Goal: Task Accomplishment & Management: Complete application form

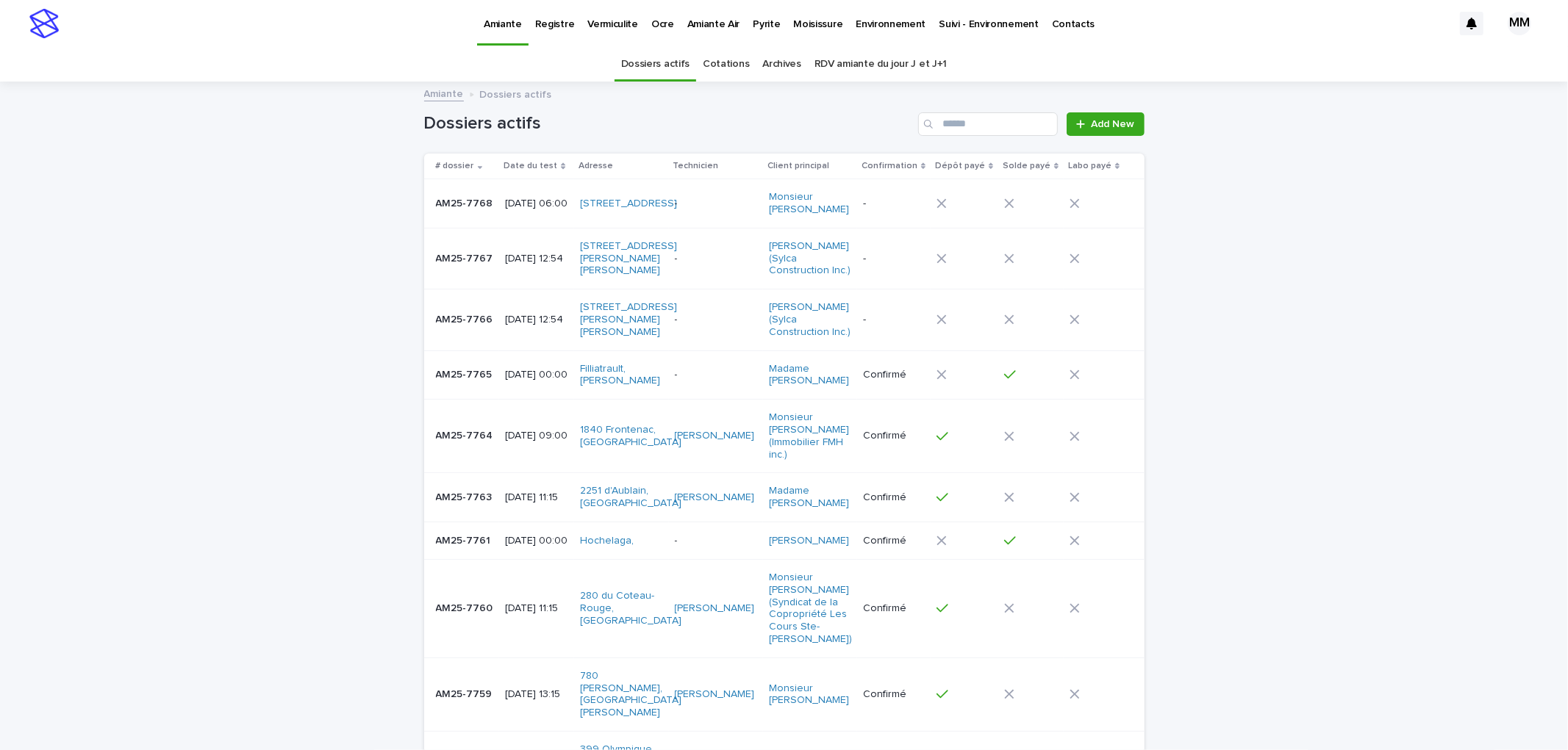
click at [502, 351] on td "2025-09-16 12:54" at bounding box center [536, 320] width 75 height 61
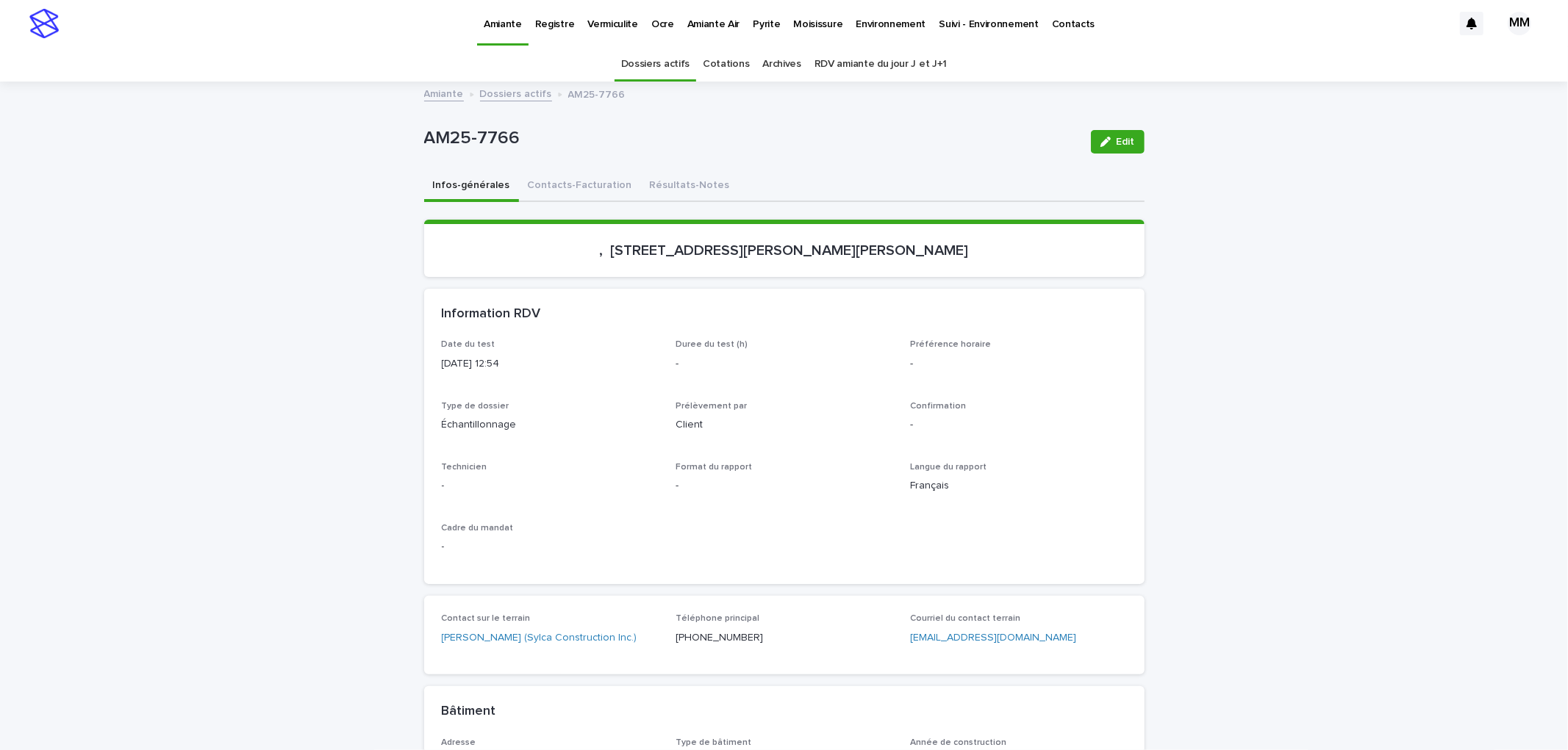
click at [432, 96] on link "Amiante" at bounding box center [444, 93] width 40 height 17
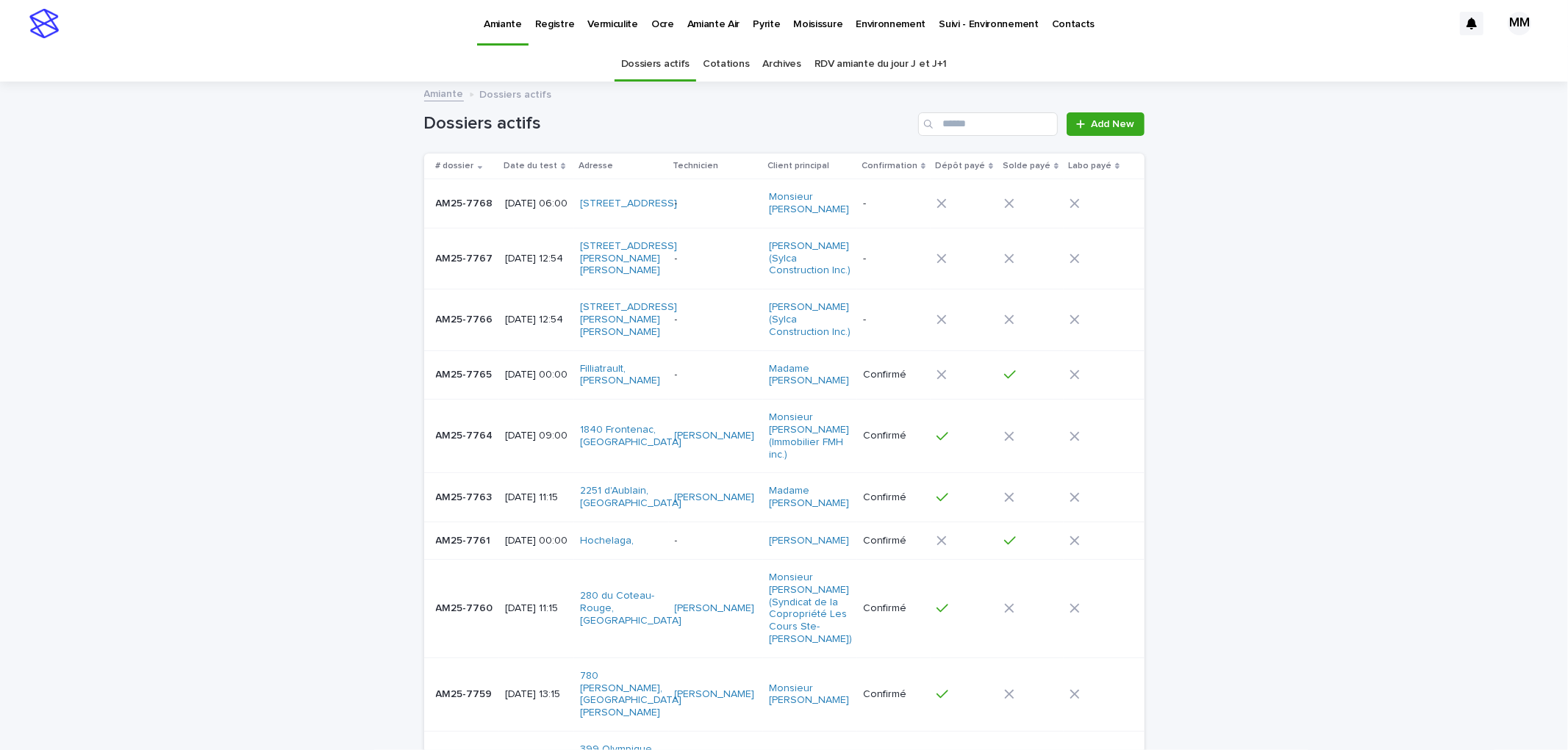
click at [1201, 121] on div "Loading... Saving… Loading... Saving… Dossiers actifs Add New # dossier Date du…" at bounding box center [784, 728] width 1568 height 1289
click at [522, 210] on p "2025-09-19 06:00" at bounding box center [536, 204] width 63 height 13
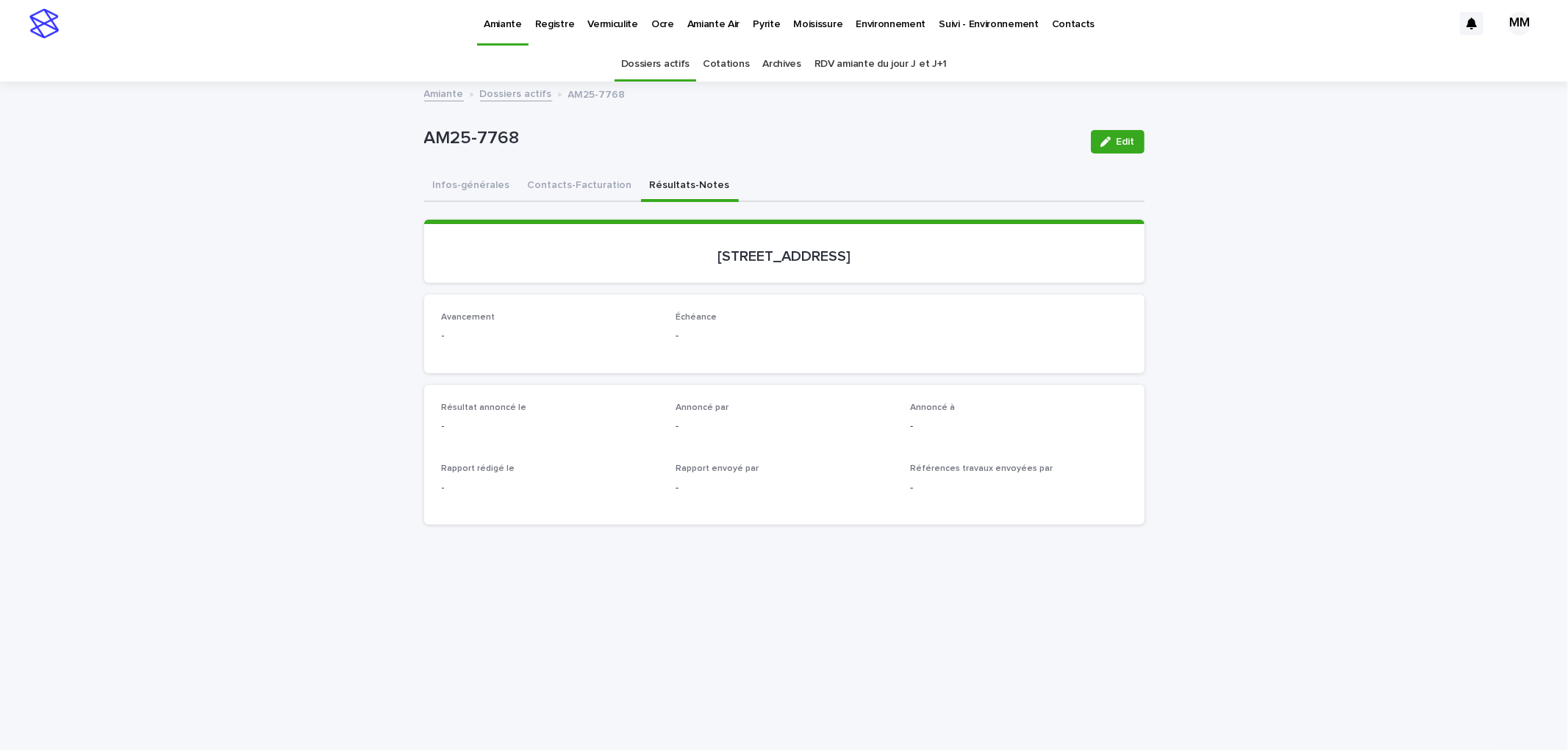
click at [759, 27] on p "Pyrite" at bounding box center [767, 15] width 27 height 31
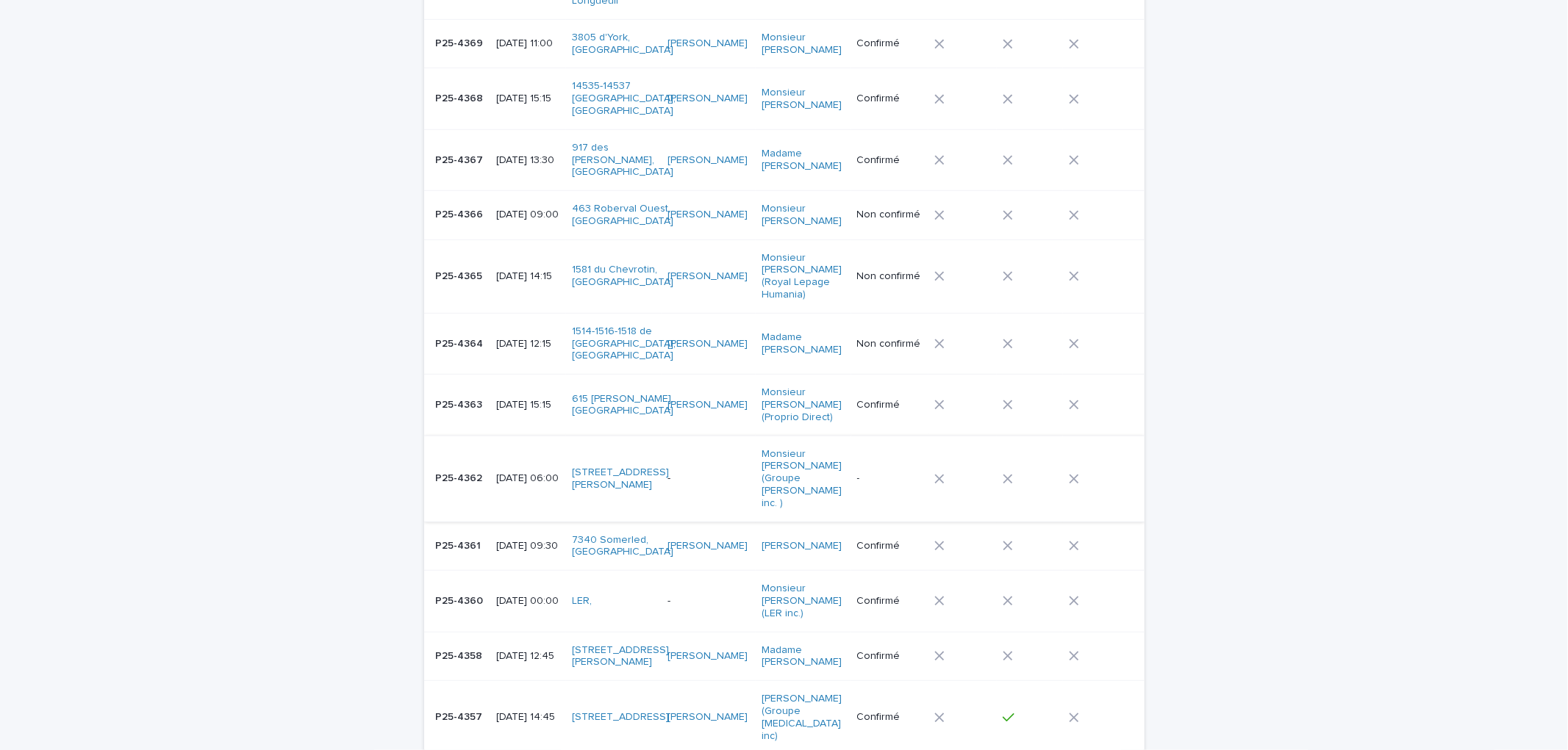
scroll to position [898, 0]
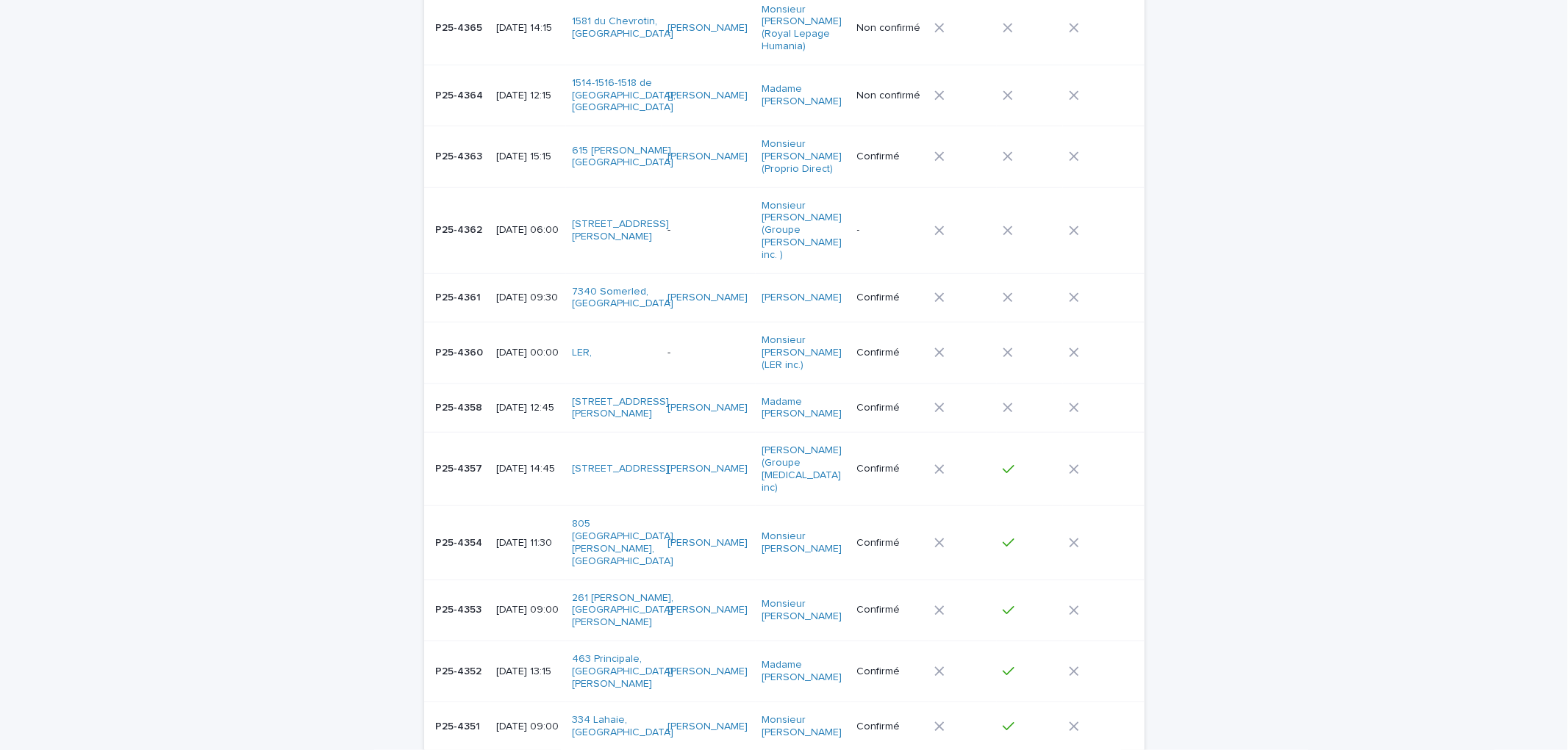
click at [472, 531] on div "P25-4354 P25-4354" at bounding box center [461, 543] width 49 height 25
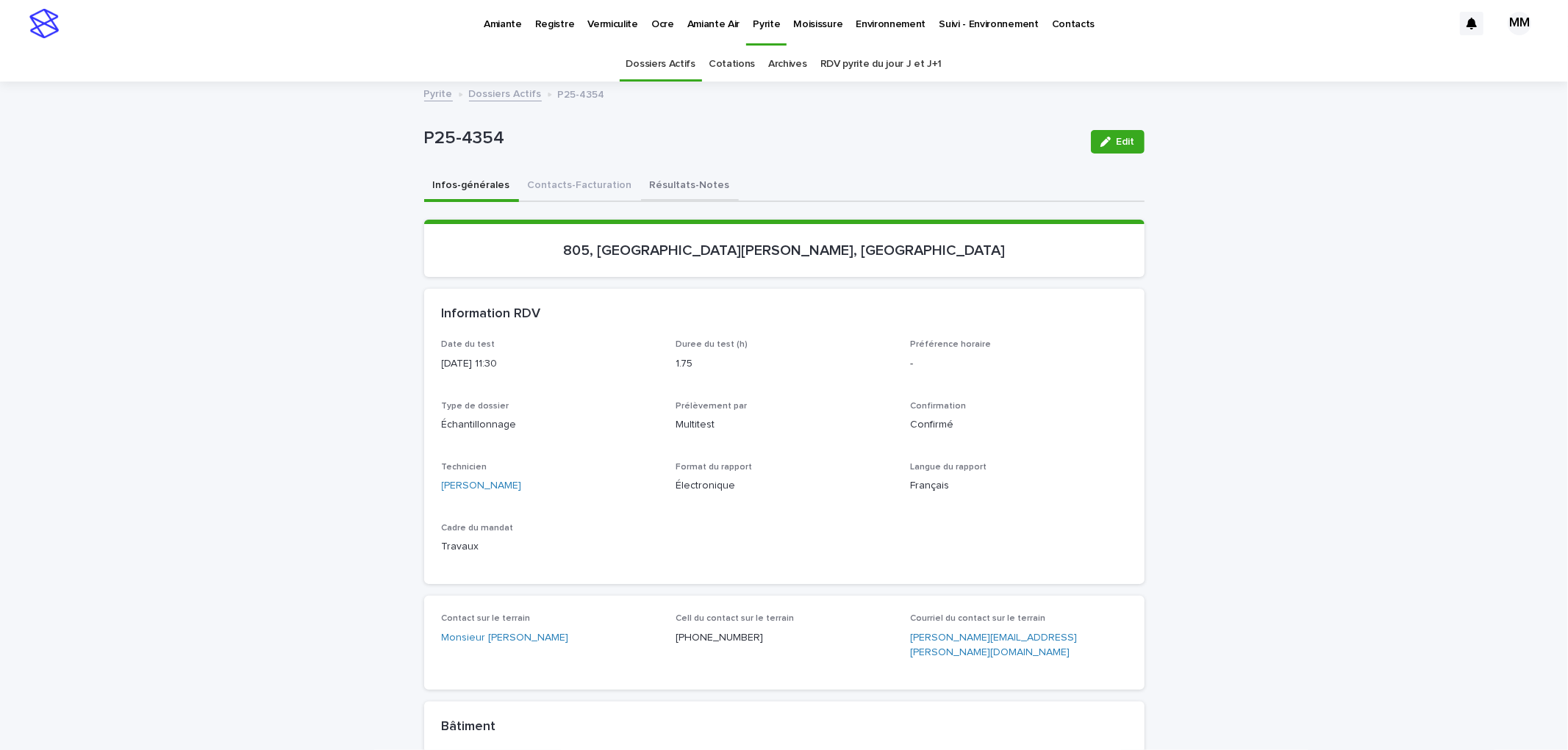
drag, startPoint x: 648, startPoint y: 177, endPoint x: 796, endPoint y: 180, distance: 148.0
click at [650, 177] on button "Résultats-Notes" at bounding box center [689, 187] width 98 height 31
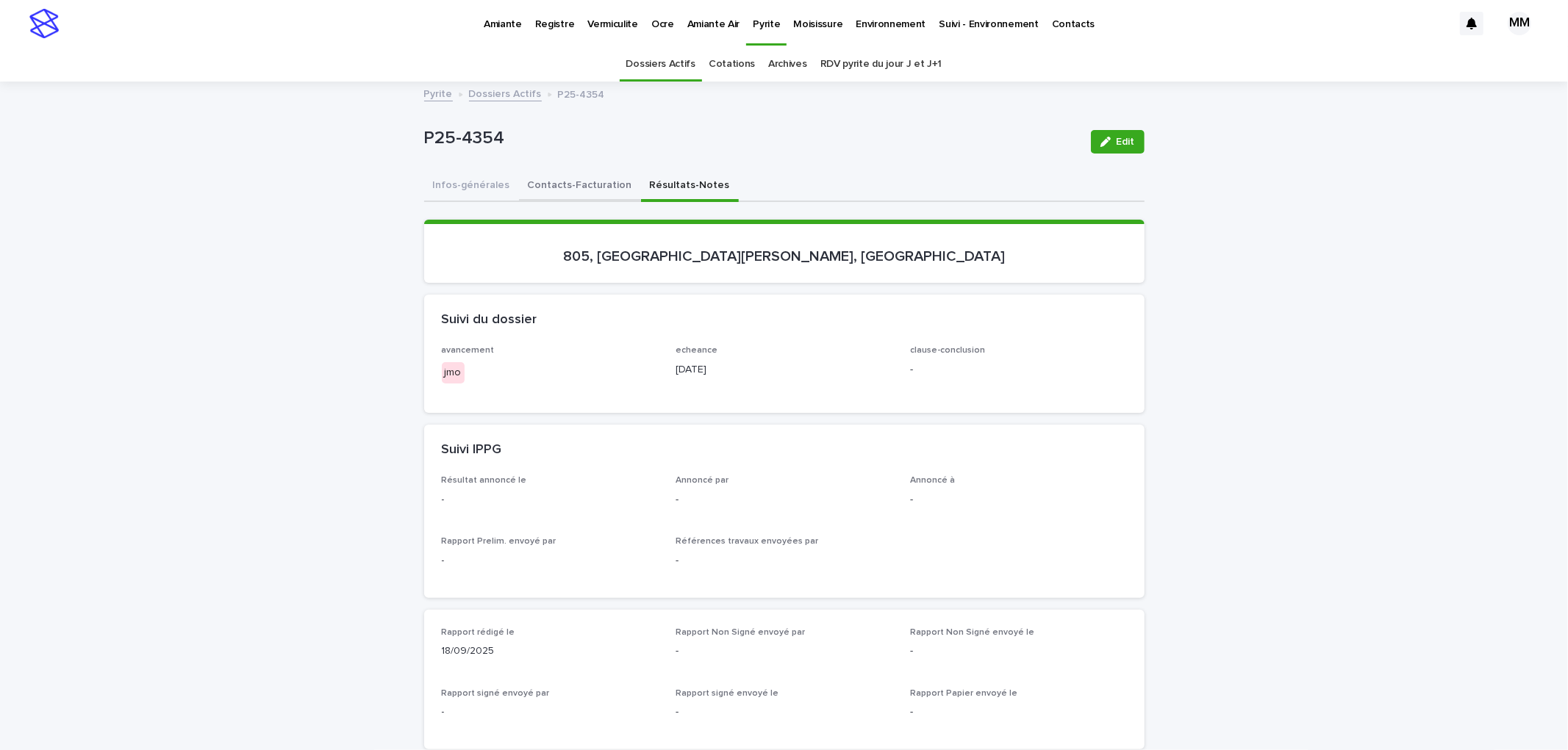
click at [563, 184] on button "Contacts-Facturation" at bounding box center [580, 187] width 122 height 31
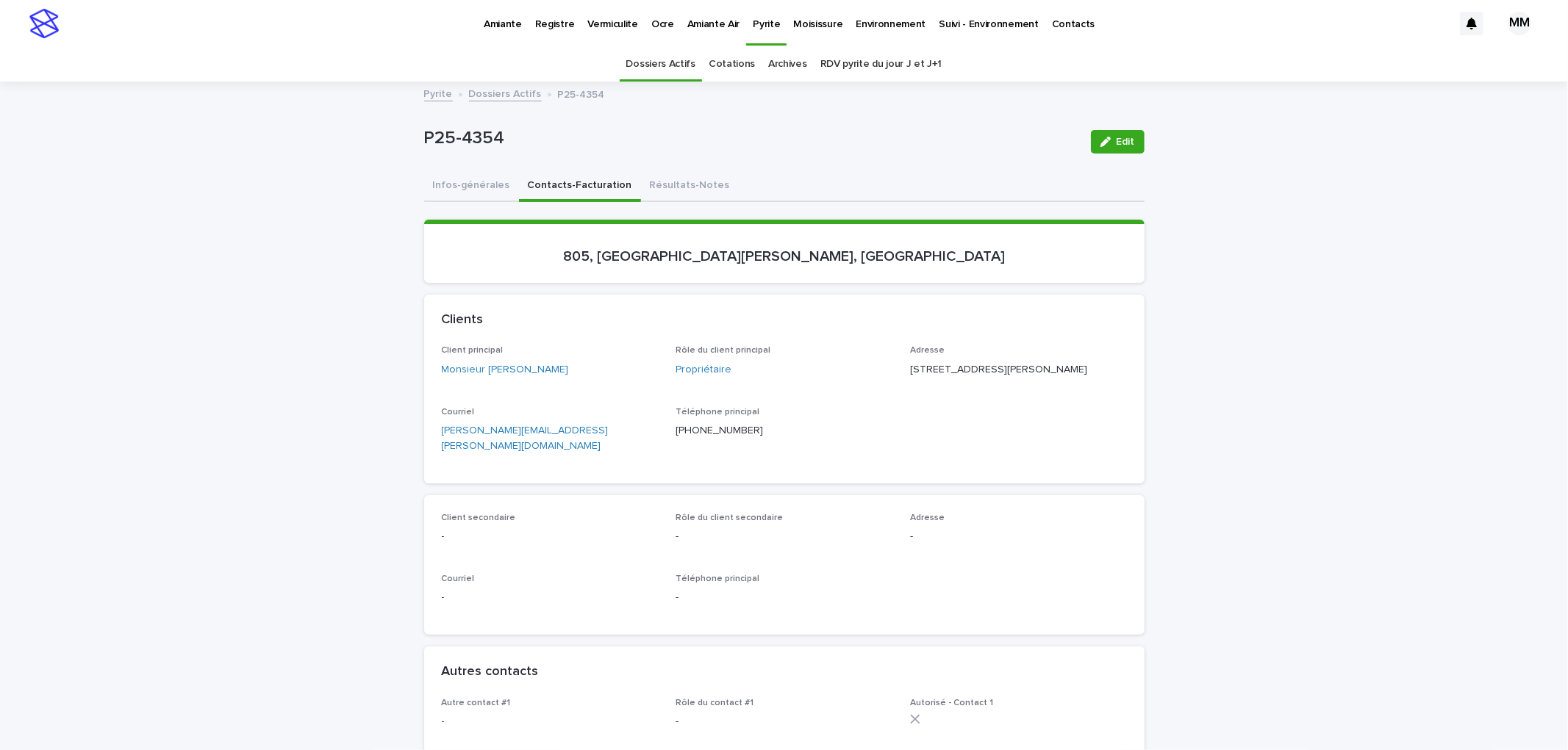
click at [471, 184] on button "Infos-générales" at bounding box center [472, 187] width 95 height 31
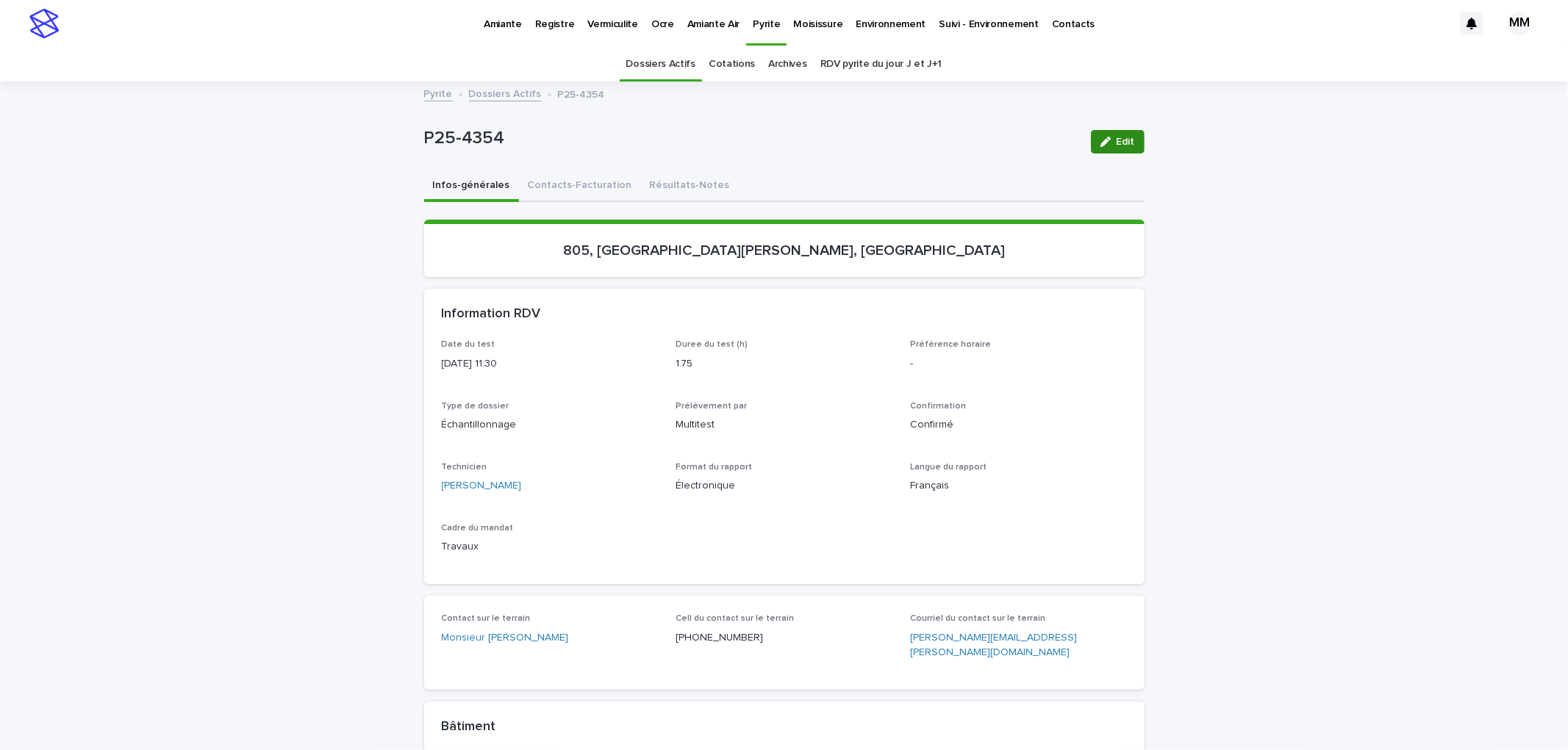
click at [1130, 133] on button "Edit" at bounding box center [1118, 142] width 54 height 24
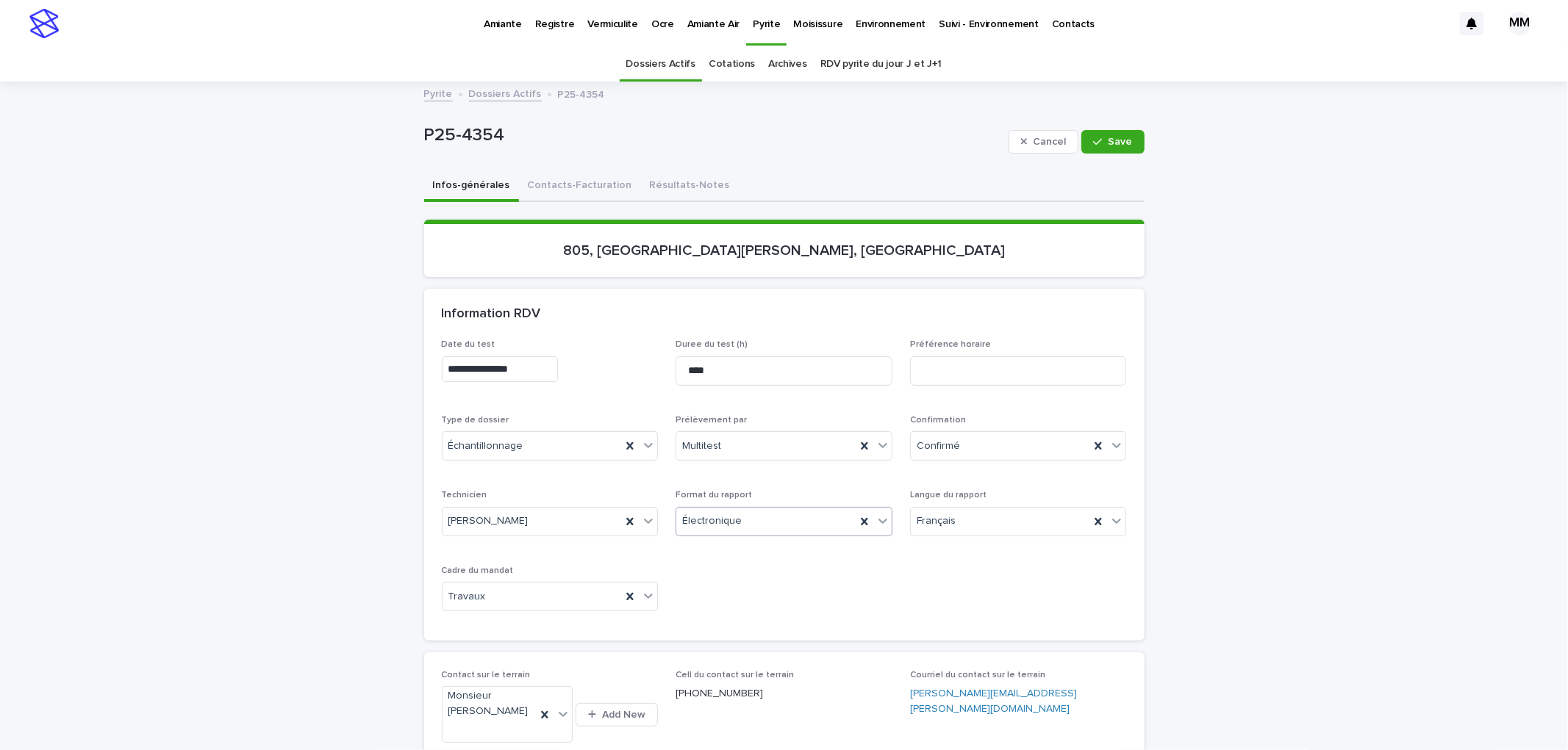
click at [749, 522] on div "Électronique" at bounding box center [766, 521] width 179 height 25
click at [733, 581] on div "Papier" at bounding box center [778, 574] width 215 height 25
click at [1099, 144] on div "button" at bounding box center [1100, 142] width 14 height 10
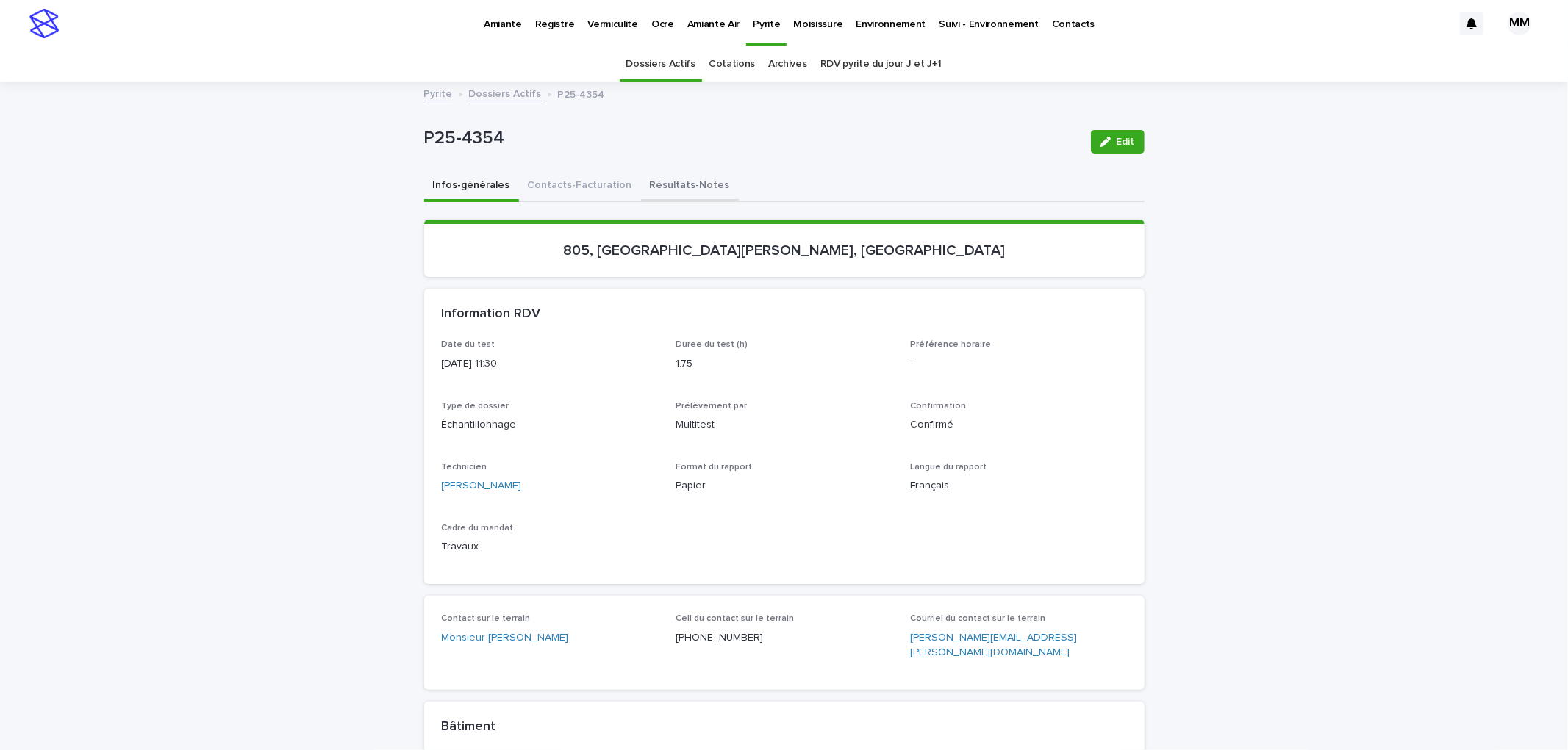
click at [659, 180] on button "Résultats-Notes" at bounding box center [689, 187] width 98 height 31
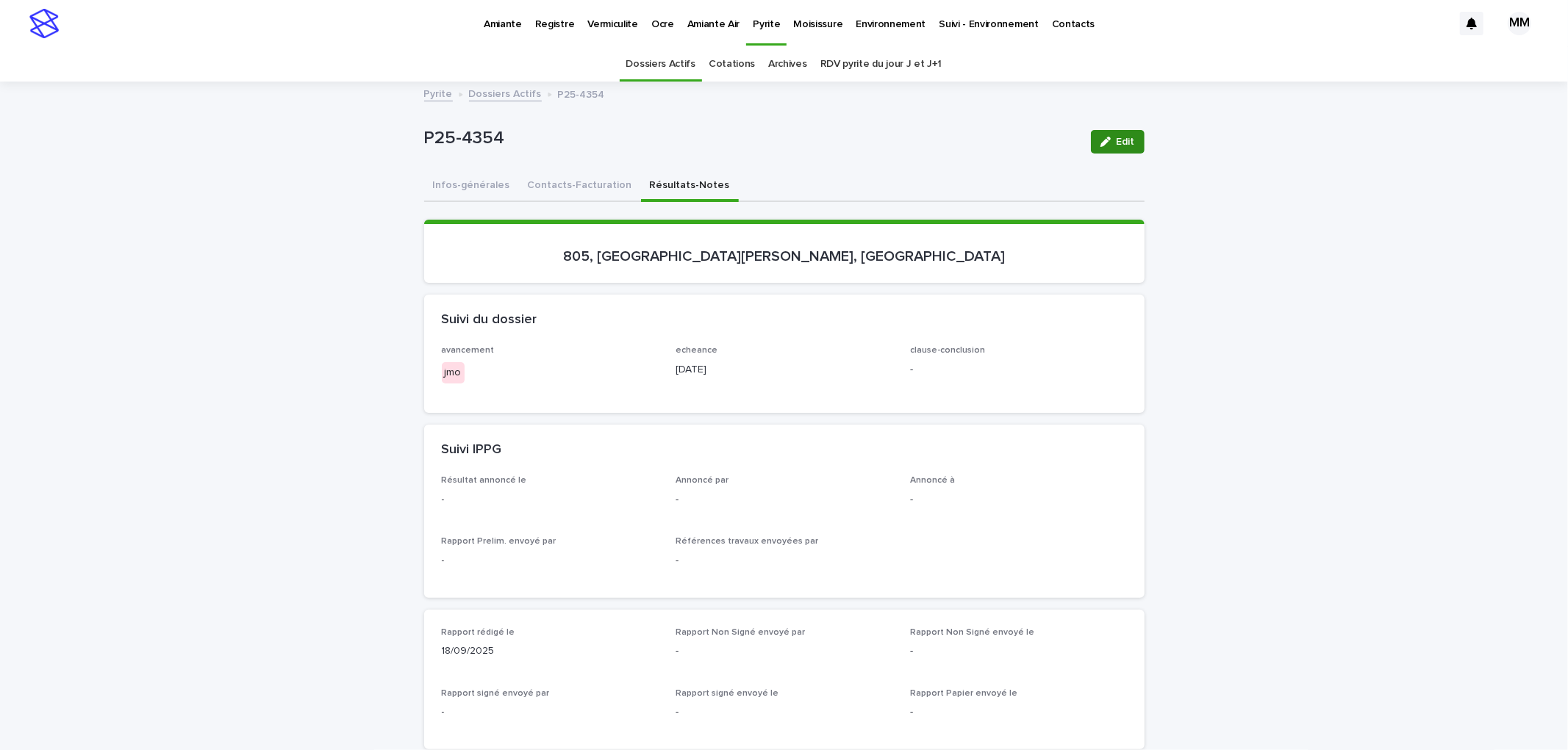
drag, startPoint x: 1119, startPoint y: 134, endPoint x: 605, endPoint y: 445, distance: 600.8
click at [1119, 136] on button "Edit" at bounding box center [1118, 142] width 54 height 24
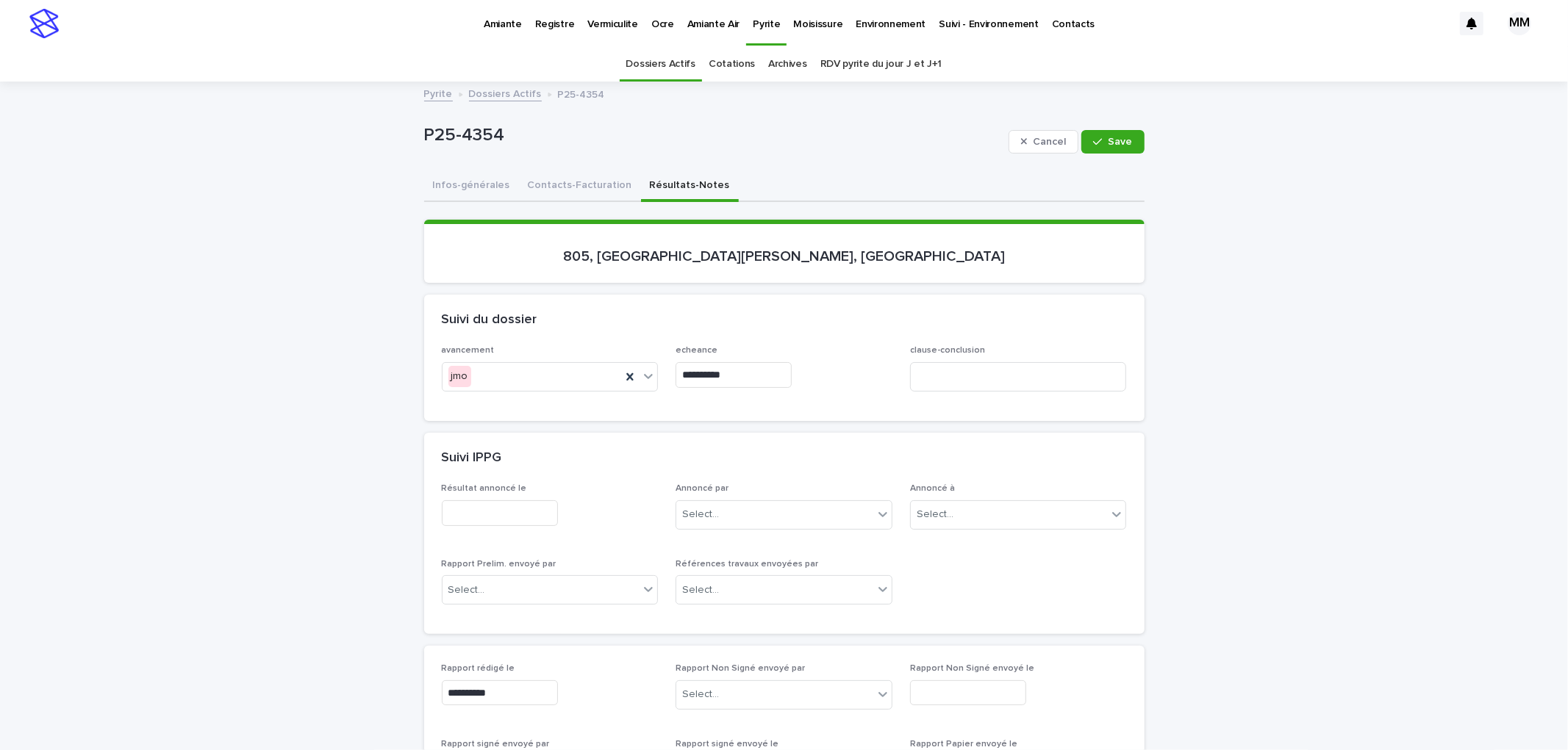
click at [498, 516] on input "text" at bounding box center [500, 513] width 116 height 25
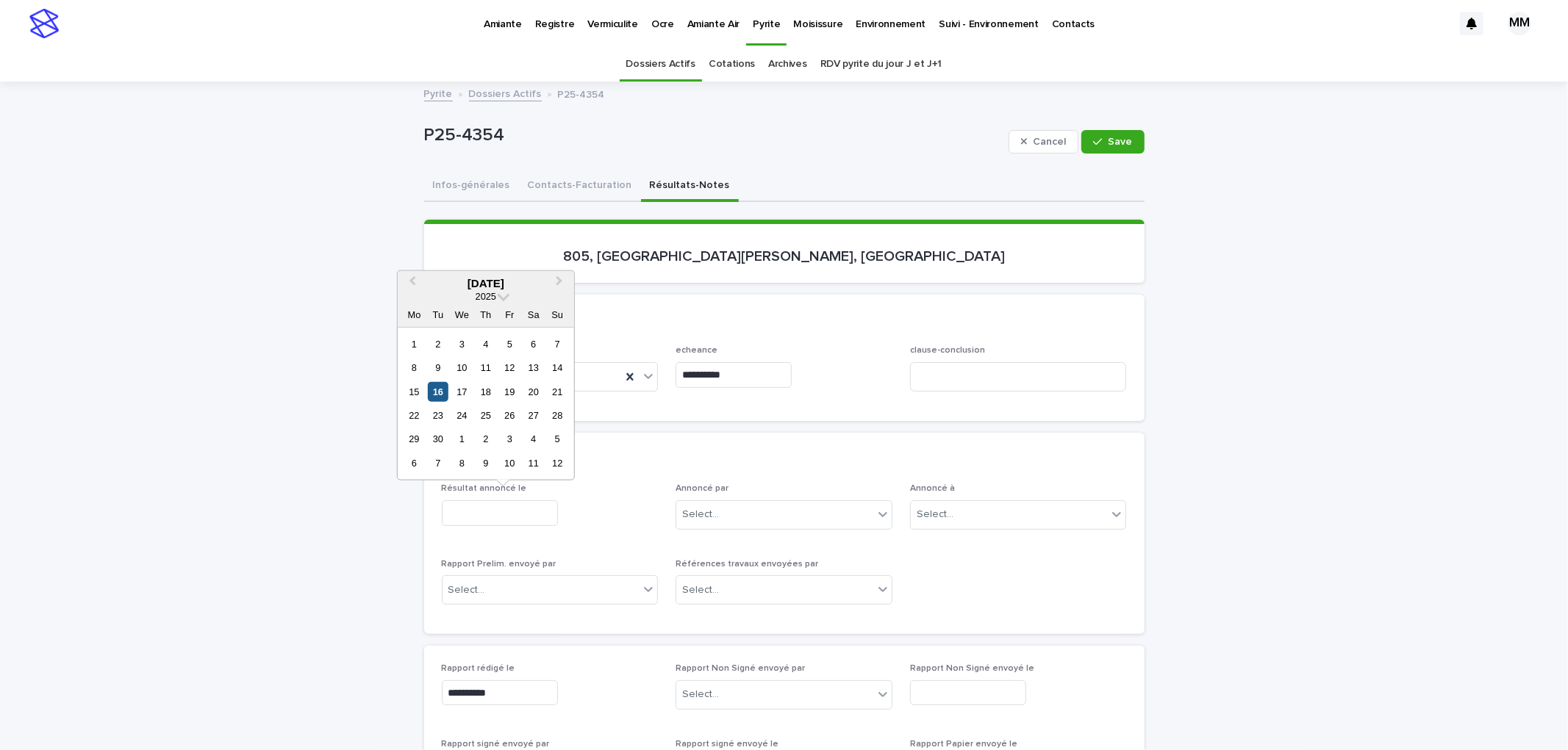
click at [439, 395] on div "16" at bounding box center [437, 391] width 20 height 20
type input "**********"
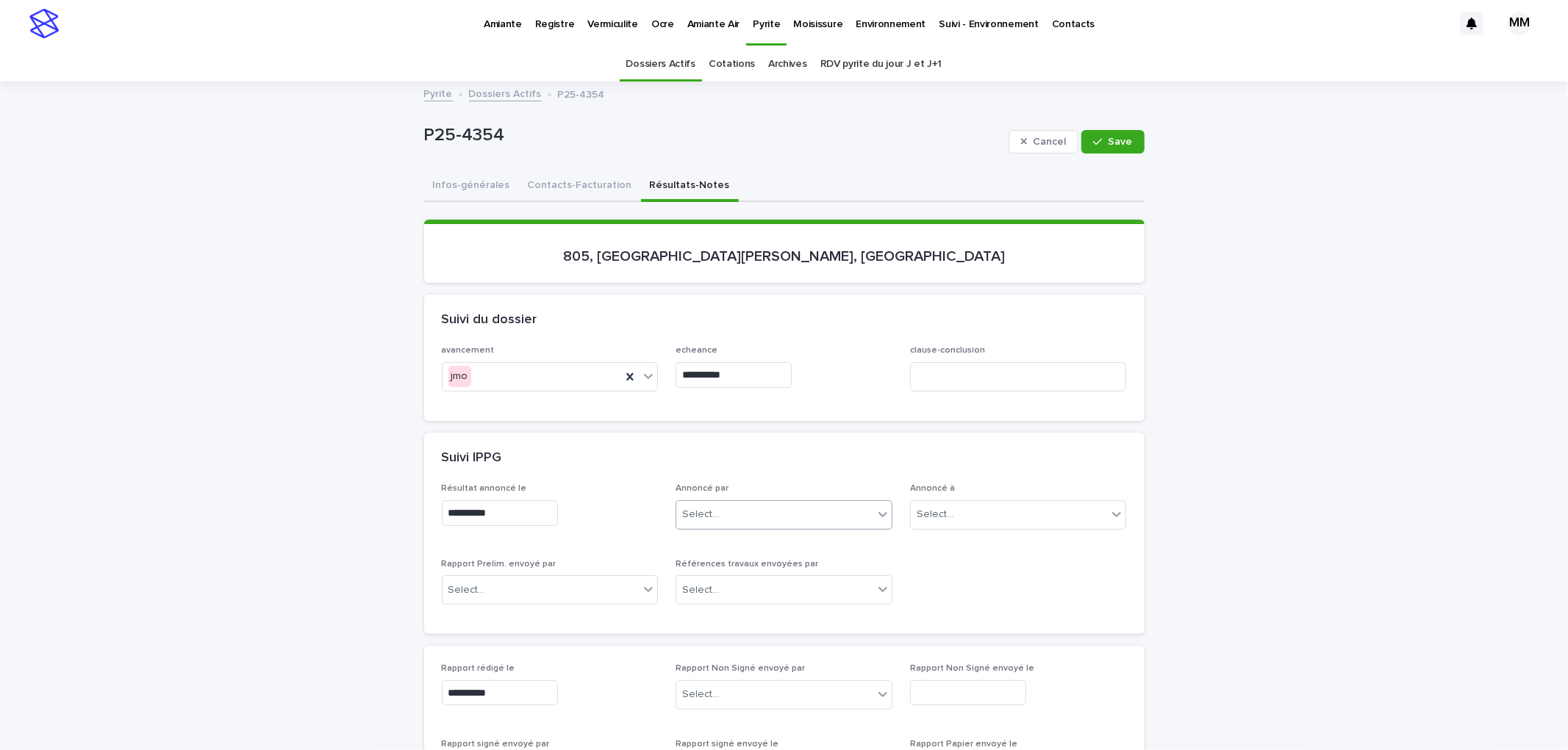
click at [705, 512] on div "Select..." at bounding box center [700, 515] width 37 height 15
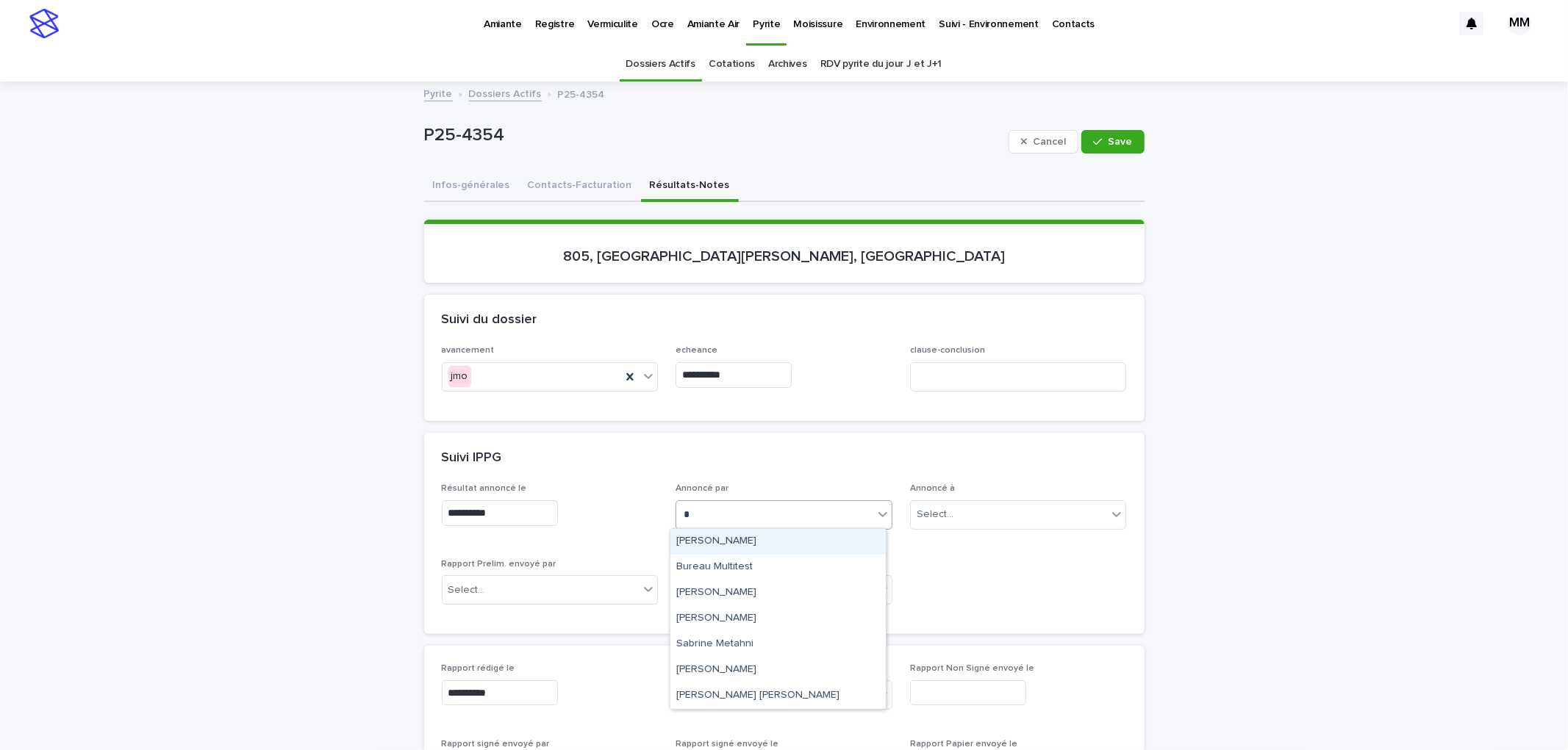
type input "**"
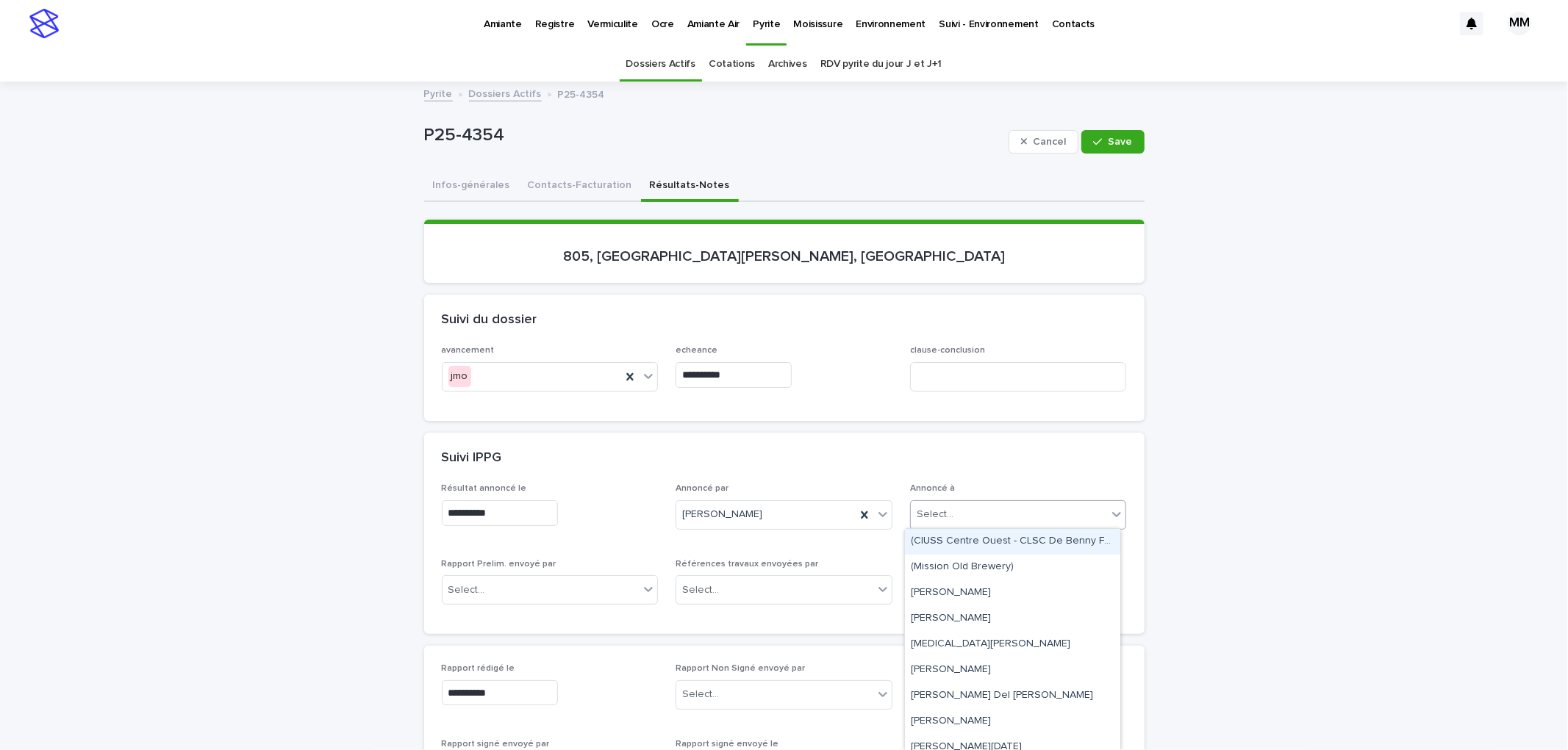
click at [934, 510] on div "Select..." at bounding box center [935, 515] width 37 height 15
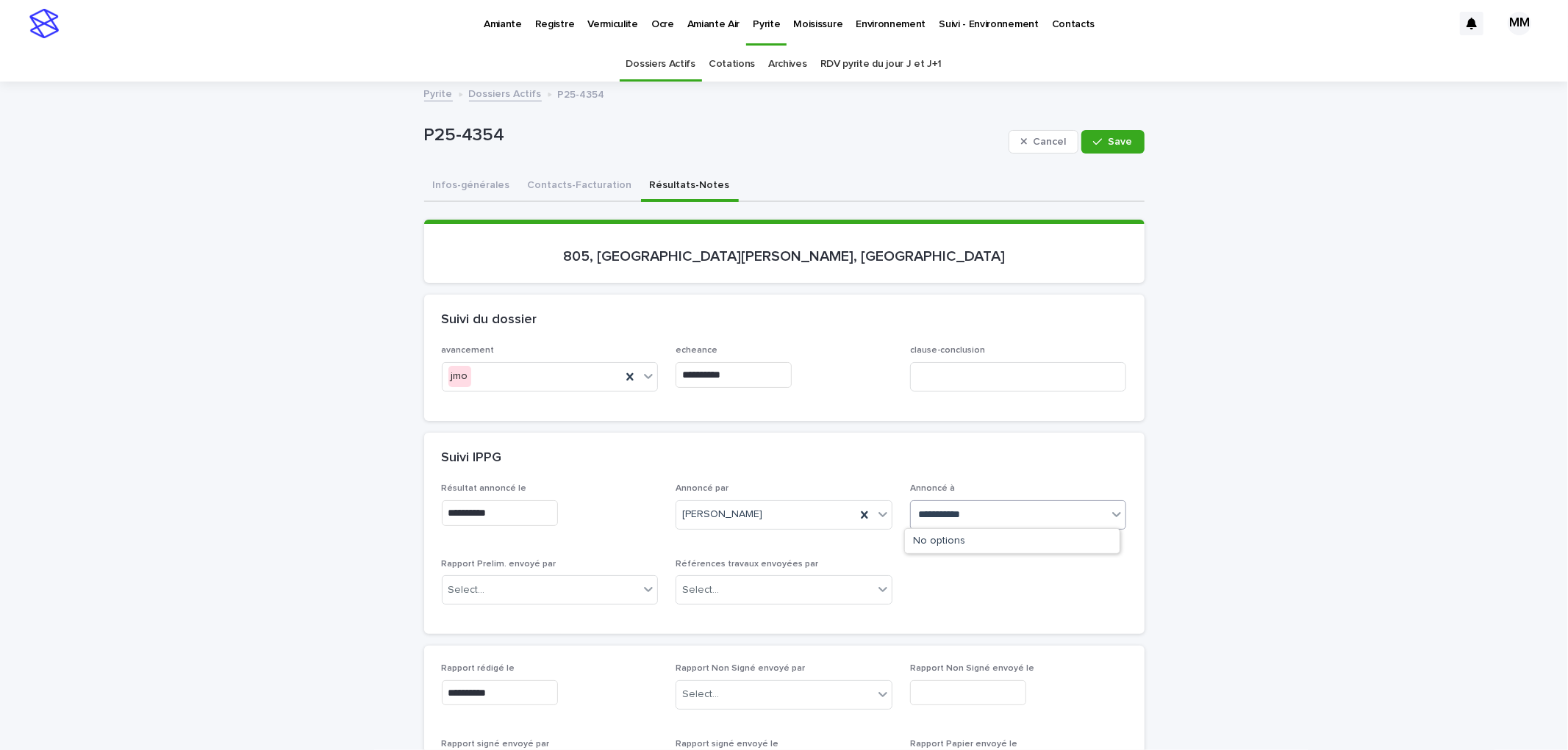
type input "**********"
click at [1002, 533] on div "Monsieur Yvon Lanctôt" at bounding box center [1012, 542] width 215 height 25
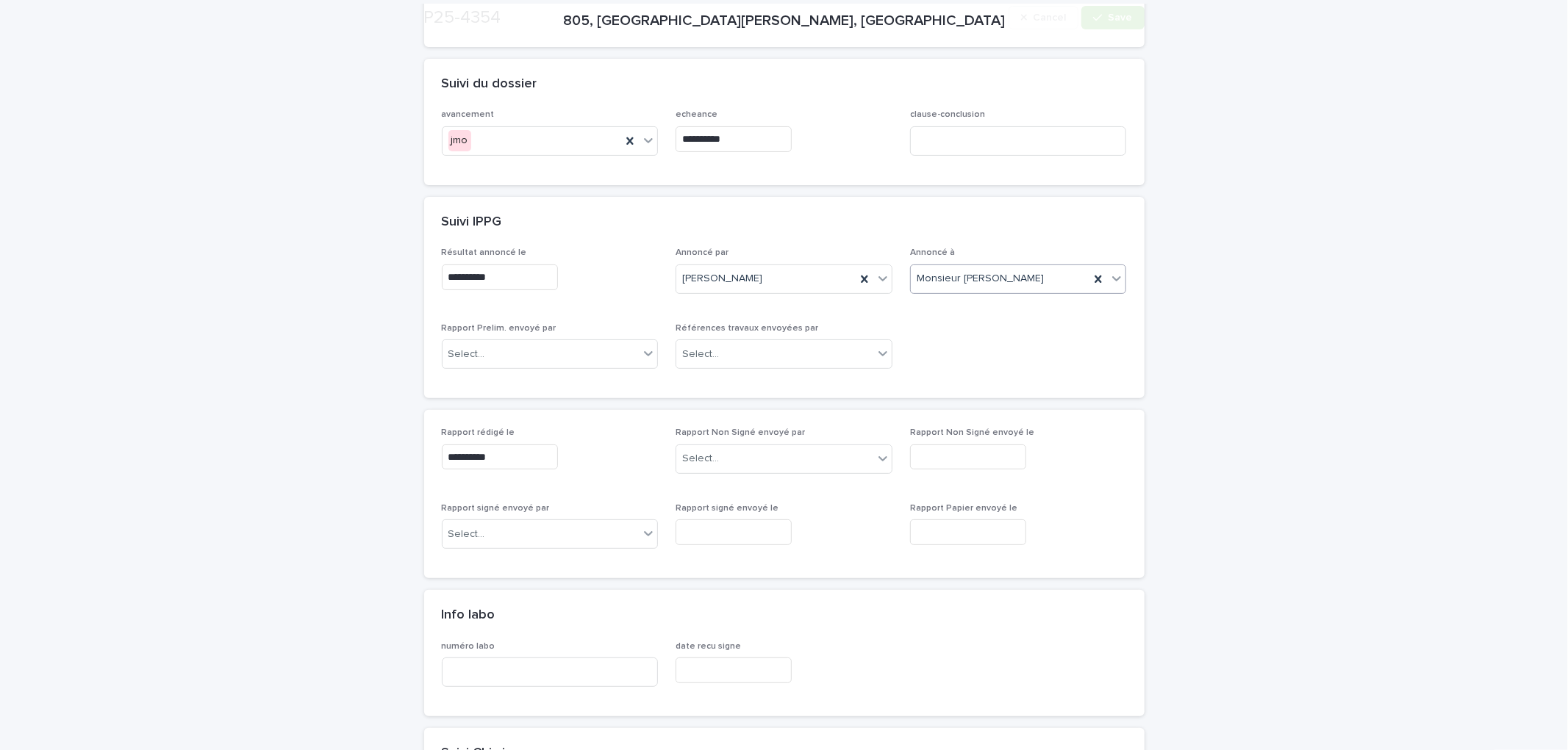
scroll to position [245, 0]
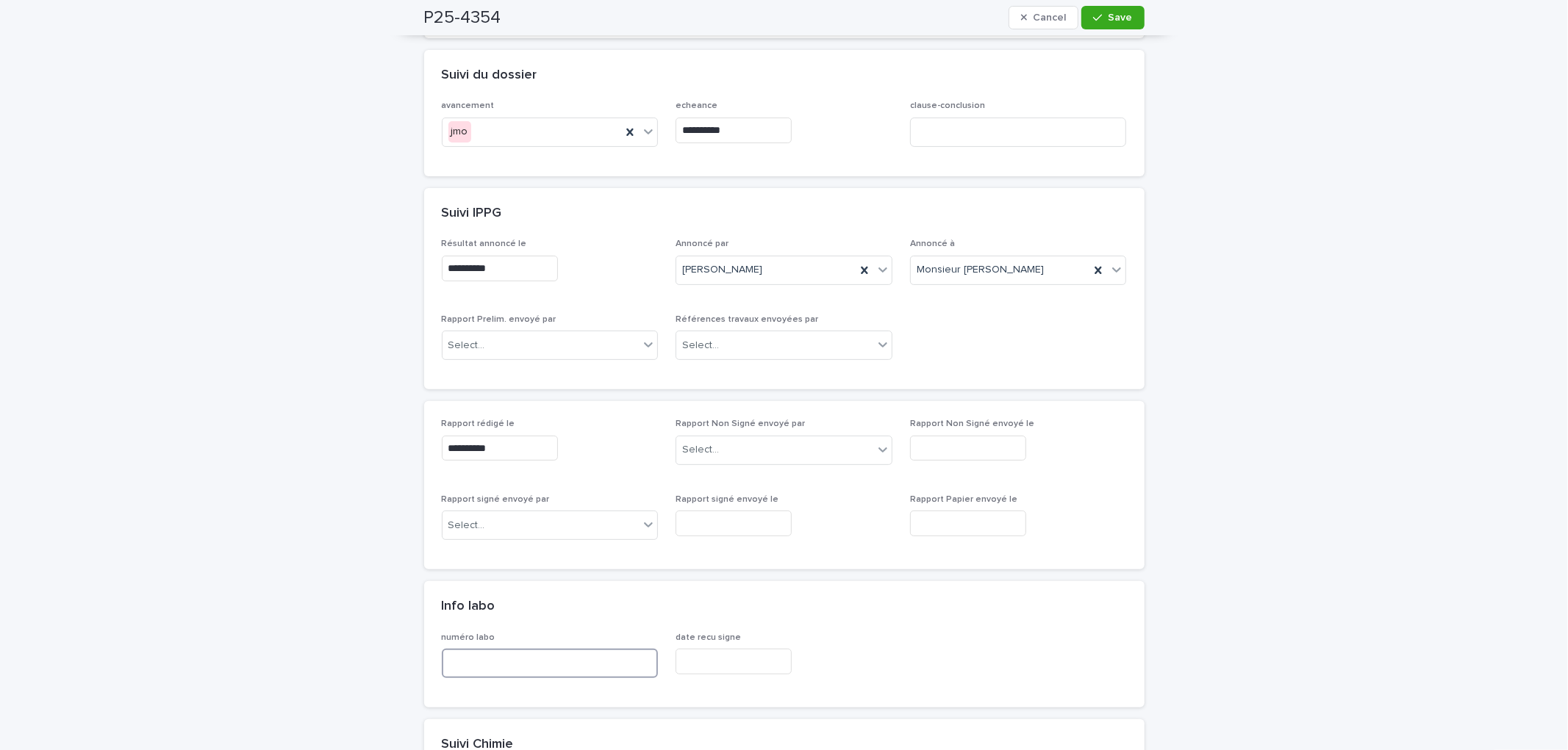
click at [566, 662] on input at bounding box center [550, 663] width 217 height 30
drag, startPoint x: 563, startPoint y: 654, endPoint x: 586, endPoint y: 650, distance: 23.3
click at [563, 654] on input at bounding box center [550, 663] width 217 height 30
drag, startPoint x: 524, startPoint y: 656, endPoint x: 542, endPoint y: 656, distance: 18.0
click at [524, 656] on input at bounding box center [550, 663] width 217 height 30
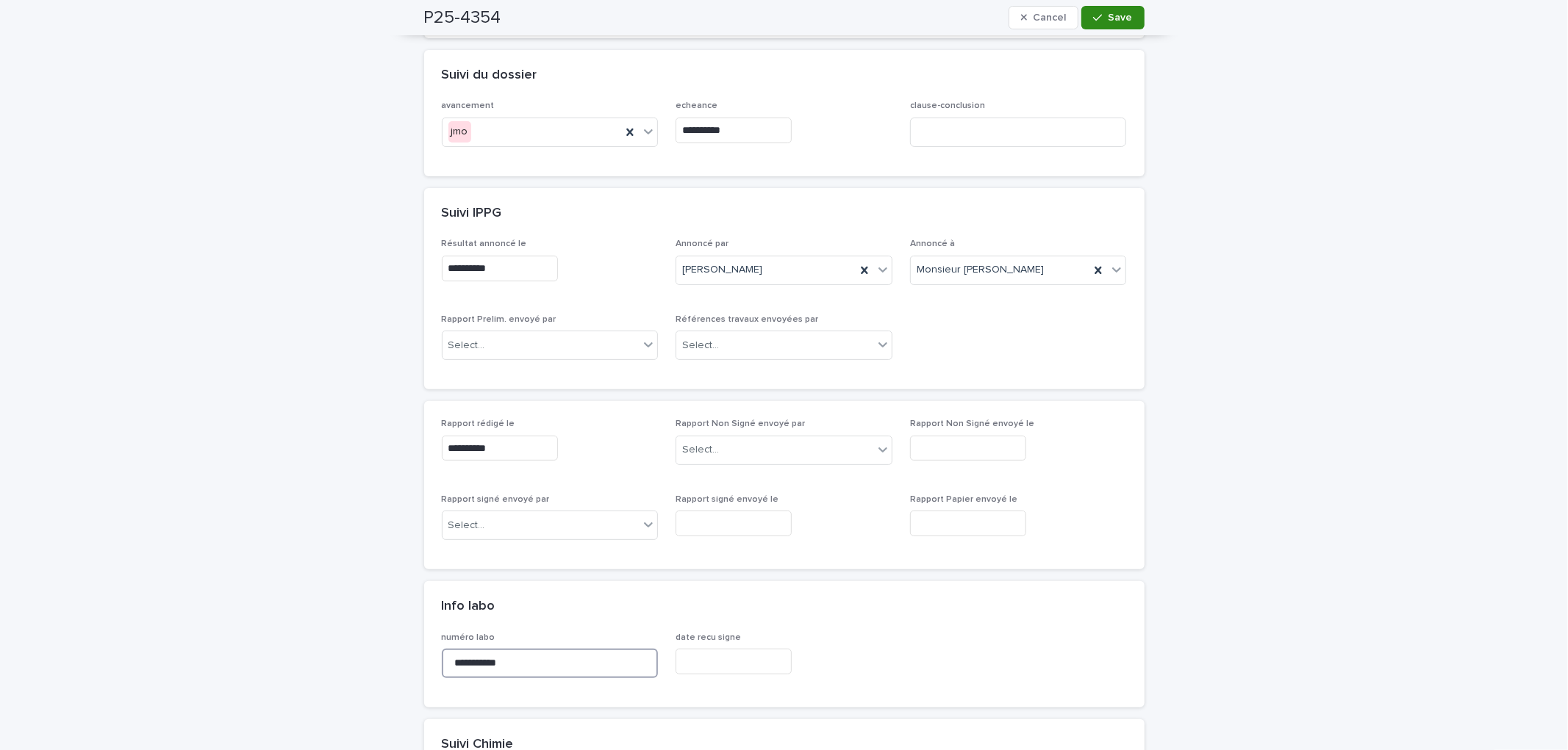
type input "**********"
drag, startPoint x: 1115, startPoint y: 15, endPoint x: 1124, endPoint y: 128, distance: 113.4
click at [1115, 16] on span "Save" at bounding box center [1120, 18] width 25 height 10
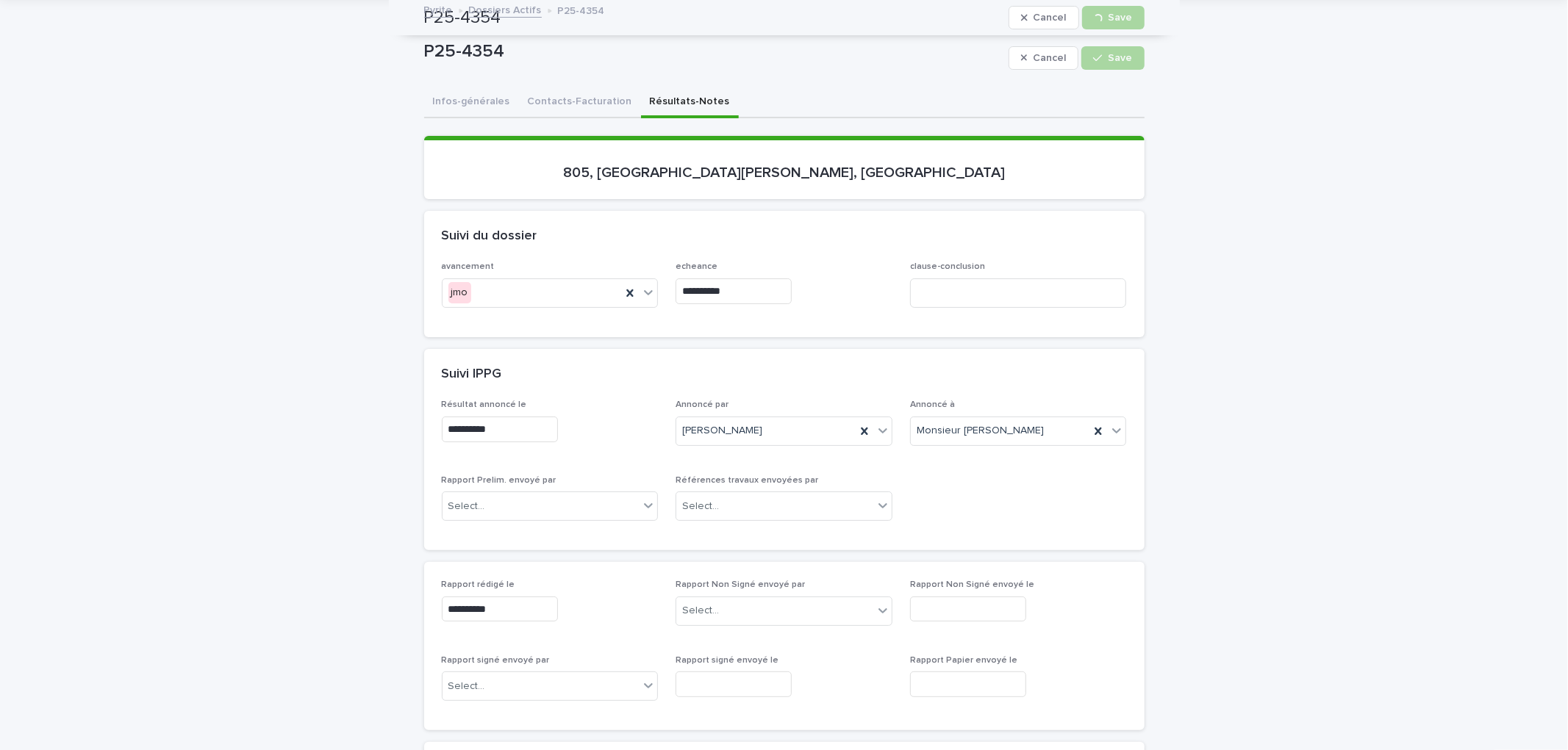
scroll to position [0, 0]
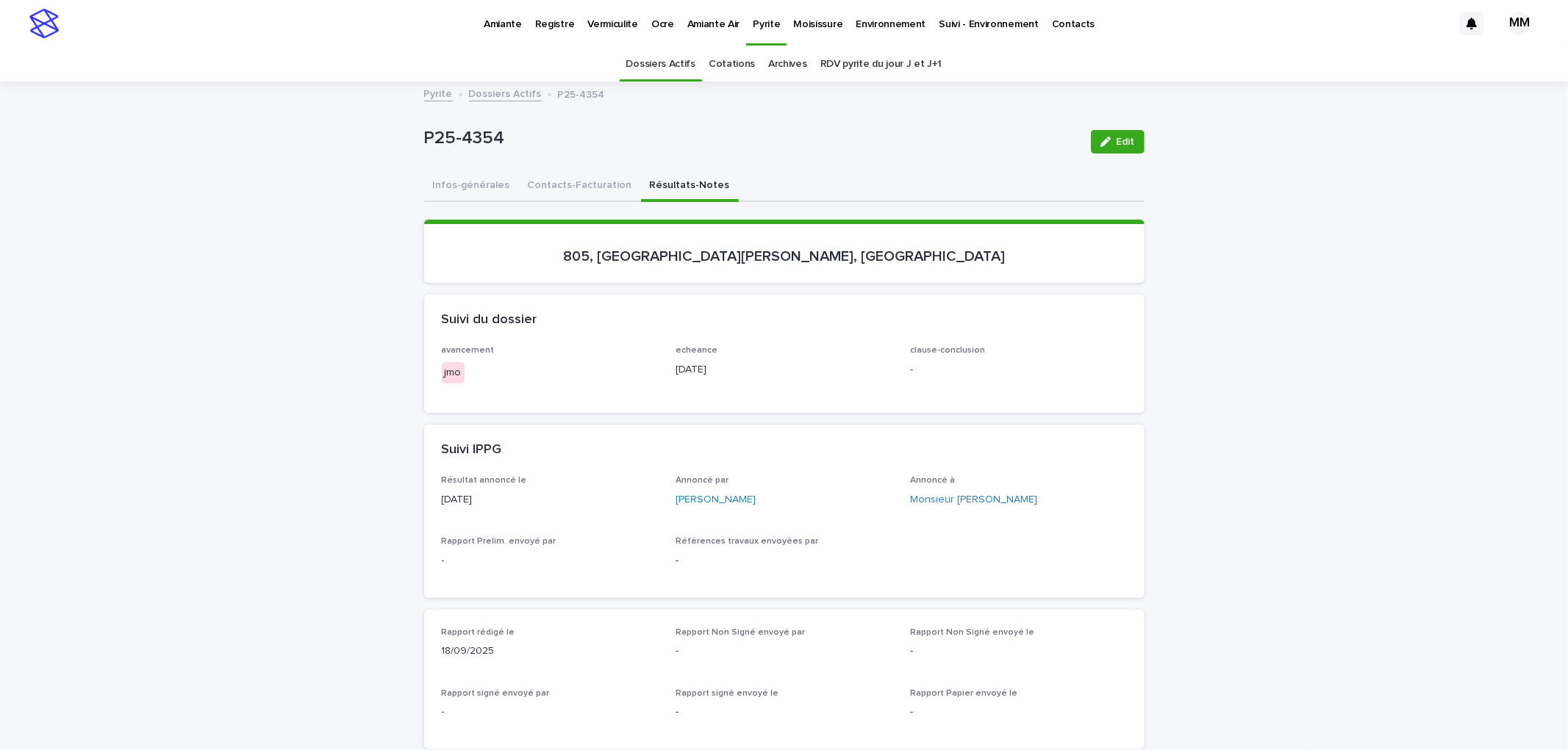
click at [863, 23] on p "Environnement" at bounding box center [891, 15] width 70 height 31
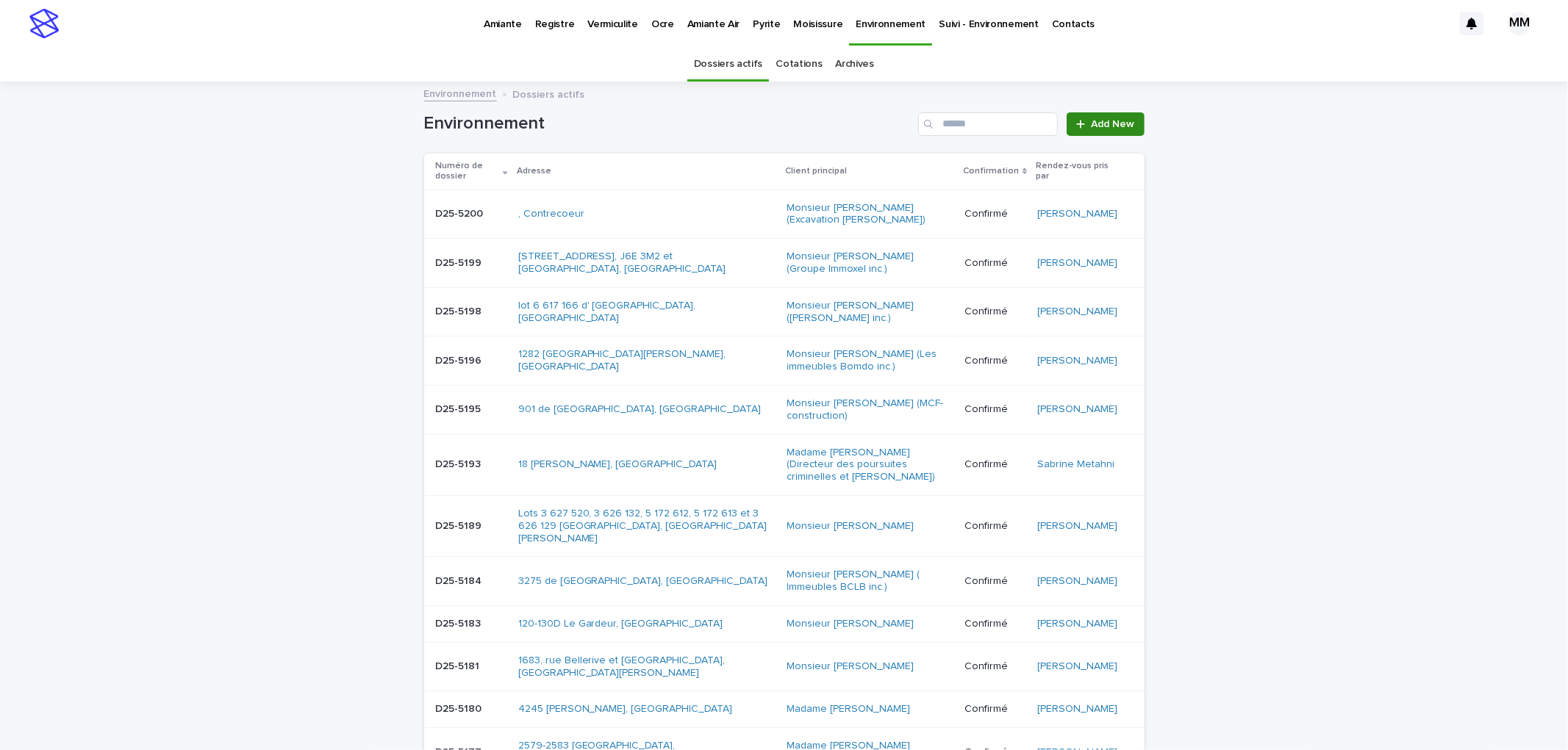
click at [1101, 125] on span "Add New" at bounding box center [1113, 124] width 43 height 10
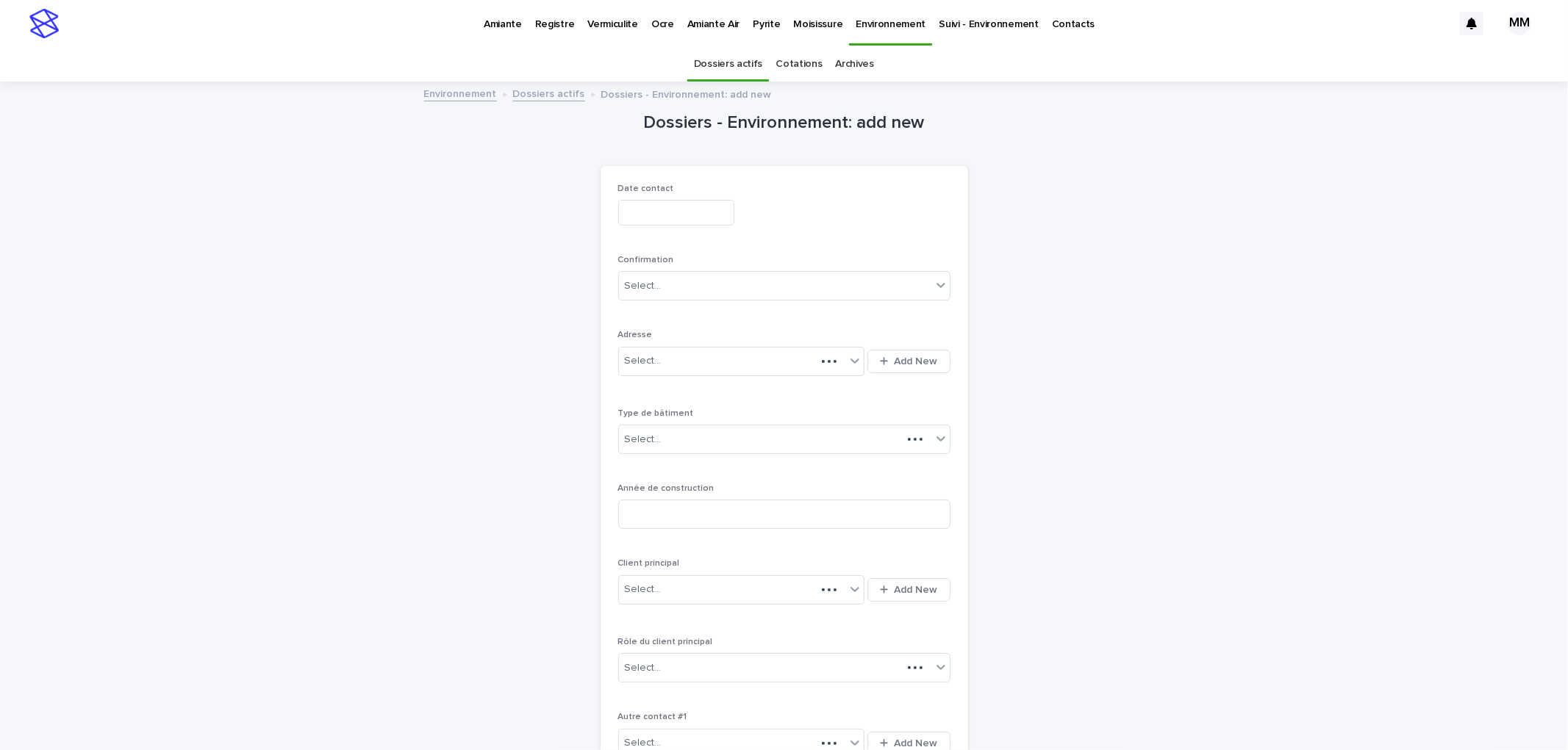
scroll to position [47, 0]
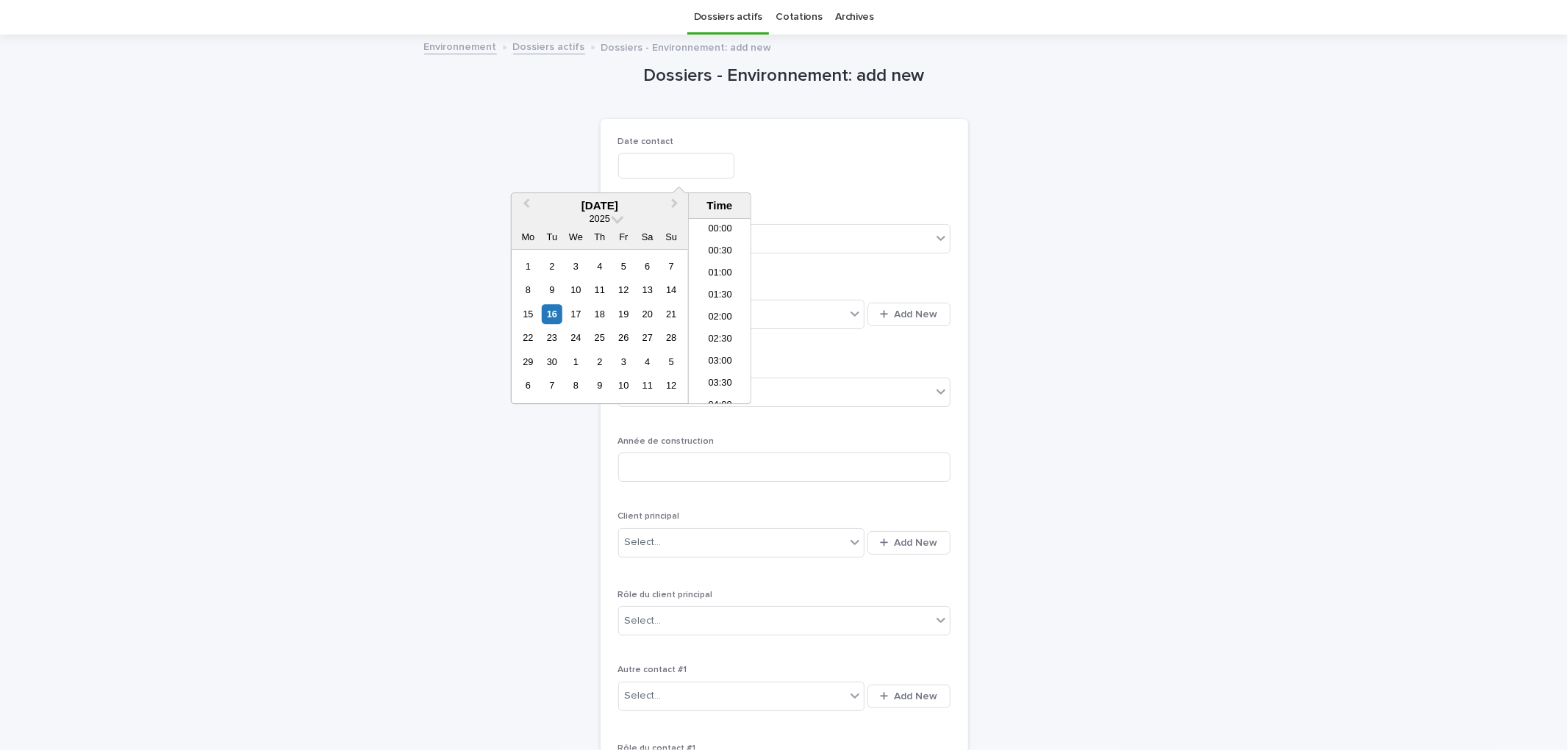
click at [662, 167] on input "text" at bounding box center [676, 166] width 116 height 25
click at [545, 313] on div "16" at bounding box center [552, 313] width 20 height 20
type input "**********"
drag, startPoint x: 797, startPoint y: 228, endPoint x: 802, endPoint y: 245, distance: 17.7
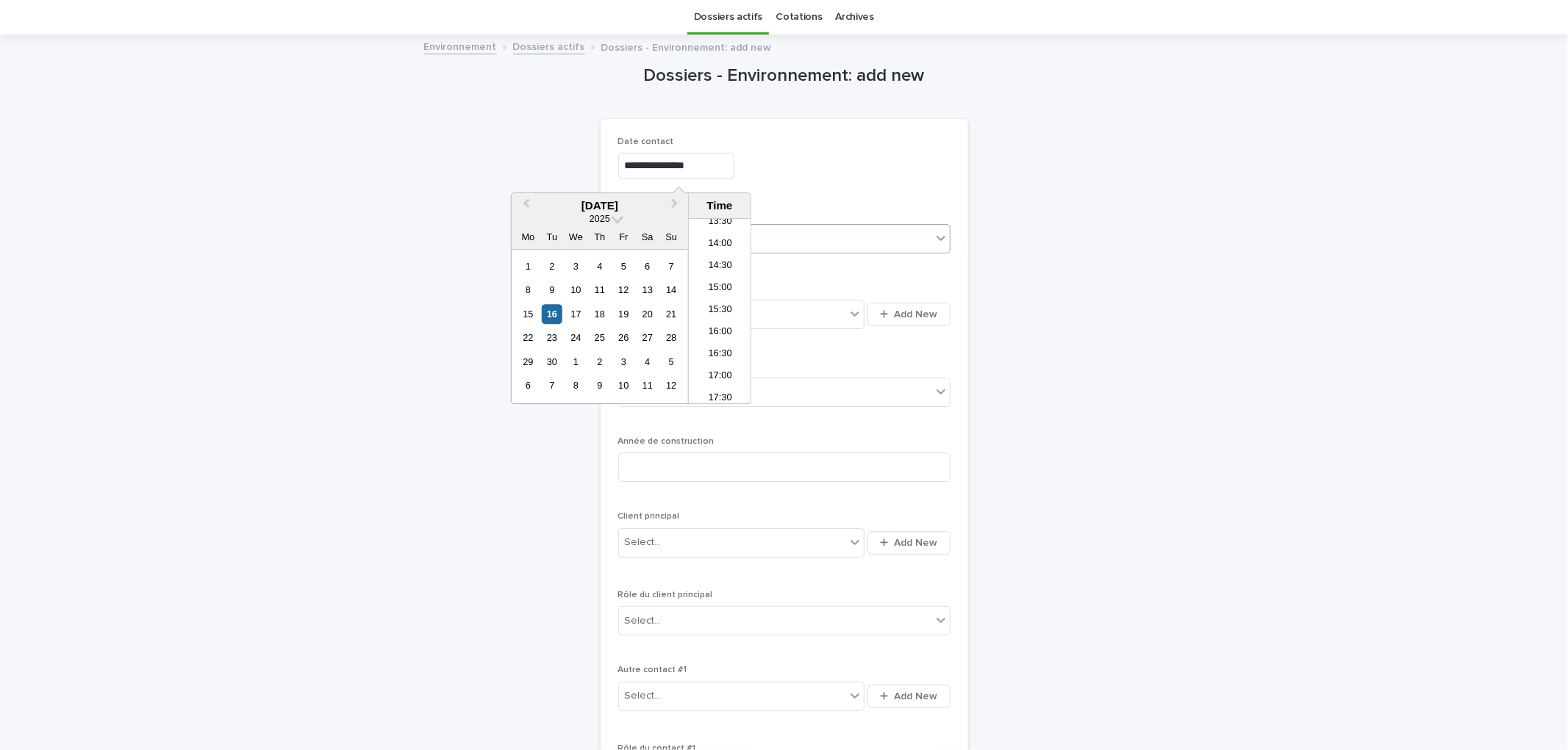
click at [798, 228] on div "Select..." at bounding box center [775, 239] width 313 height 25
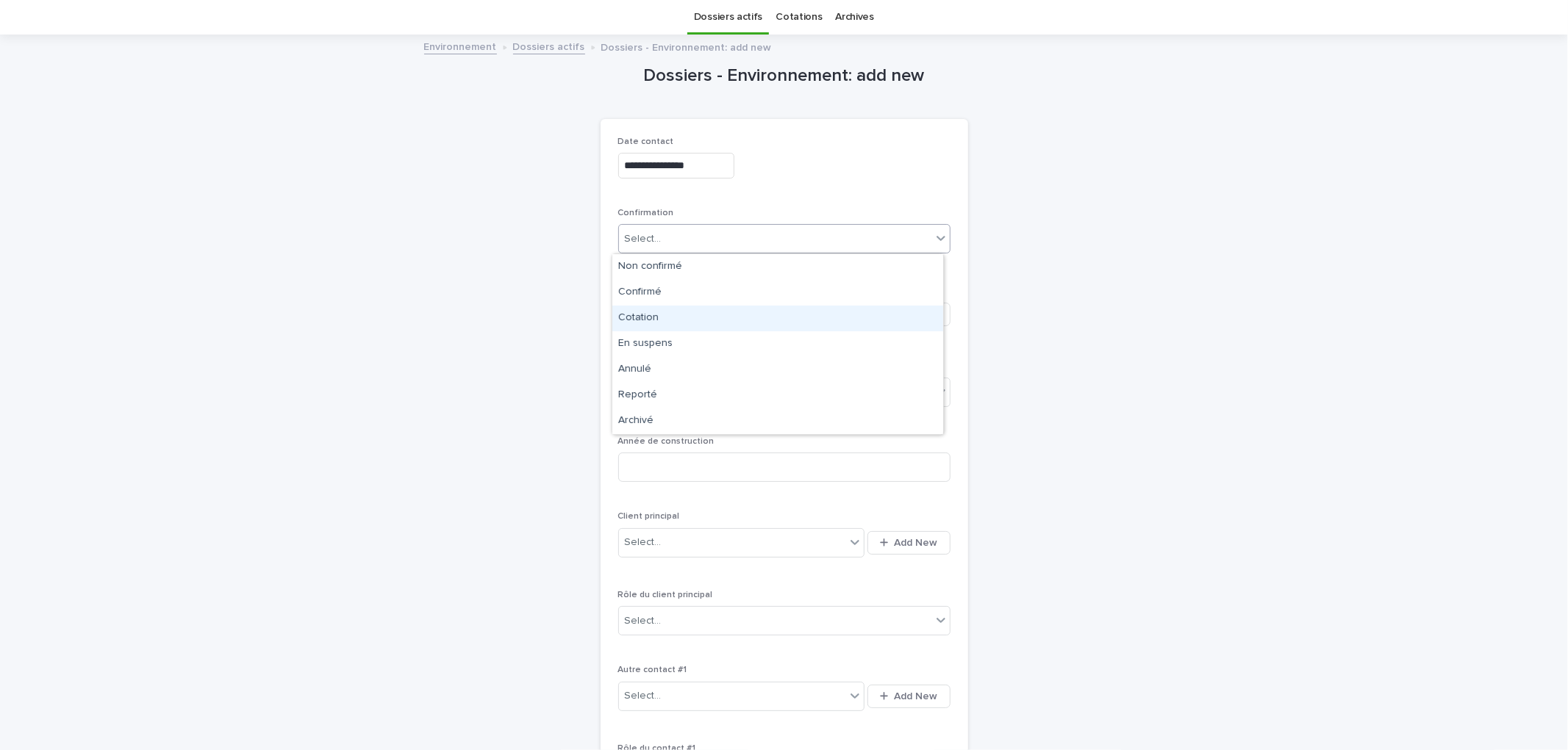
click at [677, 324] on div "Cotation" at bounding box center [778, 319] width 331 height 25
click at [923, 313] on span "Add New" at bounding box center [916, 314] width 43 height 10
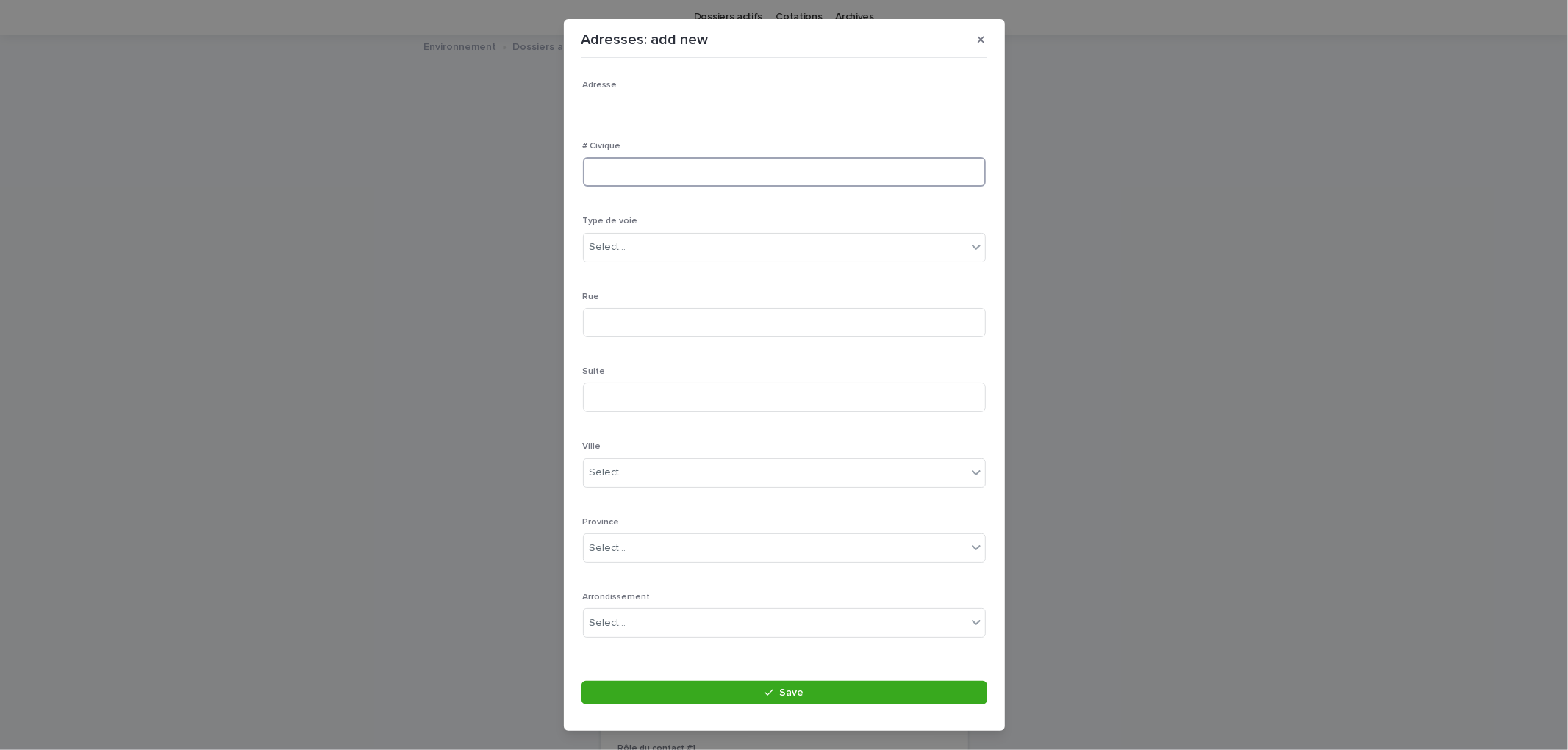
click at [626, 170] on input at bounding box center [784, 172] width 403 height 30
type input "**"
drag, startPoint x: 629, startPoint y: 262, endPoint x: 642, endPoint y: 259, distance: 13.3
click at [632, 261] on div "Type de voie Select..." at bounding box center [784, 244] width 403 height 57
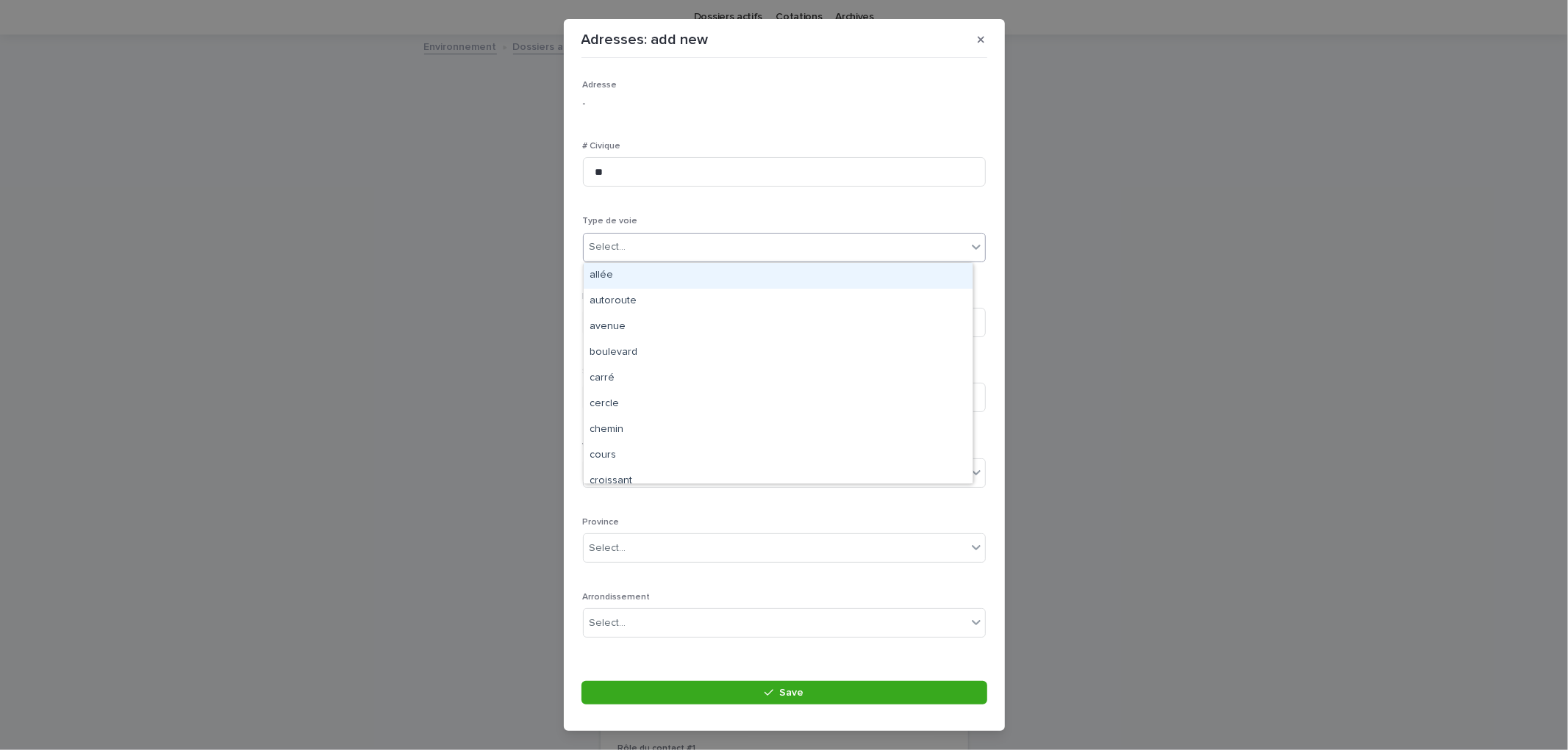
click at [635, 255] on div "Select..." at bounding box center [775, 247] width 383 height 25
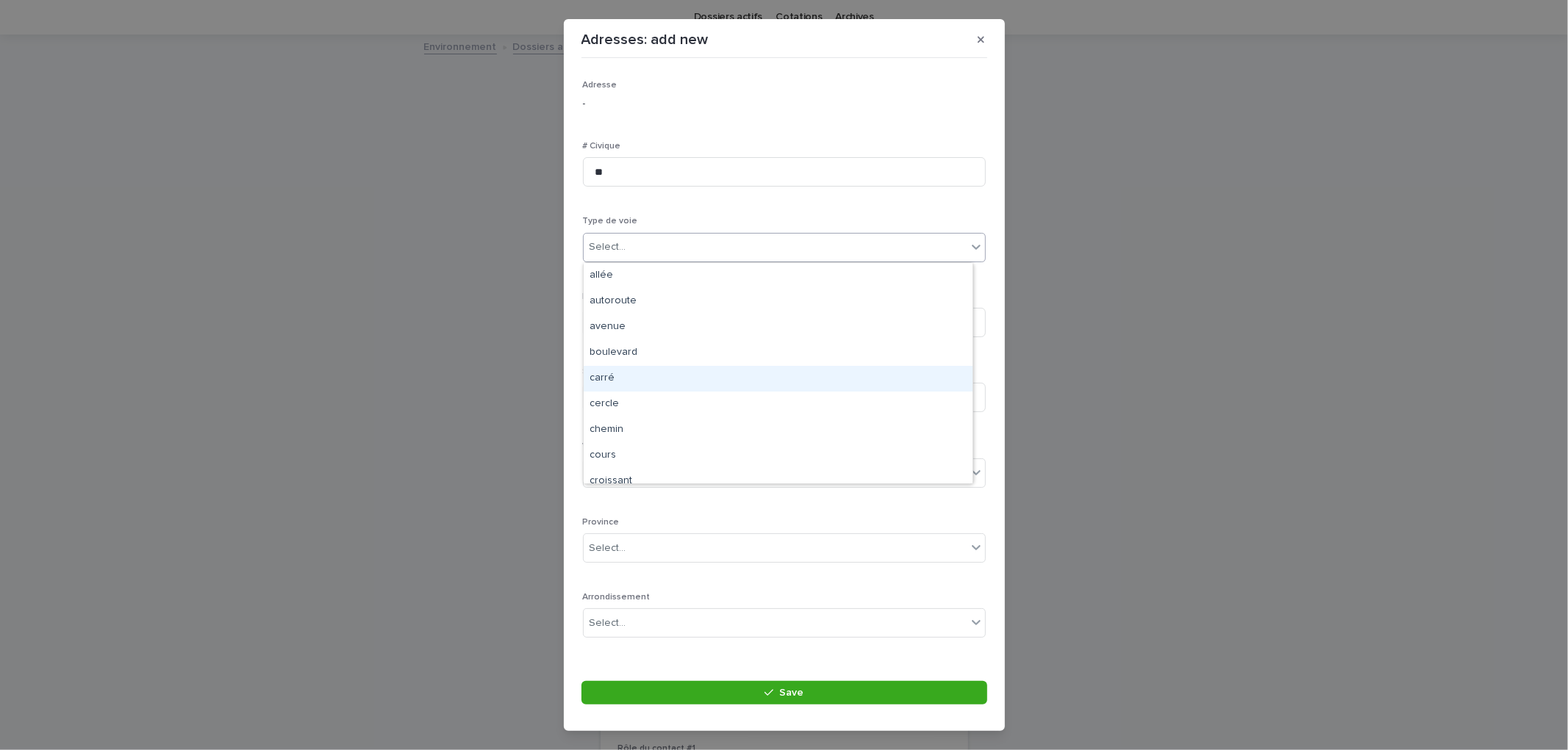
scroll to position [242, 0]
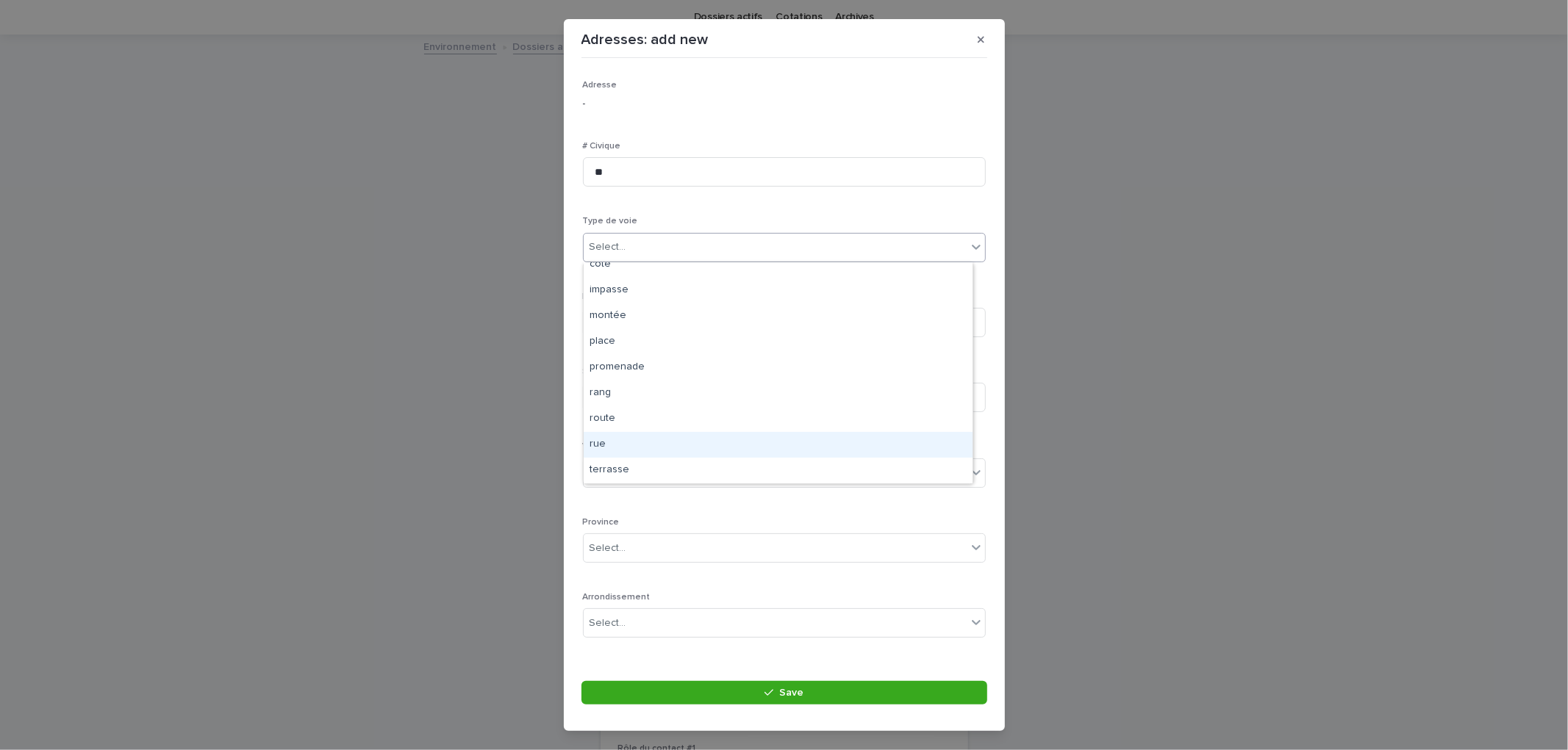
click at [606, 443] on div "rue" at bounding box center [778, 445] width 389 height 25
click at [656, 329] on input at bounding box center [784, 322] width 403 height 30
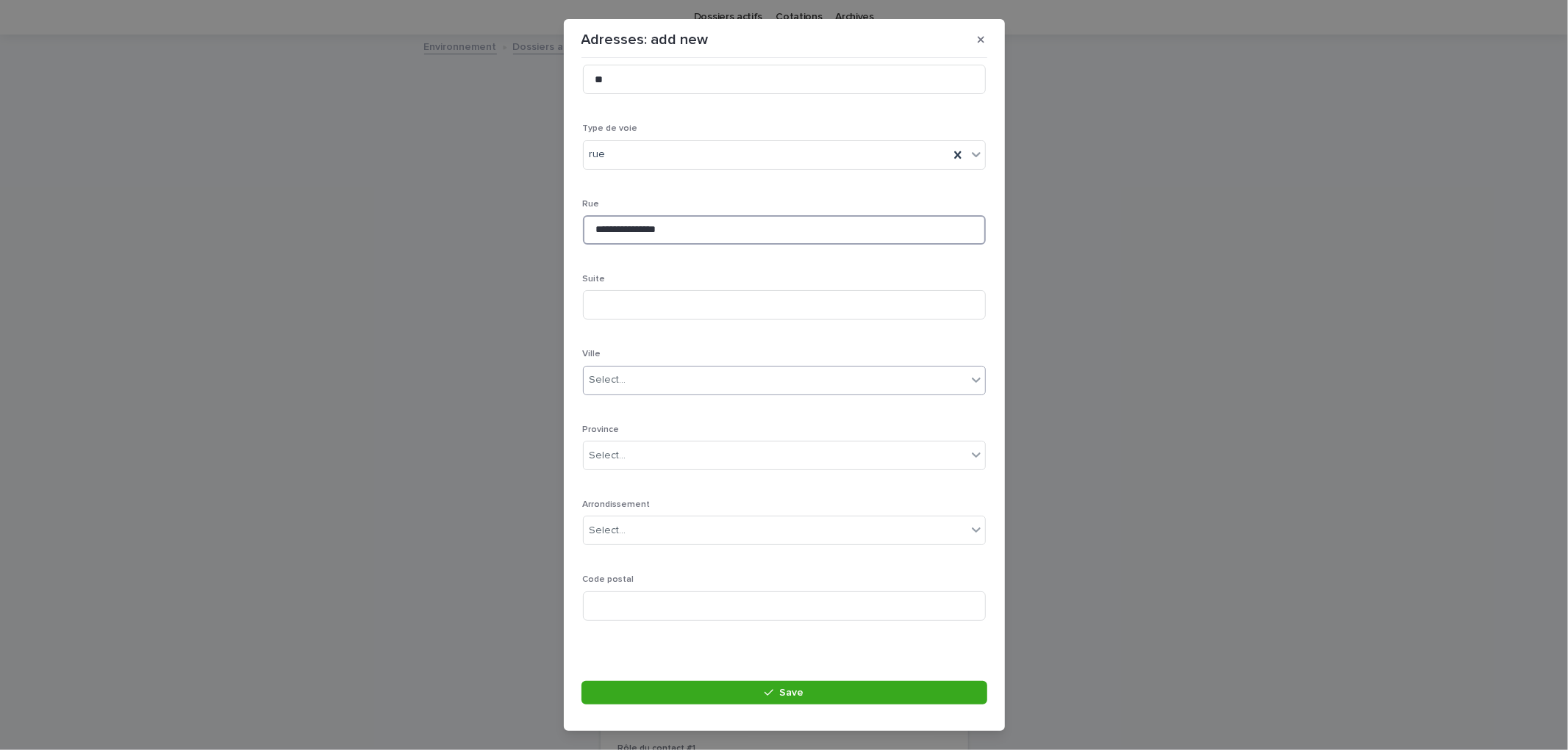
scroll to position [95, 0]
type input "**********"
click at [635, 375] on div "Select..." at bounding box center [775, 378] width 383 height 25
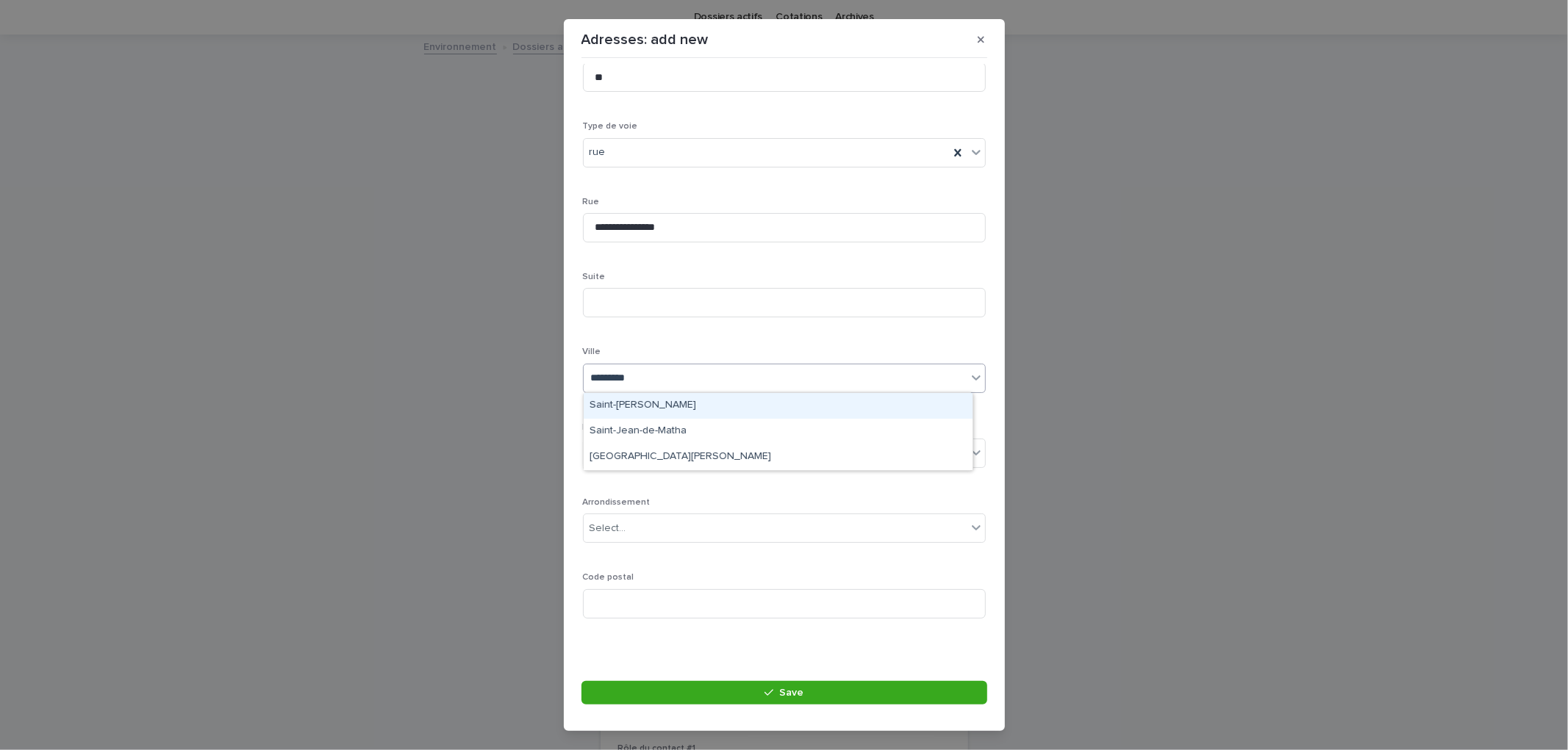
type input "**********"
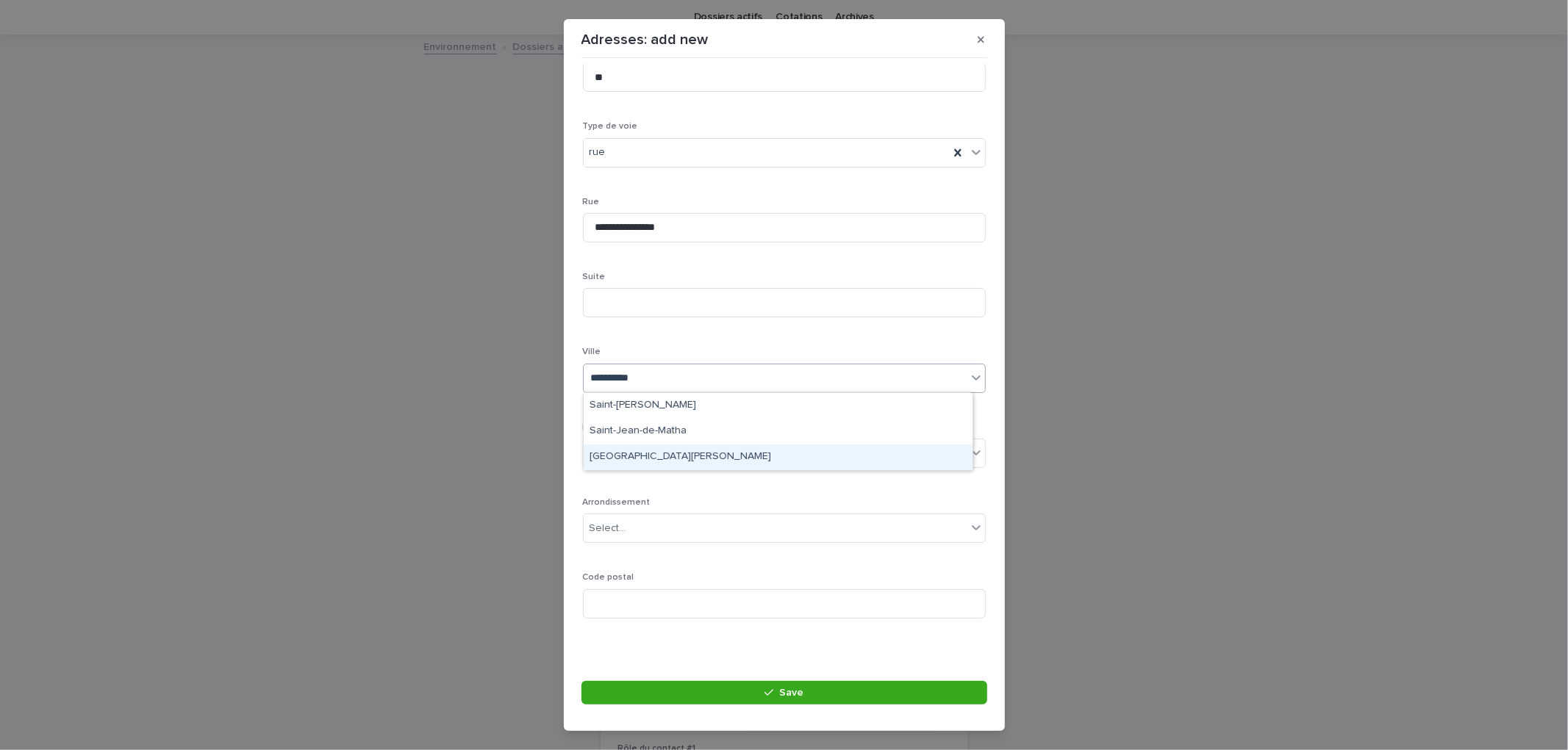
click at [640, 460] on div "Saint-Jean-sur-Richelieu" at bounding box center [778, 457] width 389 height 25
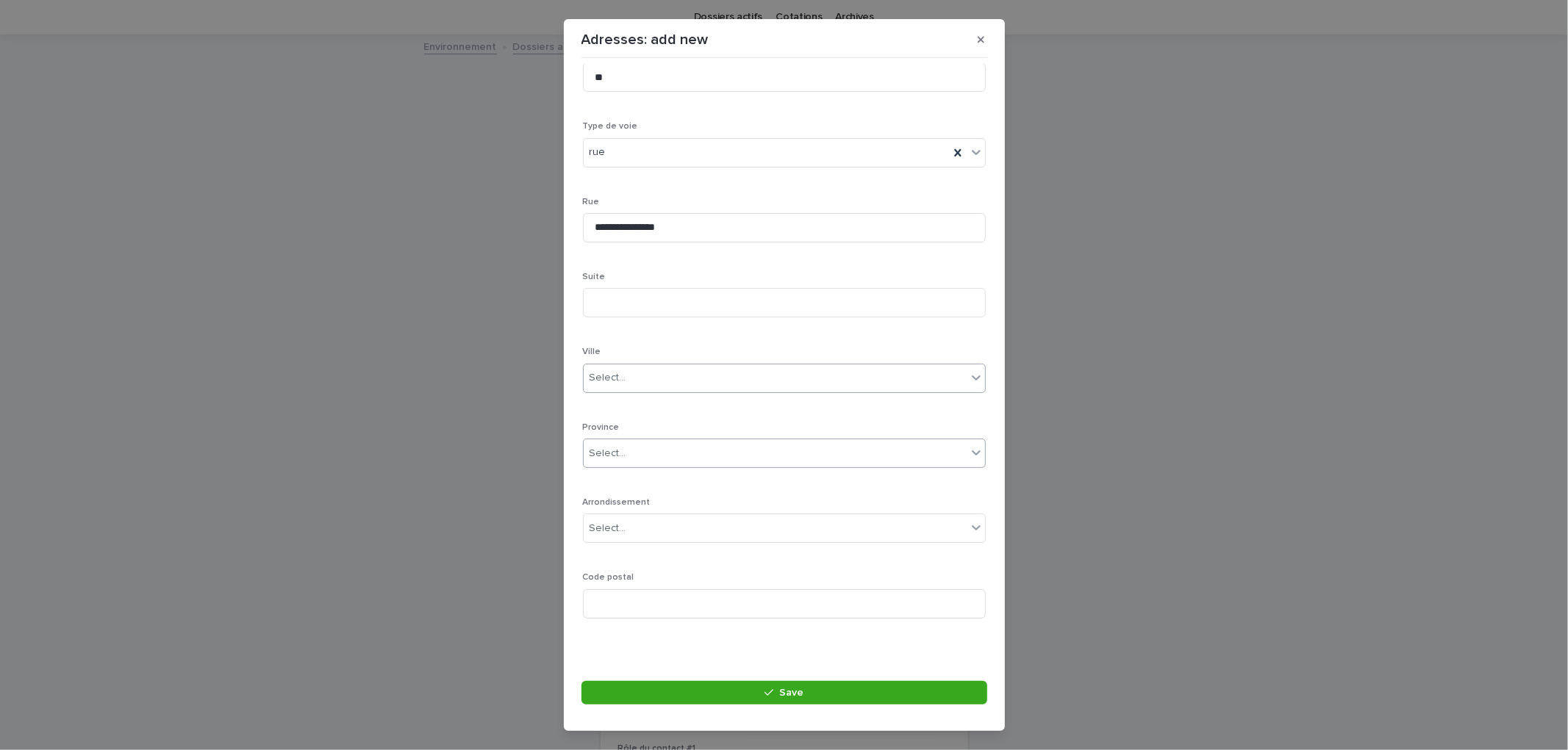
click at [623, 452] on div "Select..." at bounding box center [608, 454] width 37 height 15
type input "**"
click at [607, 476] on div "QC" at bounding box center [778, 481] width 389 height 25
click at [790, 680] on section "**********" at bounding box center [784, 375] width 441 height 713
click at [797, 689] on span "Save" at bounding box center [791, 693] width 25 height 10
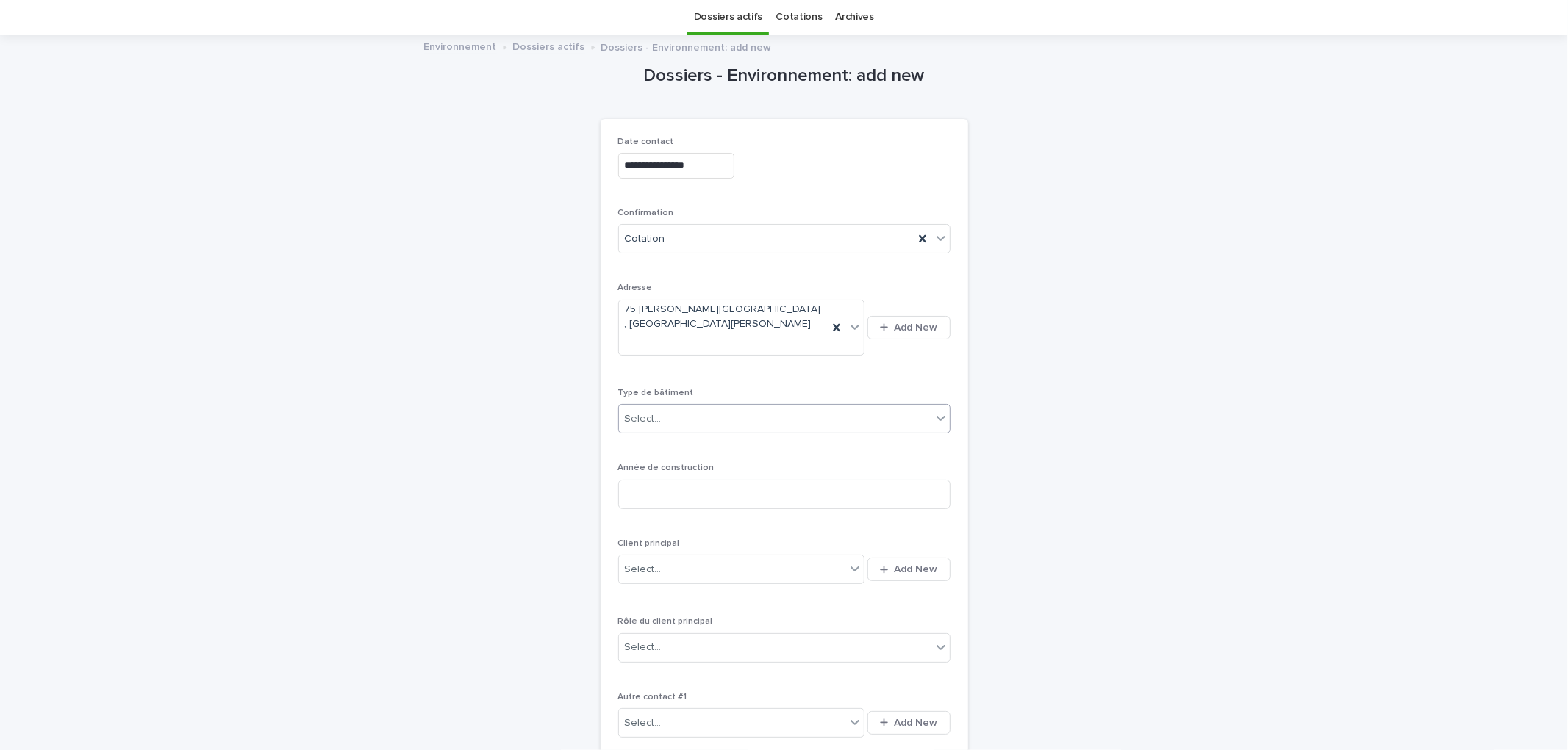
click at [714, 413] on div "Select..." at bounding box center [775, 419] width 313 height 25
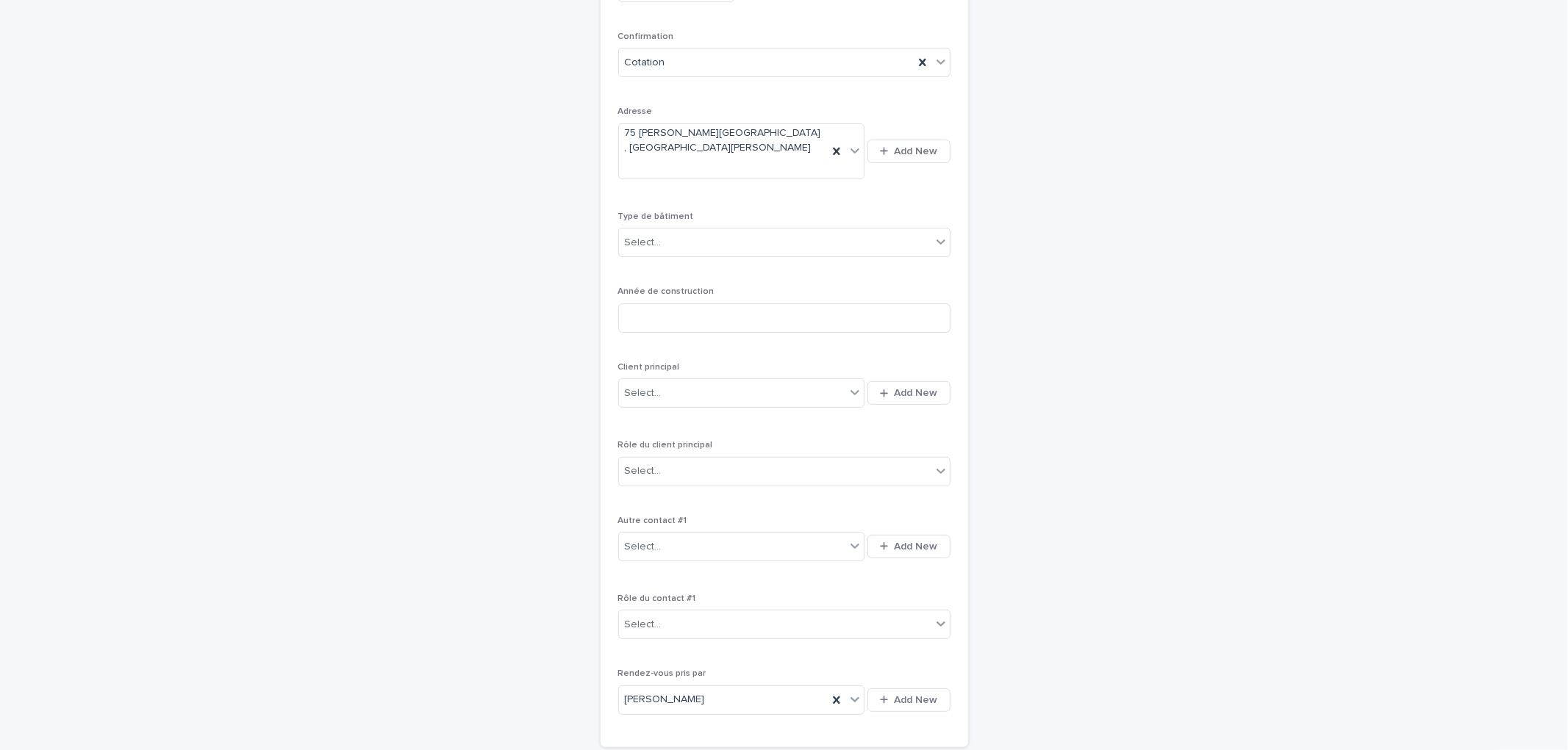
scroll to position [371, 0]
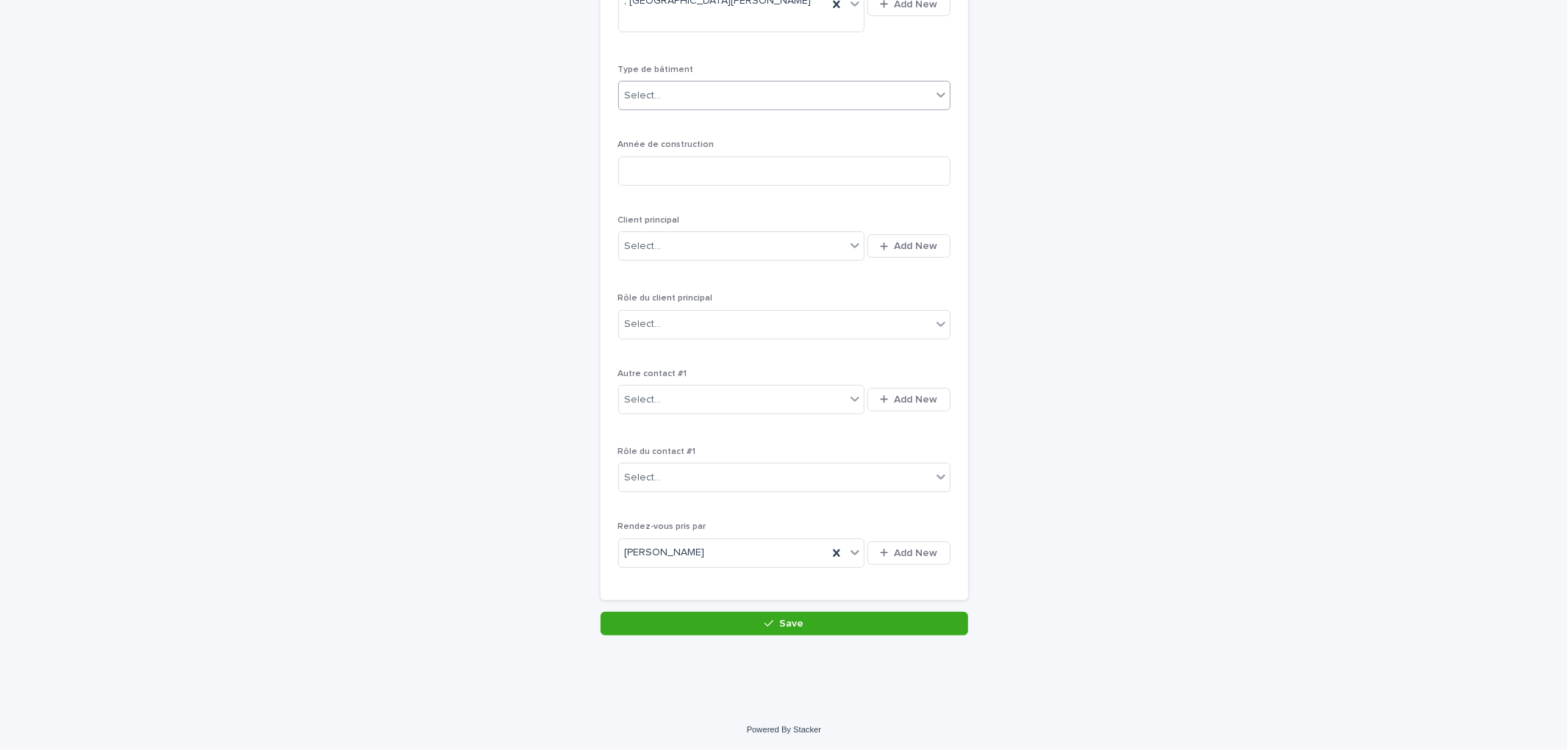
click at [707, 89] on div "Select..." at bounding box center [775, 96] width 313 height 25
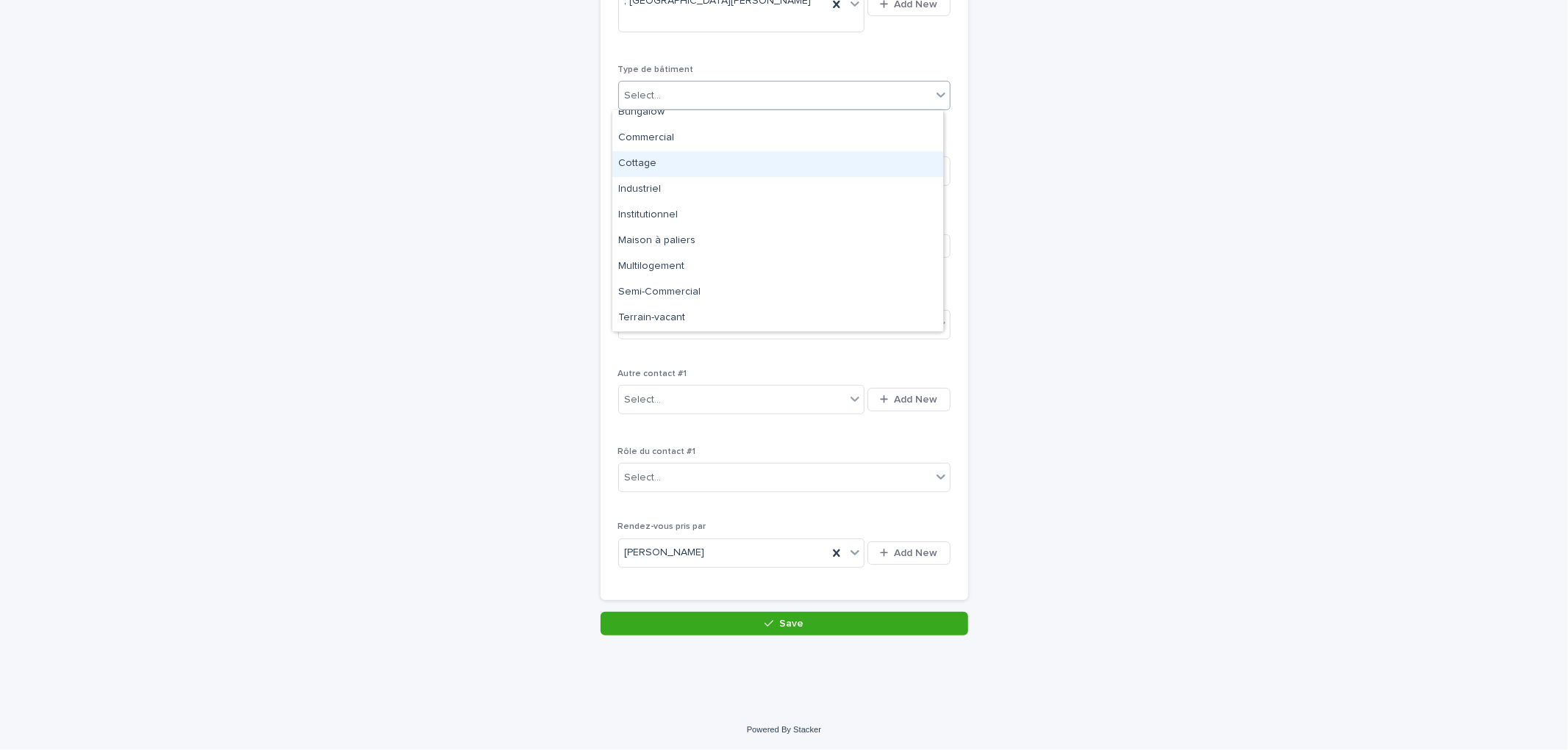
click at [663, 169] on div "Cottage" at bounding box center [778, 164] width 331 height 25
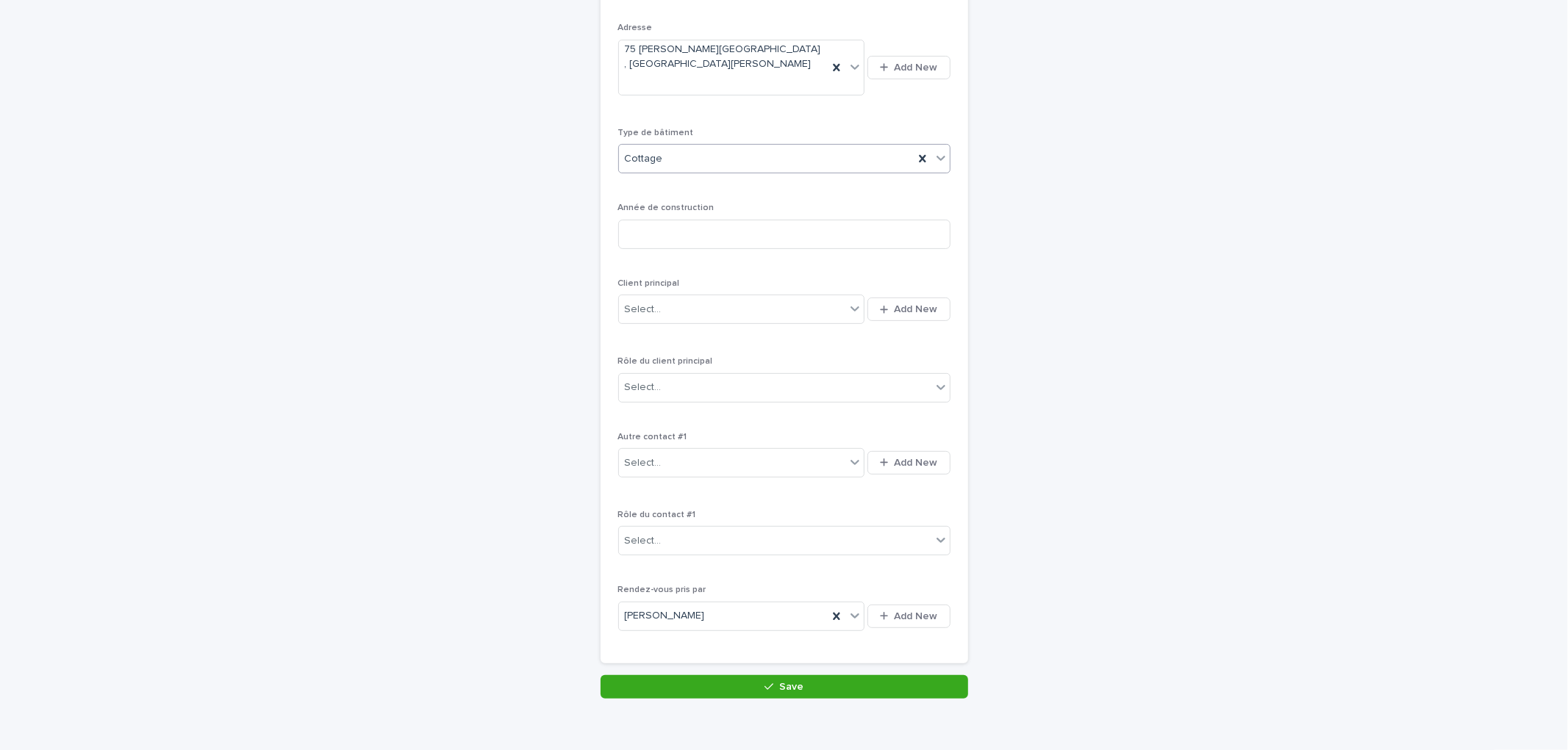
scroll to position [290, 0]
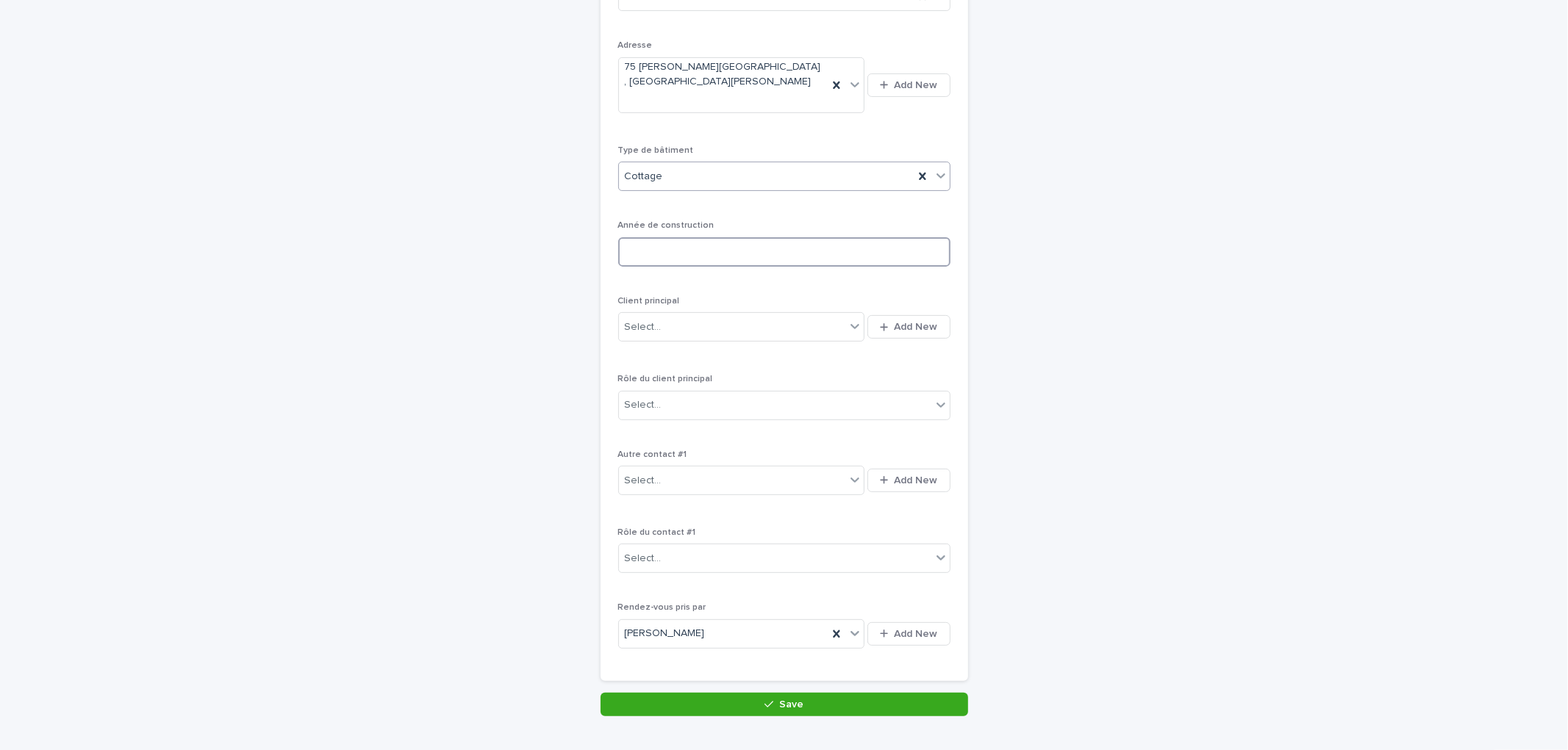
click at [718, 253] on input at bounding box center [784, 251] width 332 height 30
type input "****"
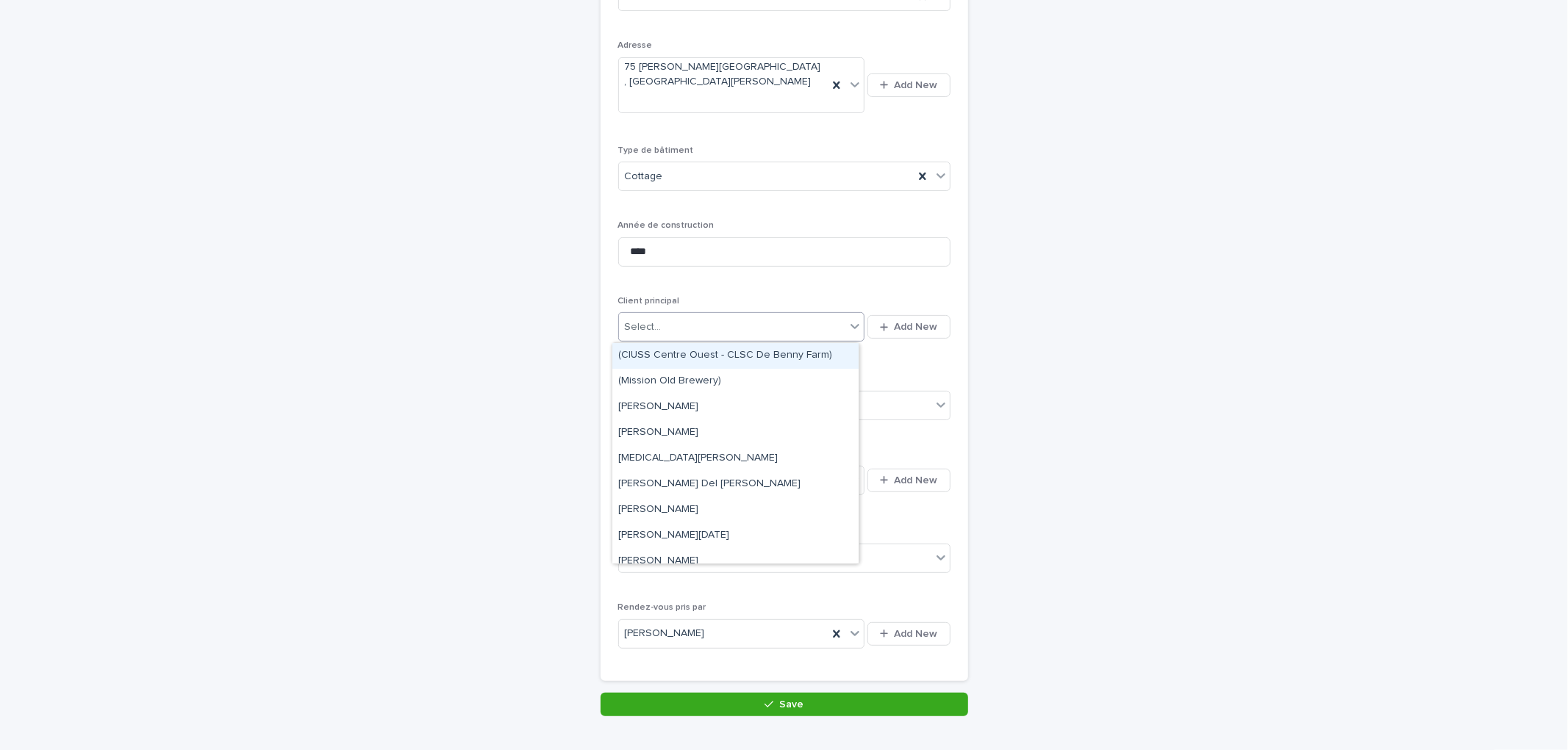
drag, startPoint x: 765, startPoint y: 327, endPoint x: 824, endPoint y: 334, distance: 59.4
click at [765, 328] on div "Select..." at bounding box center [732, 327] width 227 height 25
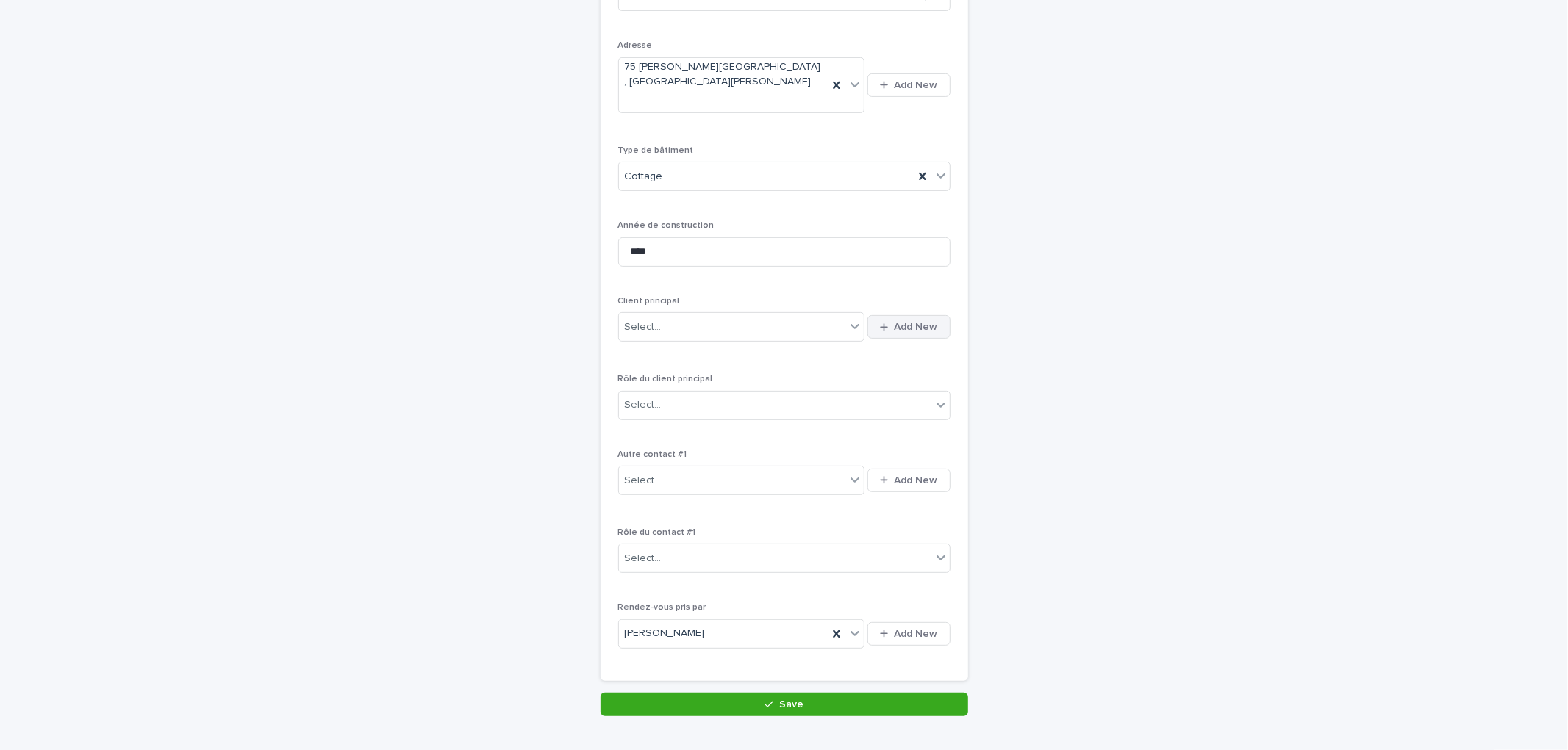
click at [895, 324] on span "Add New" at bounding box center [916, 327] width 43 height 10
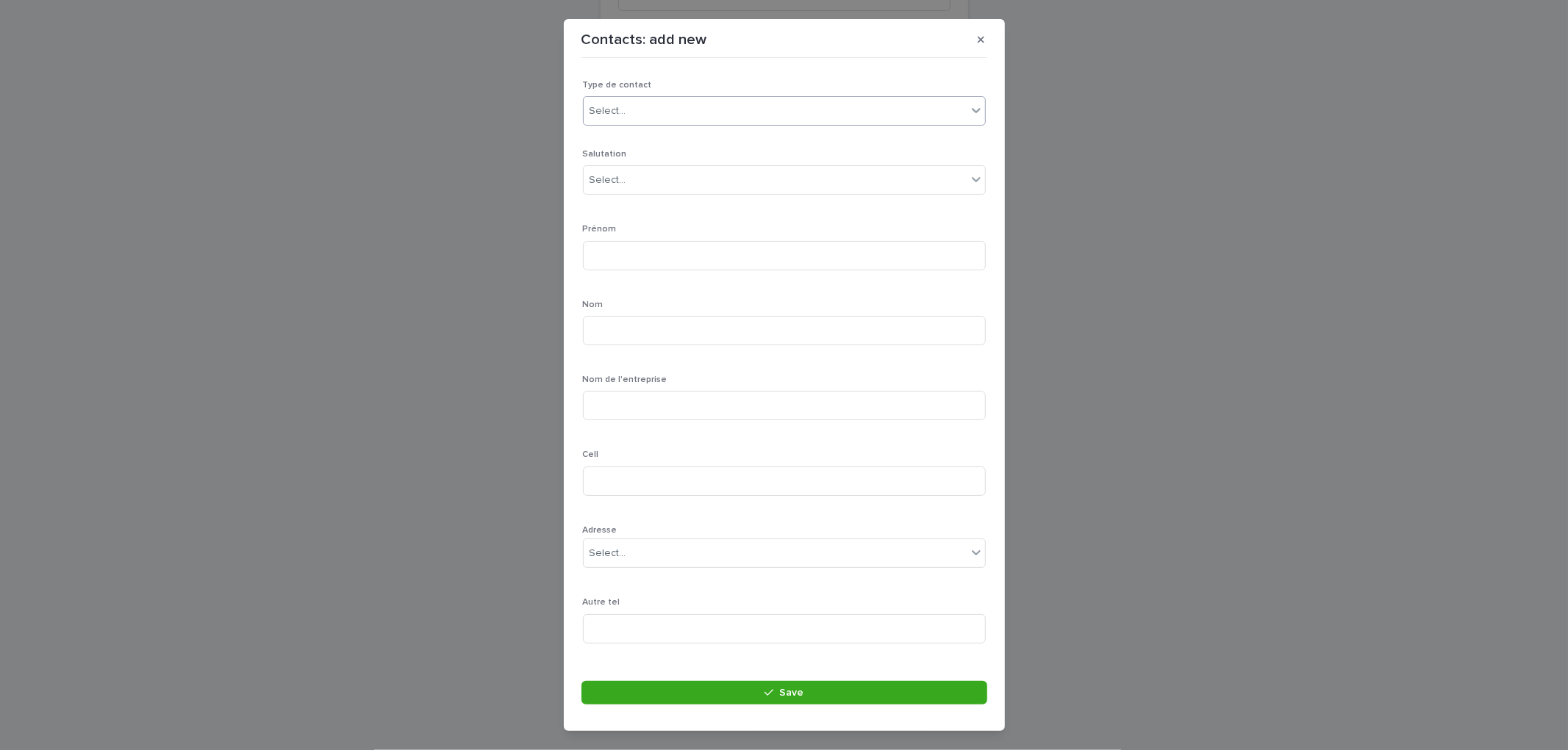
click at [672, 110] on div "Select..." at bounding box center [775, 111] width 383 height 25
click at [634, 138] on div "Particulier" at bounding box center [778, 139] width 389 height 25
click at [637, 177] on div "Select..." at bounding box center [775, 180] width 383 height 25
click at [627, 206] on div "Monsieur" at bounding box center [778, 209] width 389 height 25
click at [666, 172] on div "Monsieur" at bounding box center [767, 180] width 365 height 25
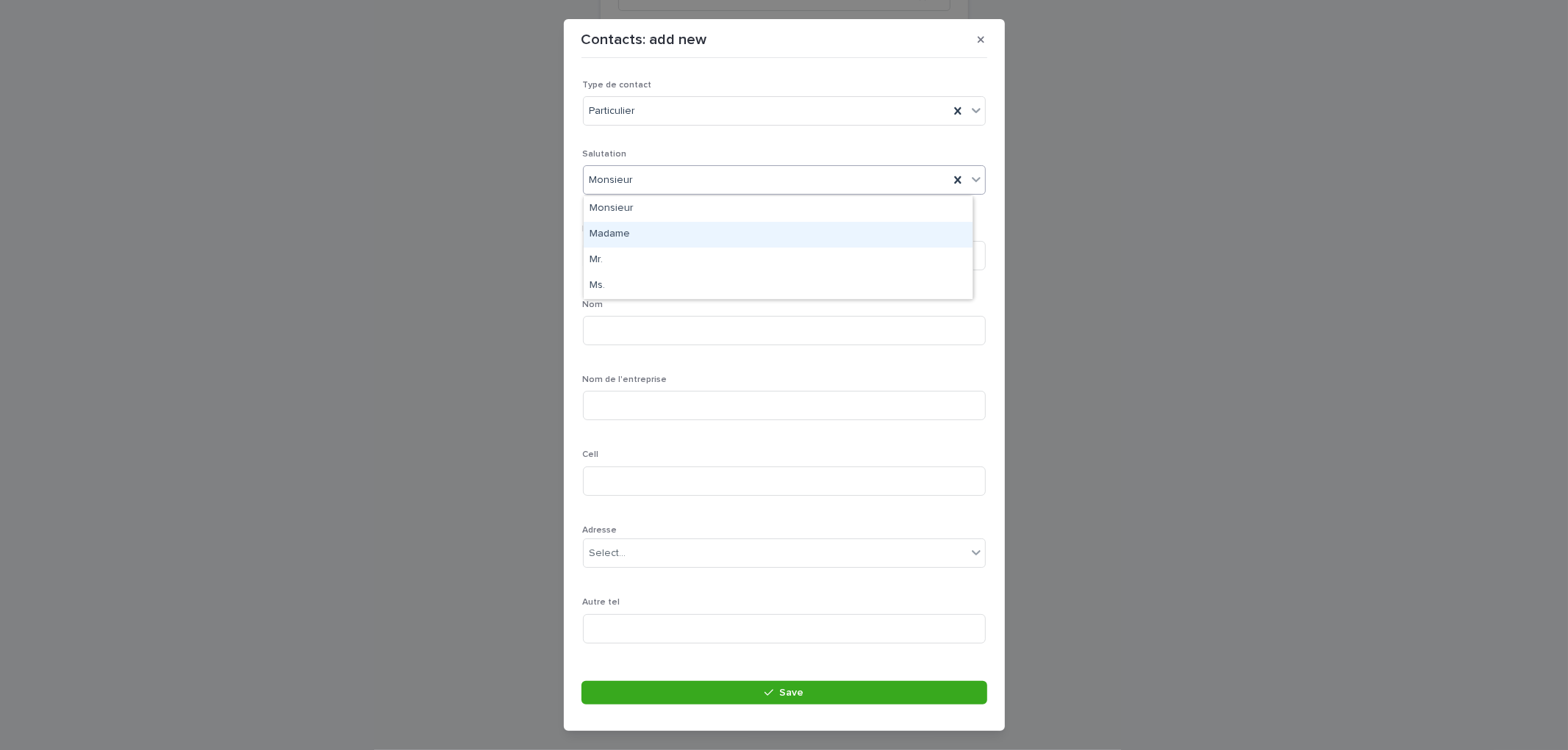
click at [763, 242] on div "Madame" at bounding box center [778, 234] width 389 height 25
drag, startPoint x: 735, startPoint y: 166, endPoint x: 811, endPoint y: 170, distance: 76.1
click at [735, 166] on div "Madame" at bounding box center [784, 180] width 403 height 30
click at [949, 177] on div at bounding box center [958, 179] width 18 height 26
click at [763, 178] on div "Select..." at bounding box center [775, 180] width 383 height 25
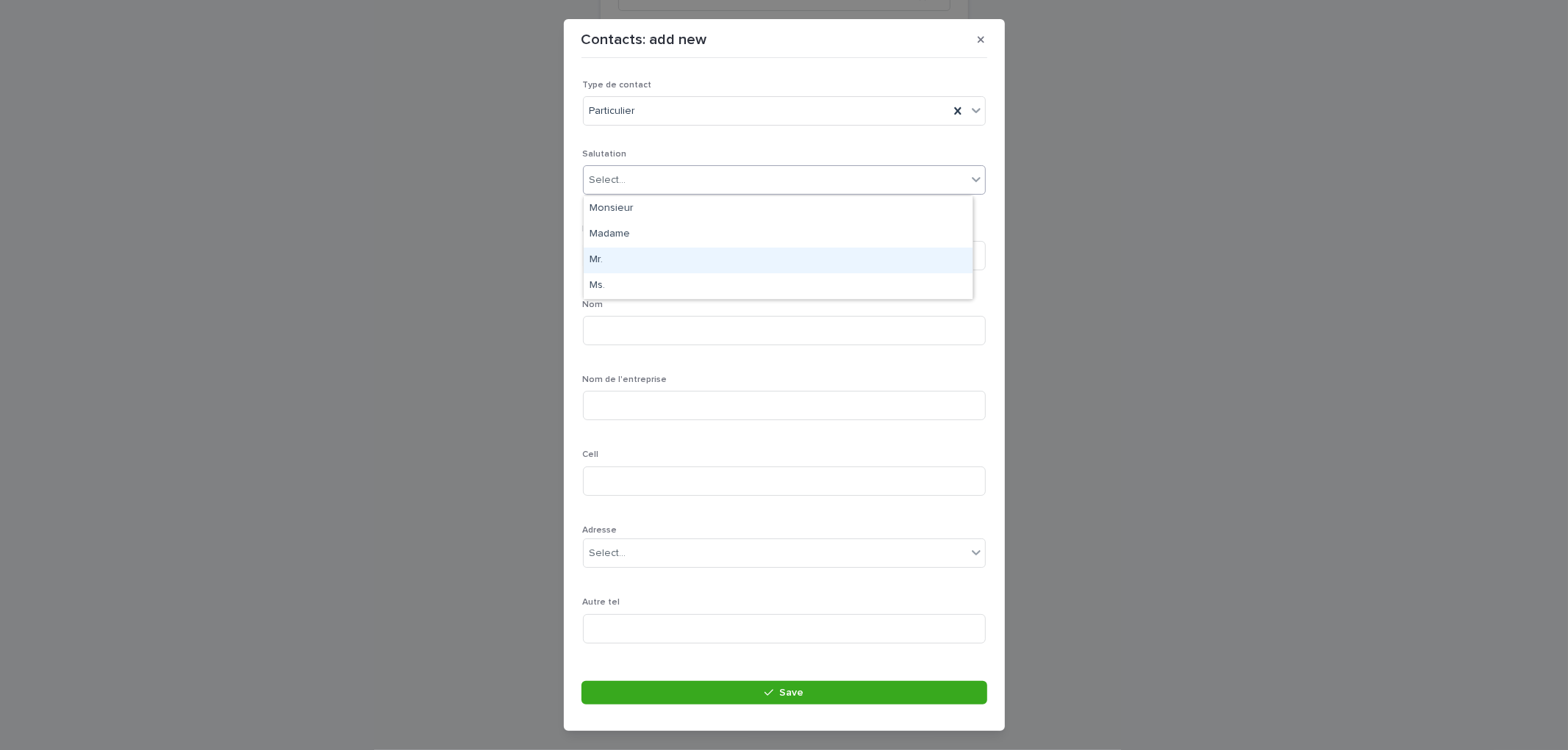
click at [622, 256] on div "Mr." at bounding box center [778, 261] width 389 height 25
click at [665, 241] on input at bounding box center [784, 256] width 403 height 30
type input "****"
drag, startPoint x: 632, startPoint y: 319, endPoint x: 641, endPoint y: 319, distance: 9.0
click at [632, 319] on input at bounding box center [784, 330] width 403 height 30
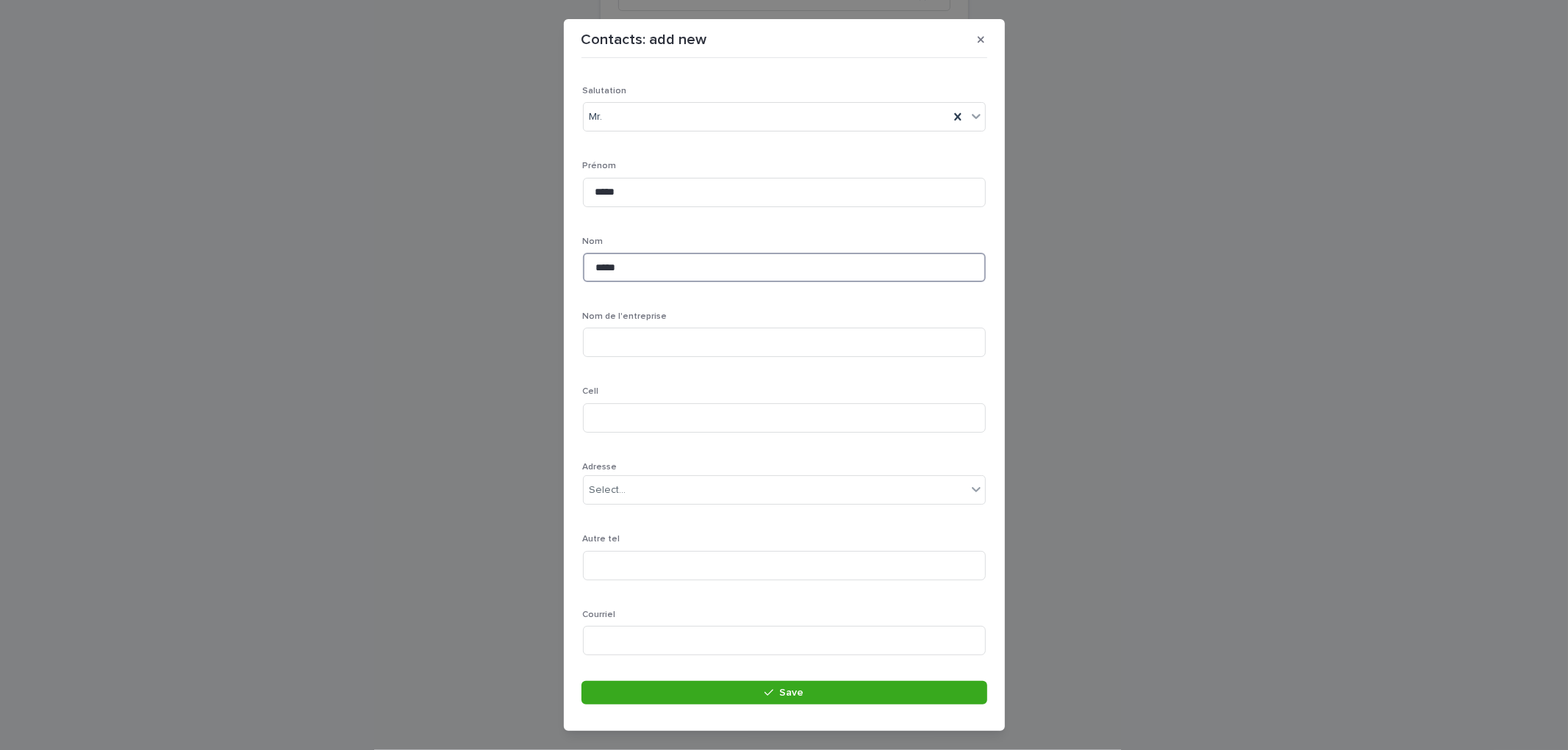
scroll to position [163, 0]
type input "*****"
click at [614, 313] on input at bounding box center [784, 318] width 403 height 30
type input "**********"
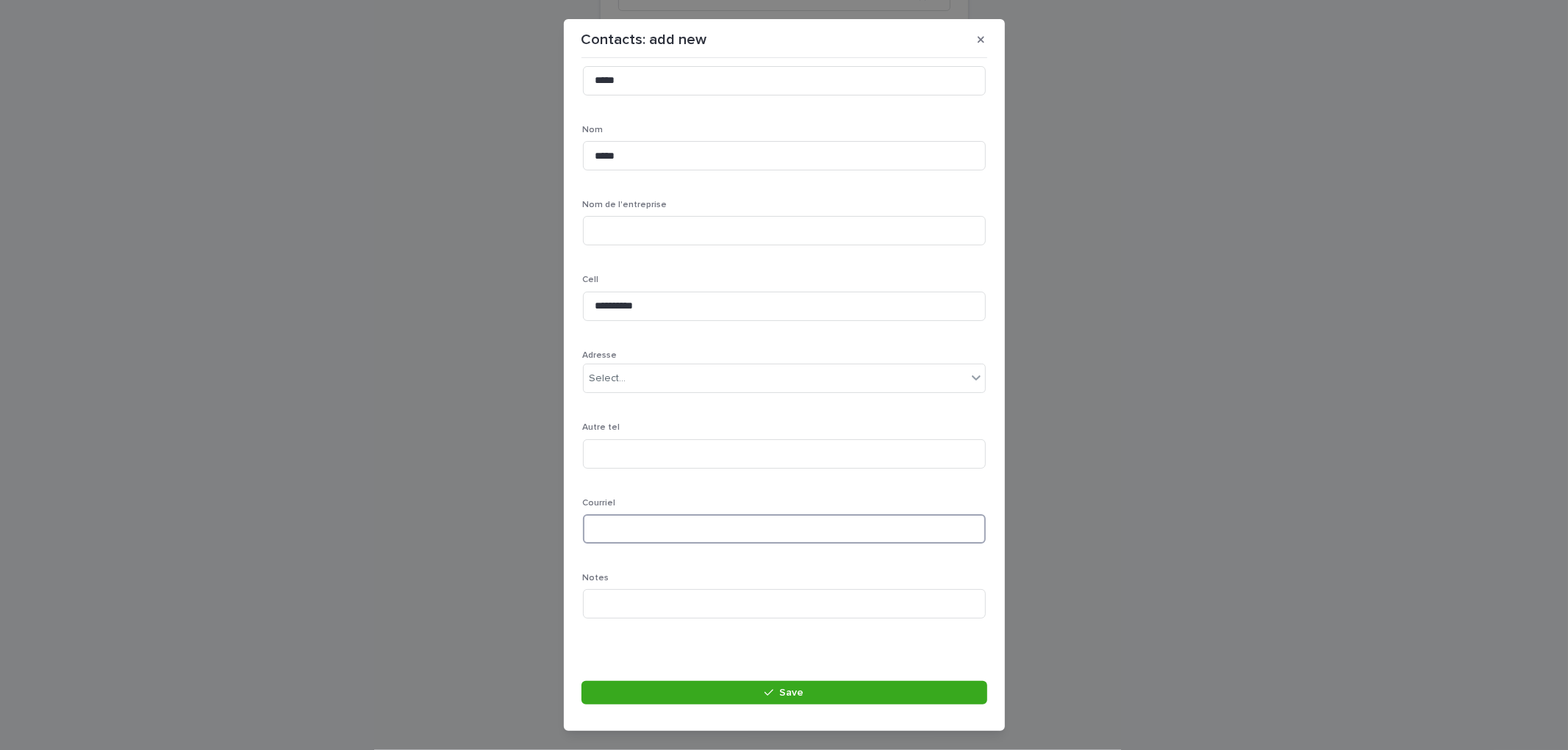
click at [642, 518] on input at bounding box center [784, 529] width 403 height 30
click at [642, 535] on input at bounding box center [784, 529] width 403 height 30
paste input "**********"
type input "**********"
click at [813, 696] on button "Save" at bounding box center [784, 693] width 405 height 24
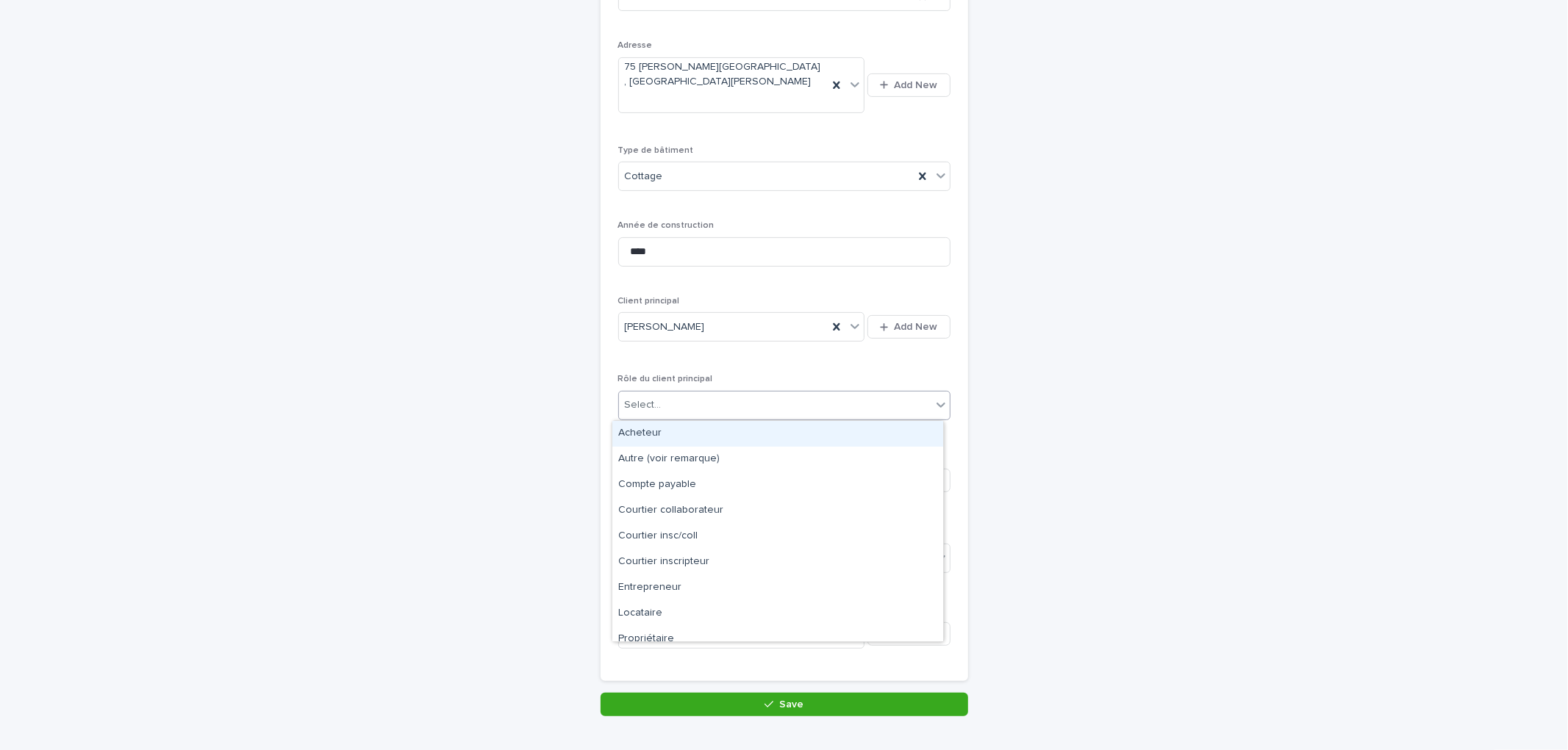
click at [728, 404] on div "Select..." at bounding box center [775, 405] width 313 height 25
click at [685, 505] on div "Courtier collaborateur" at bounding box center [778, 510] width 331 height 25
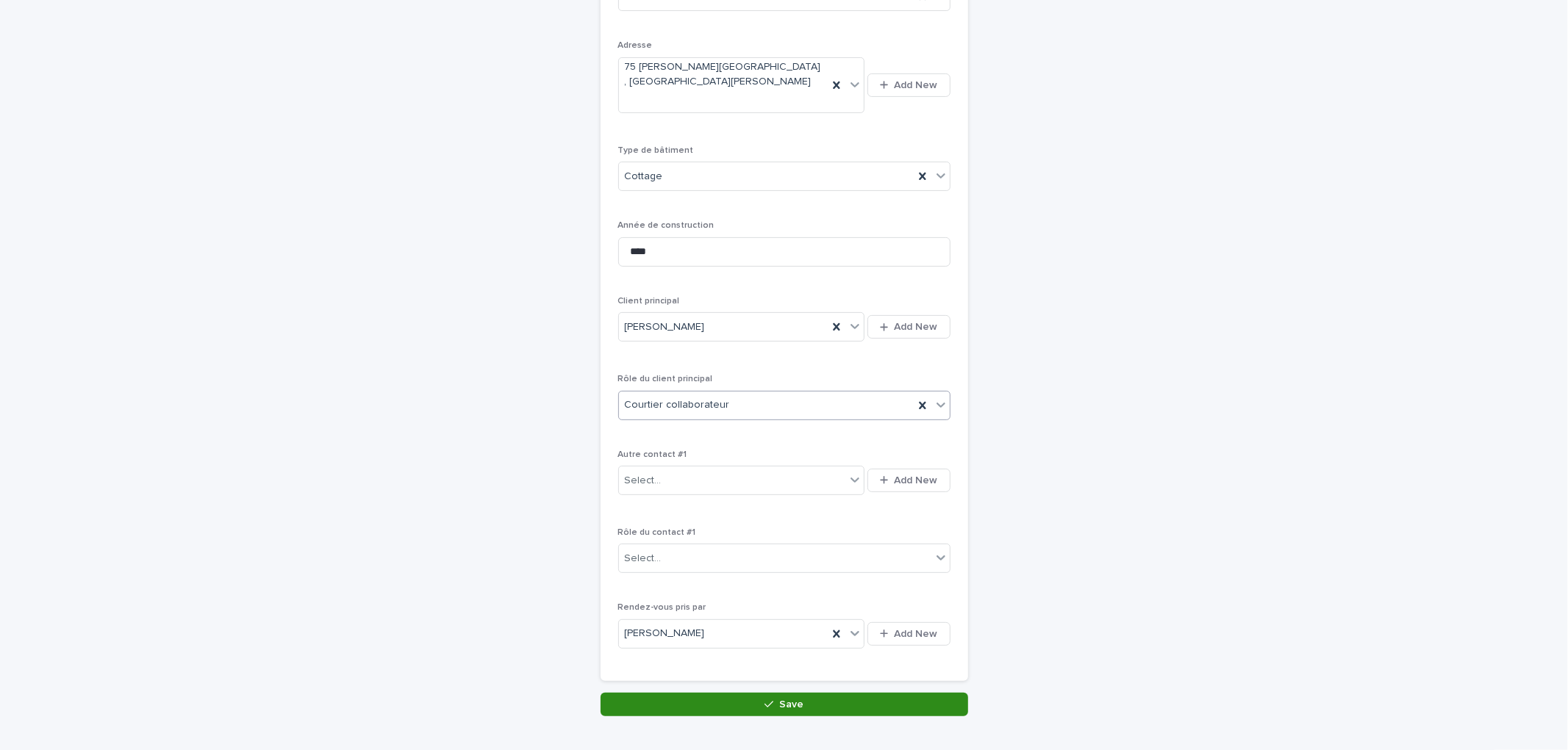
click at [800, 699] on button "Save" at bounding box center [784, 705] width 368 height 24
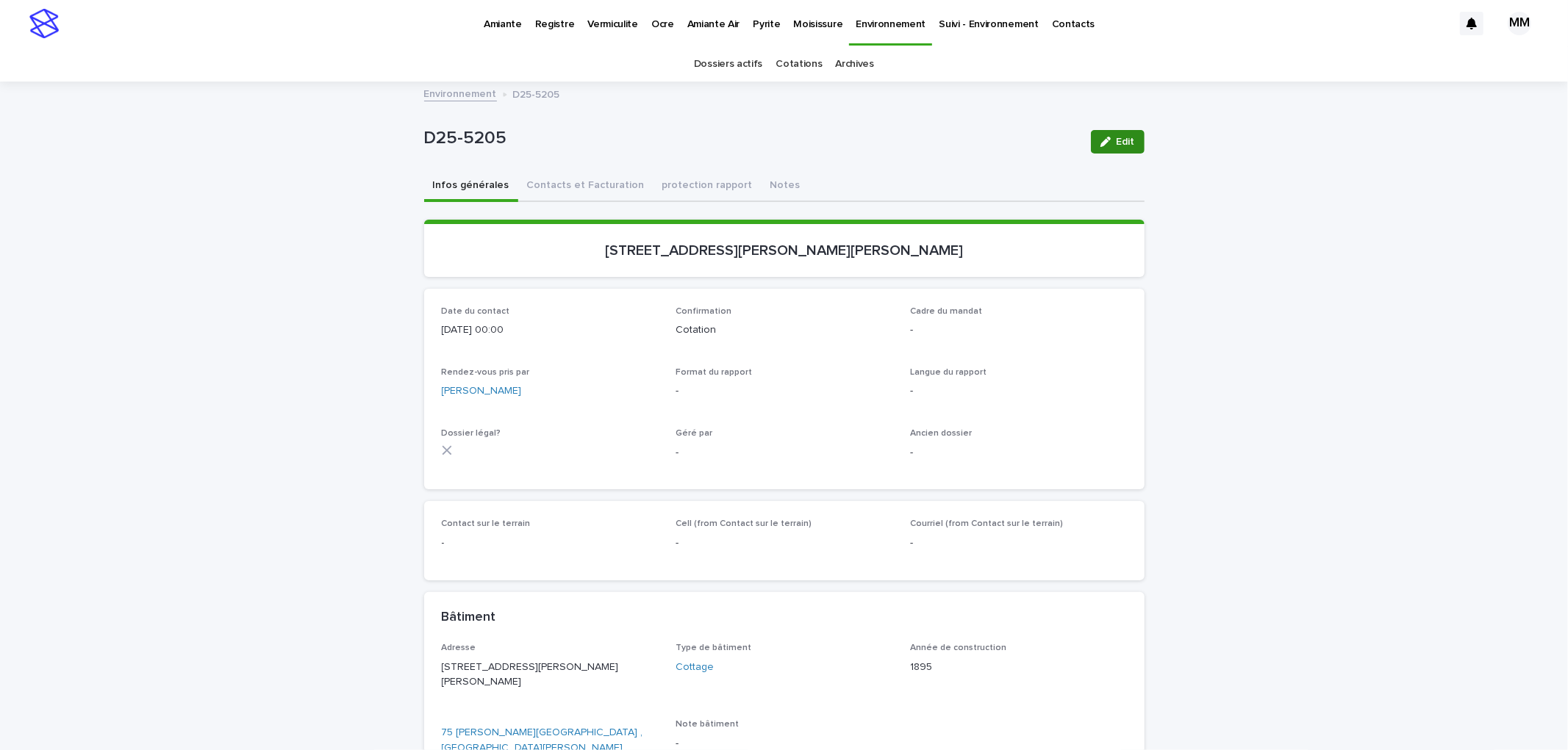
click at [1117, 139] on span "Edit" at bounding box center [1126, 142] width 19 height 10
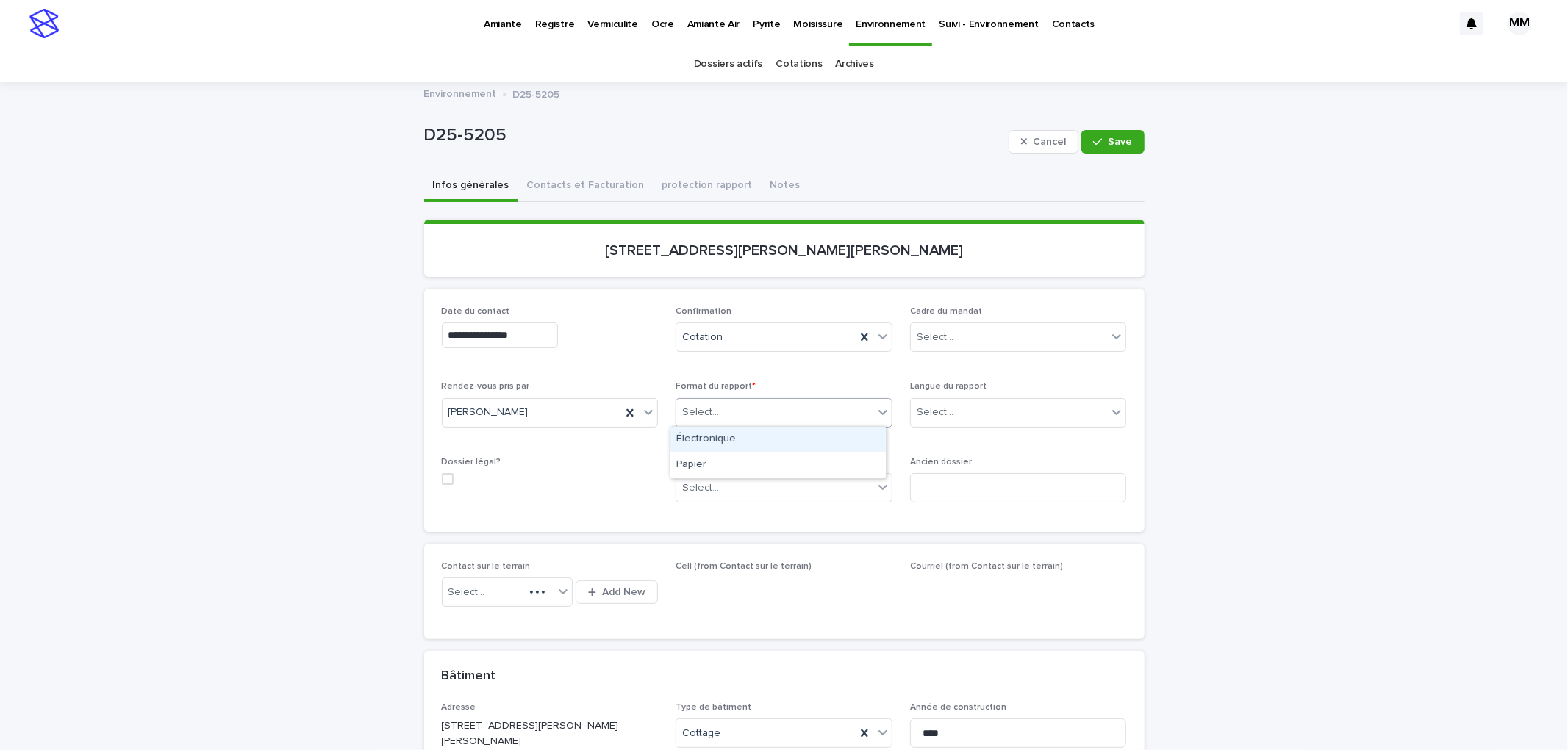
click at [725, 420] on div "Select..." at bounding box center [775, 412] width 197 height 25
click at [728, 445] on div "Électronique" at bounding box center [778, 440] width 215 height 25
drag, startPoint x: 949, startPoint y: 413, endPoint x: 956, endPoint y: 434, distance: 22.1
click at [950, 413] on div "Select..." at bounding box center [1010, 412] width 197 height 25
click at [954, 461] on div "Anglais" at bounding box center [1012, 465] width 215 height 25
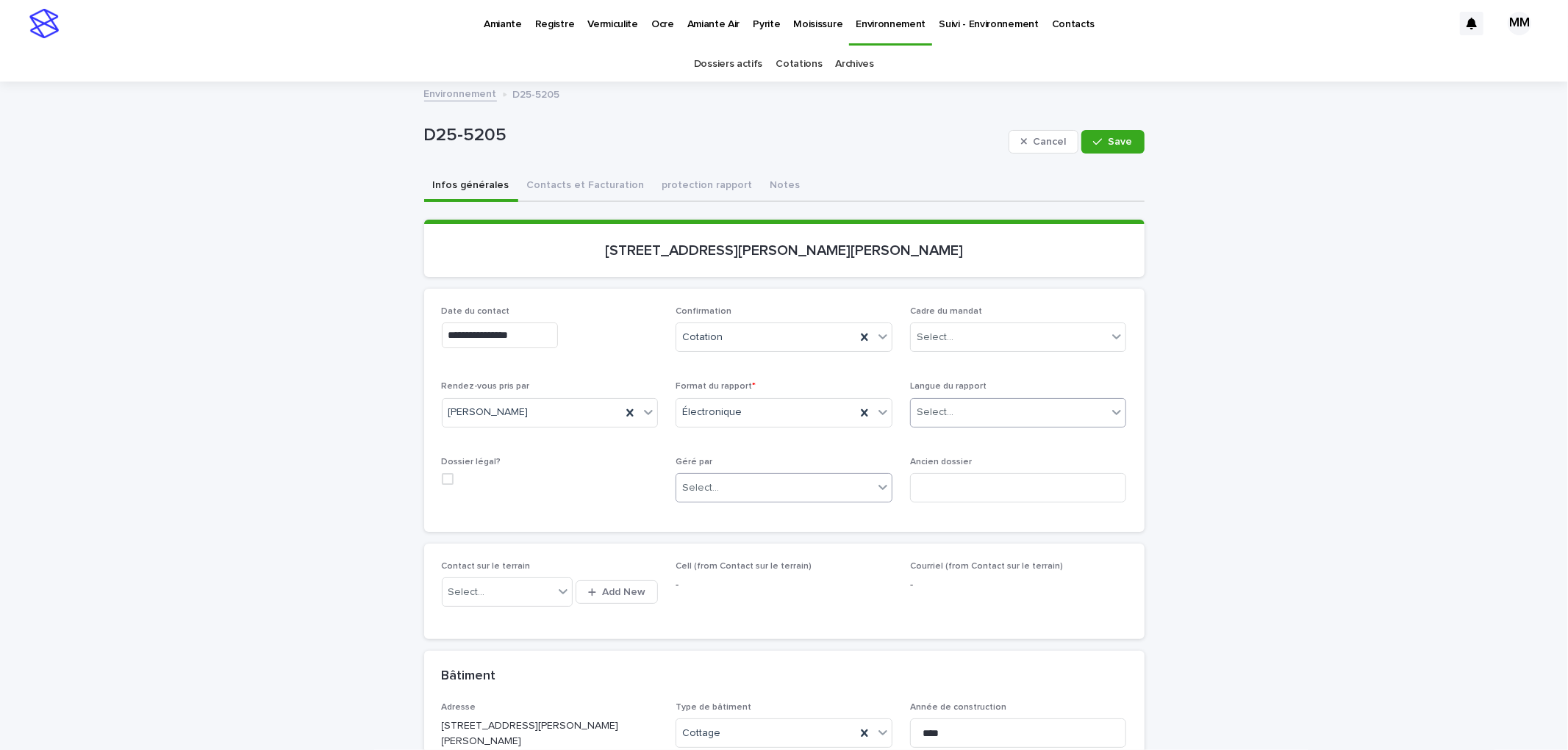
click at [785, 488] on div "Select..." at bounding box center [775, 488] width 197 height 25
click at [729, 516] on div "Multitest" at bounding box center [778, 516] width 215 height 25
click at [965, 480] on input at bounding box center [1018, 488] width 217 height 30
type input "******"
click at [1121, 138] on span "Save" at bounding box center [1120, 142] width 25 height 10
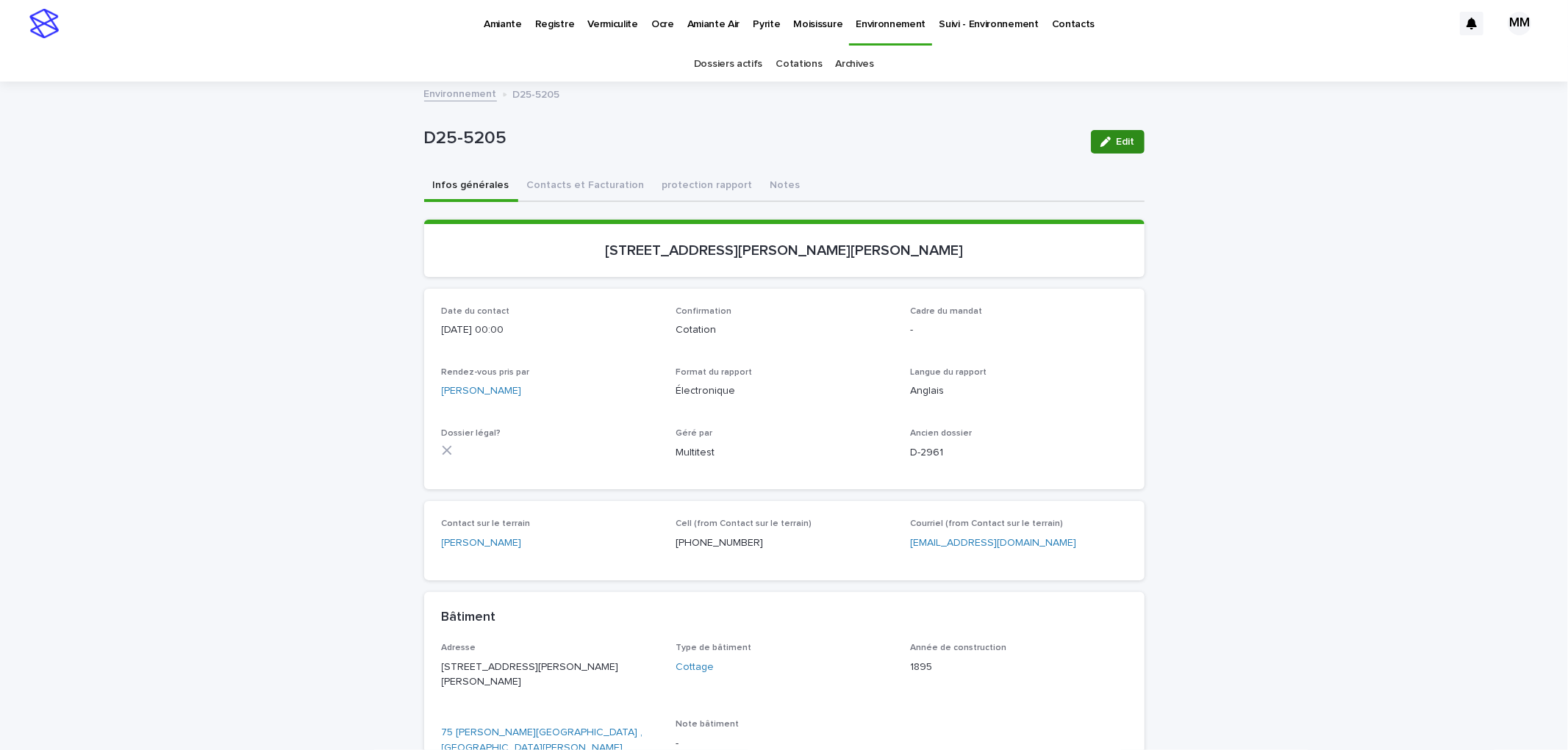
click at [1111, 133] on button "Edit" at bounding box center [1118, 142] width 54 height 24
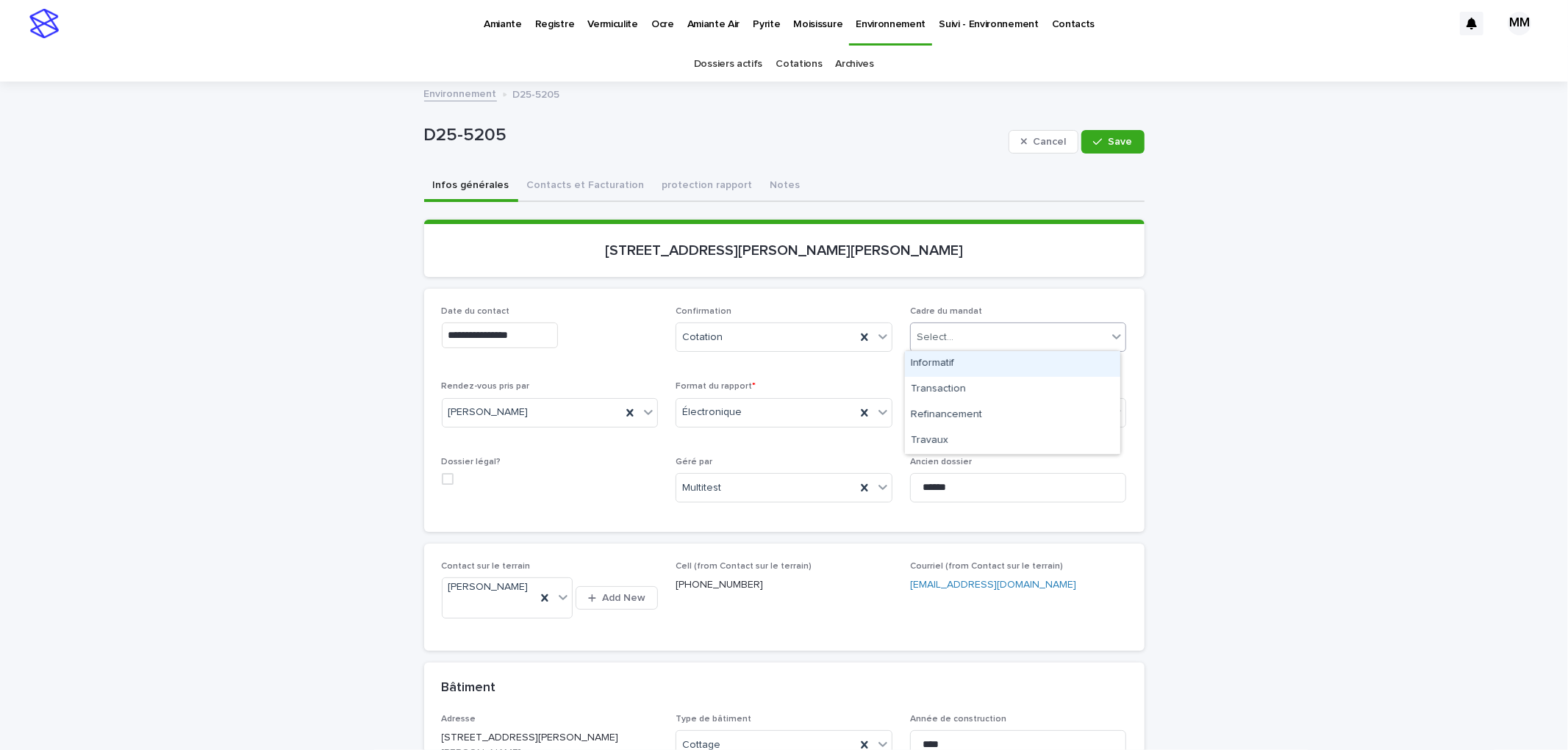
drag, startPoint x: 942, startPoint y: 338, endPoint x: 952, endPoint y: 375, distance: 38.3
click at [943, 338] on div "Select..." at bounding box center [935, 337] width 37 height 15
click at [964, 388] on div "Transaction" at bounding box center [1012, 390] width 215 height 25
click at [1114, 139] on span "Save" at bounding box center [1120, 142] width 25 height 10
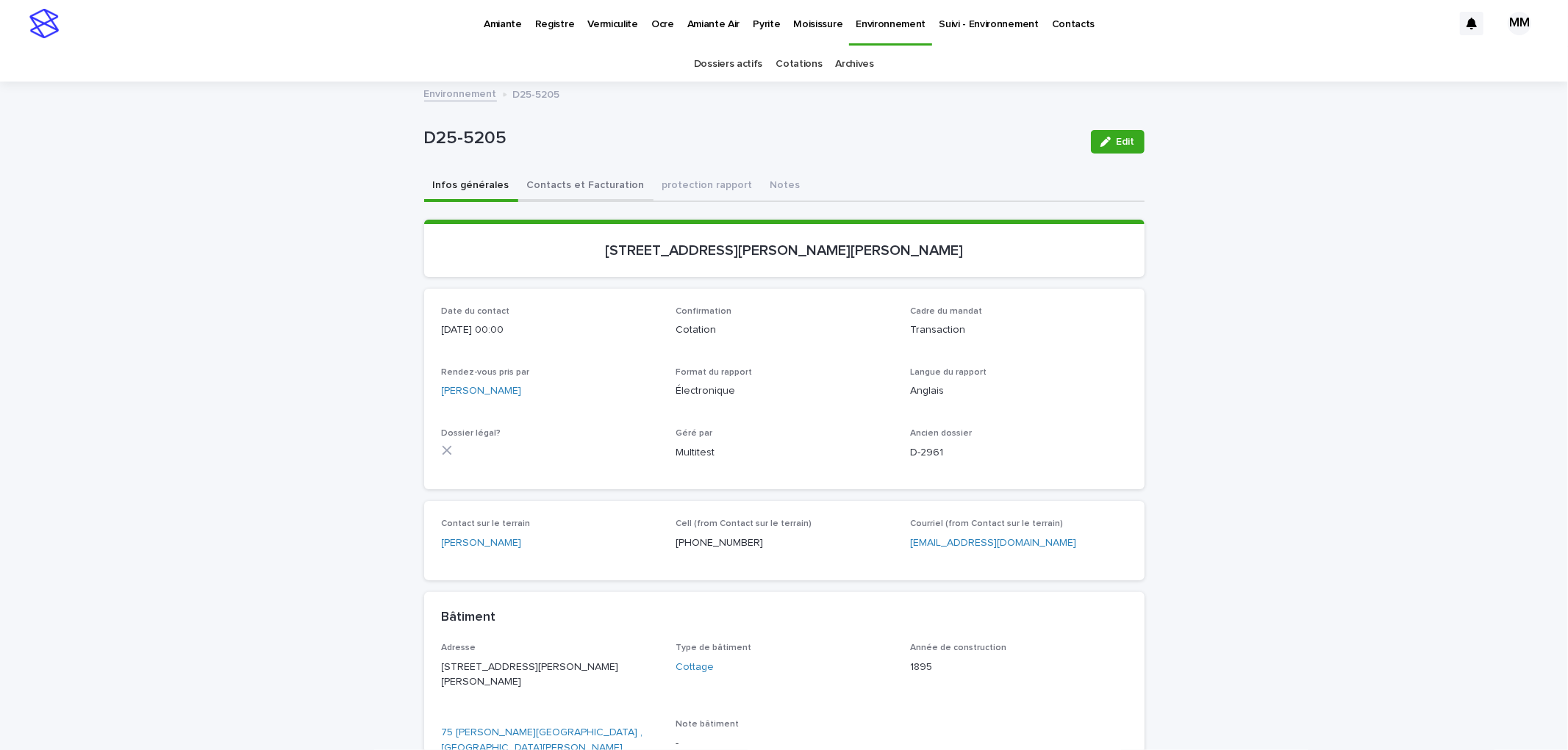
click at [579, 179] on button "Contacts et Facturation" at bounding box center [586, 187] width 135 height 31
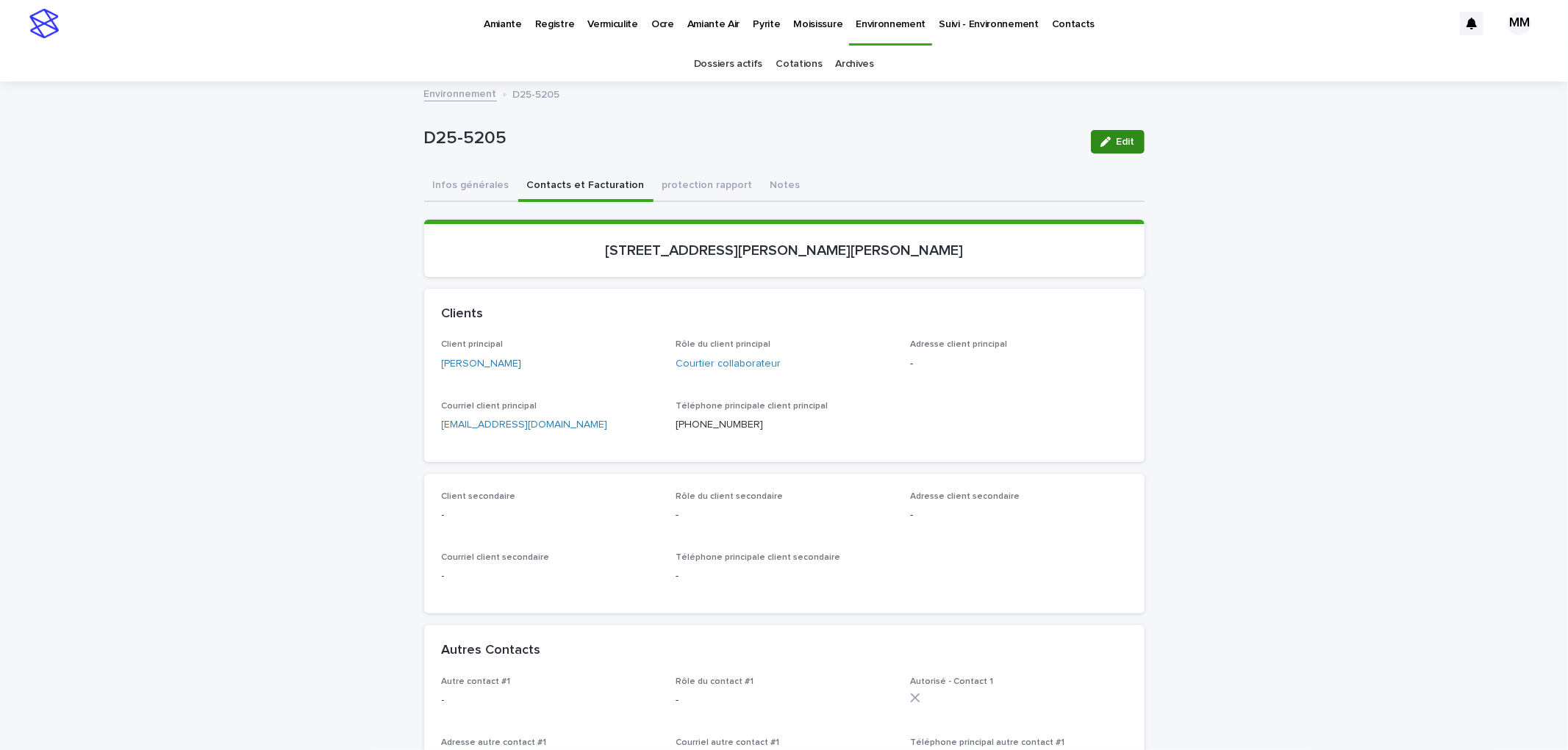
click at [1122, 140] on span "Edit" at bounding box center [1126, 142] width 19 height 10
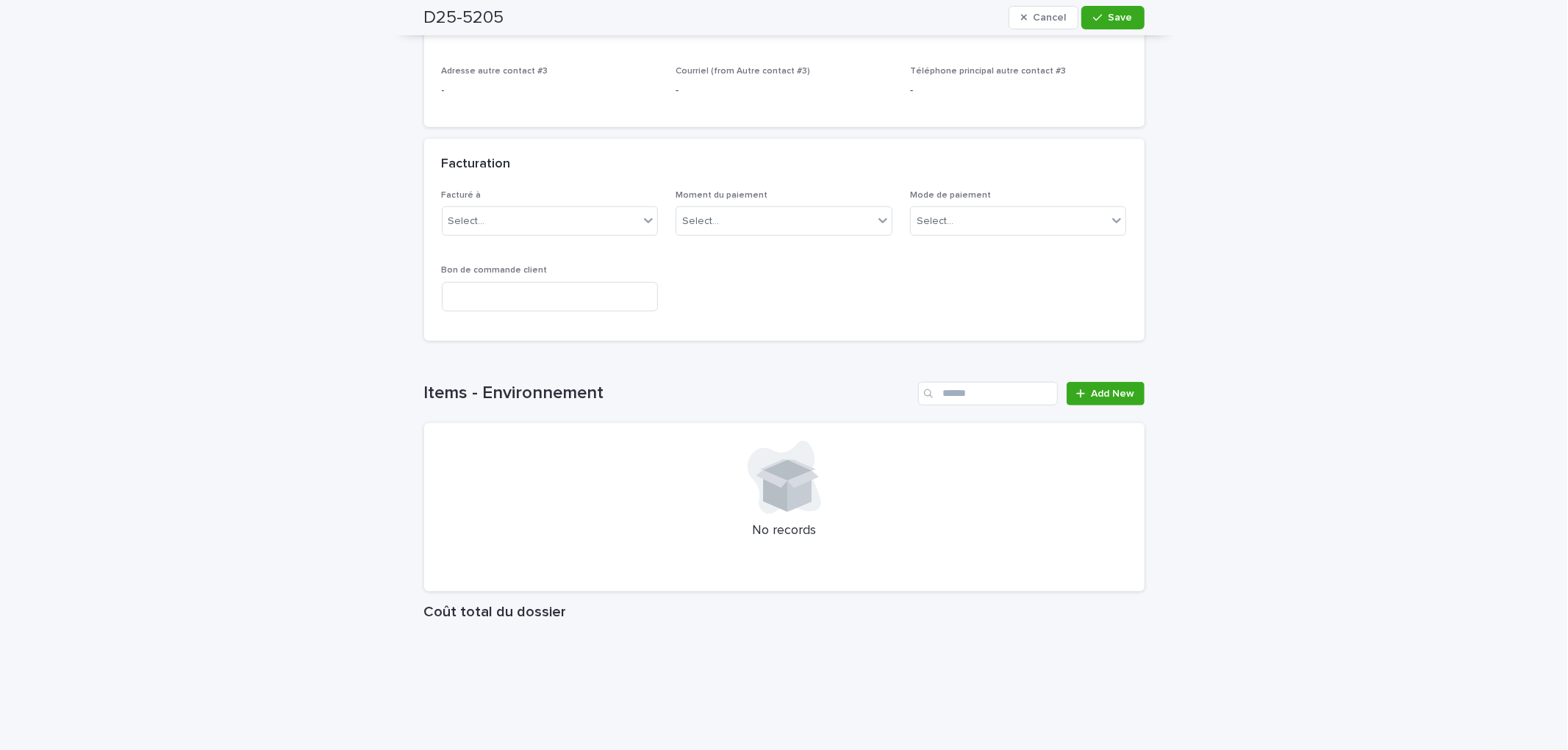
scroll to position [1271, 0]
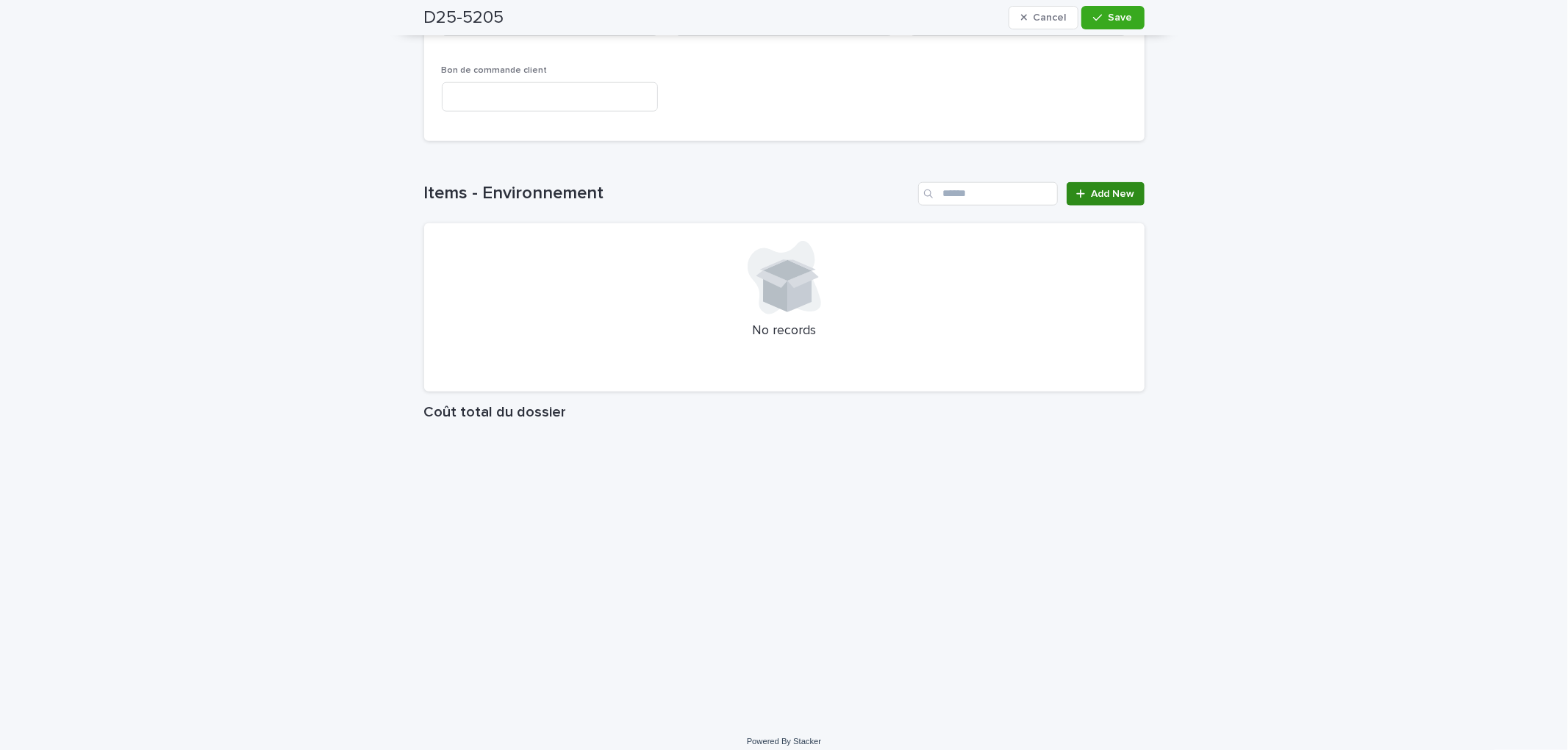
click at [1126, 187] on link "Add New" at bounding box center [1105, 195] width 77 height 24
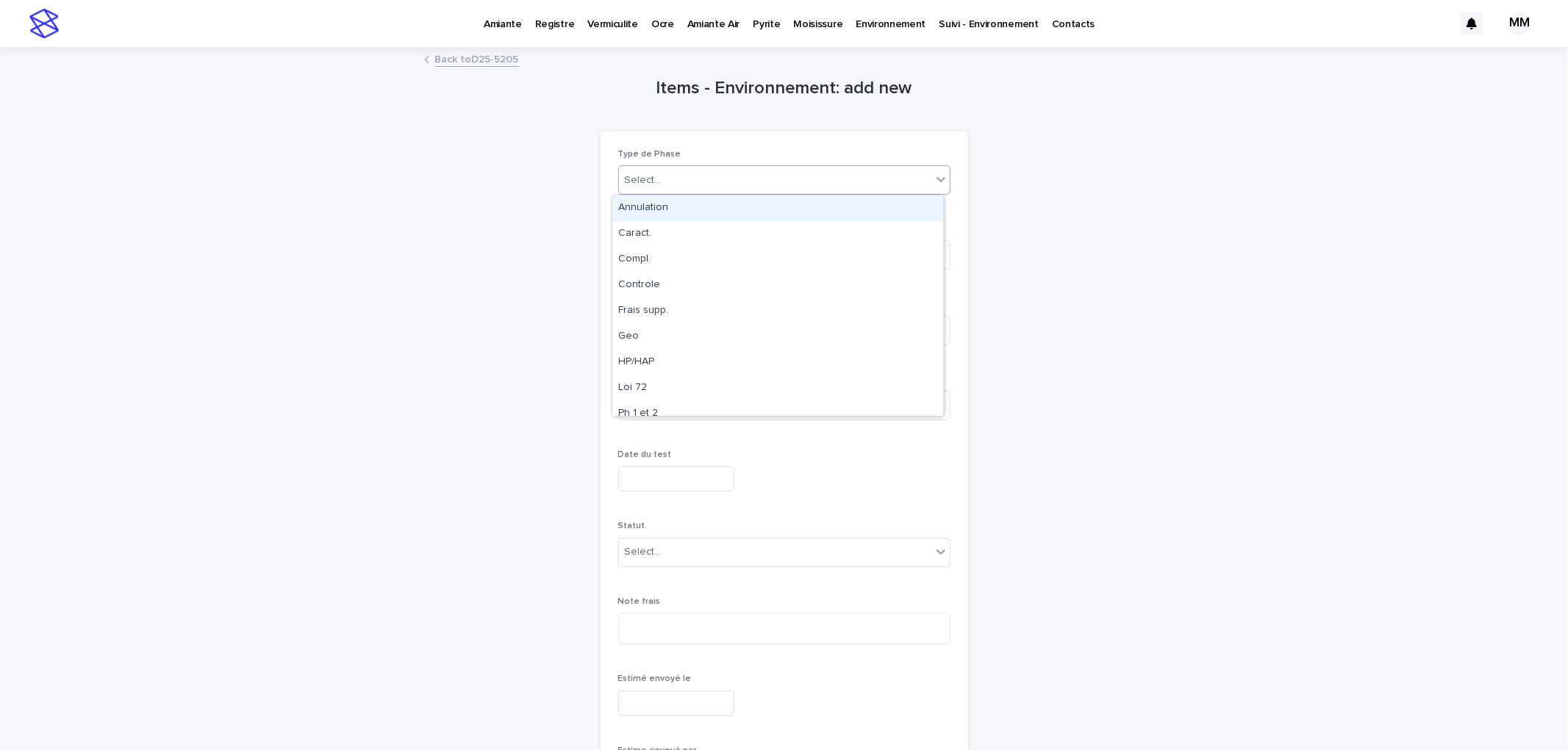
click at [693, 179] on div "Select..." at bounding box center [775, 180] width 313 height 25
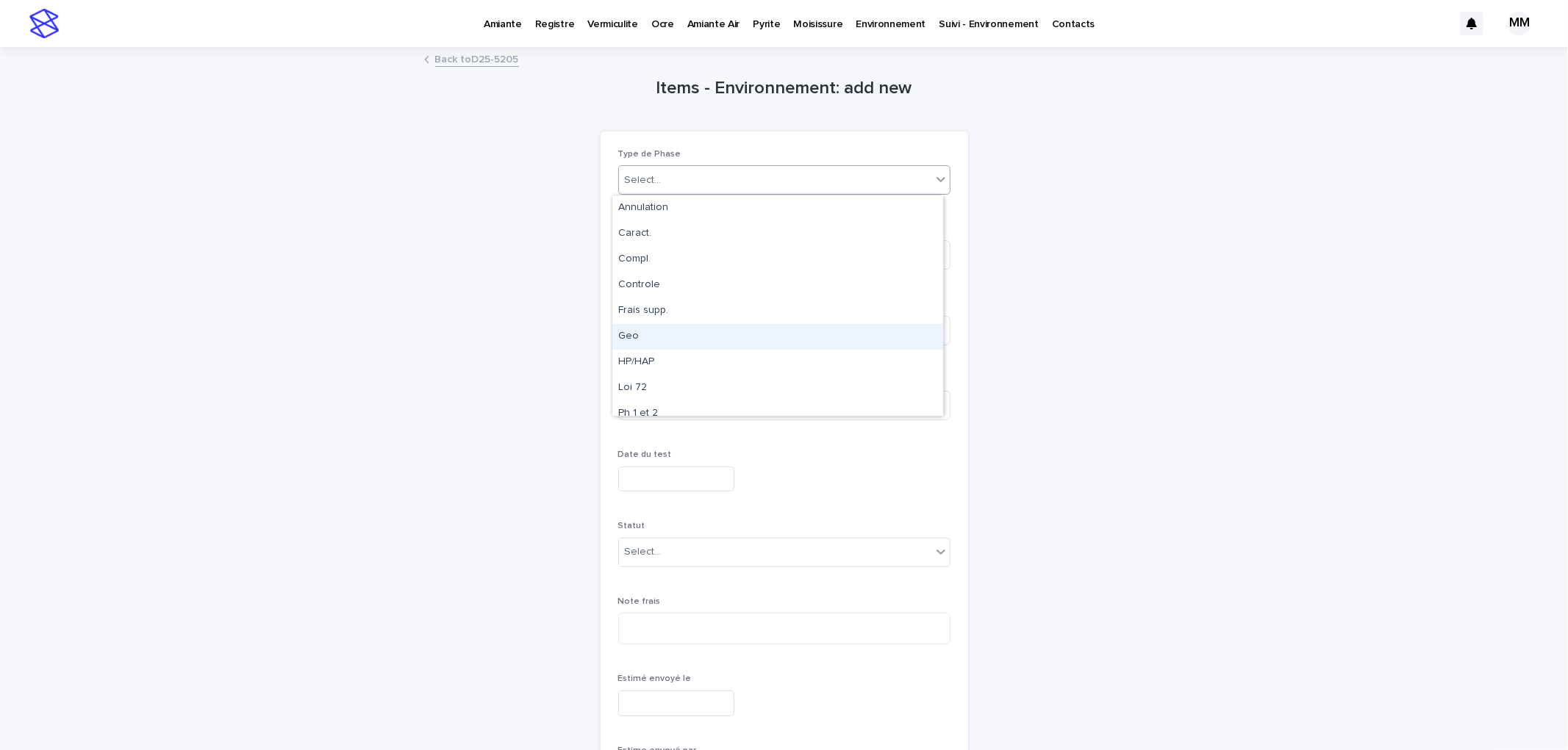
scroll to position [88, 0]
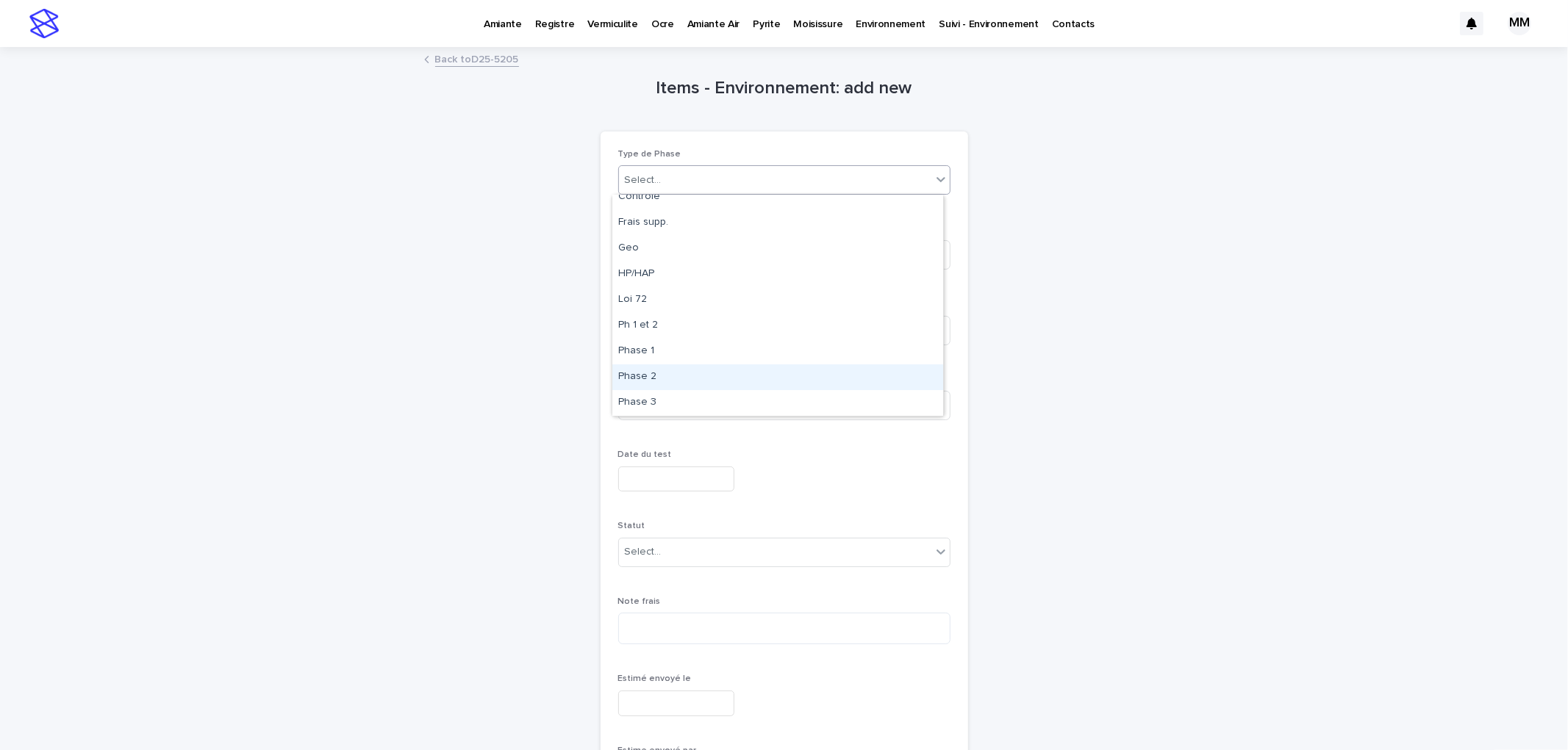
click at [648, 379] on div "Phase 2" at bounding box center [778, 377] width 331 height 25
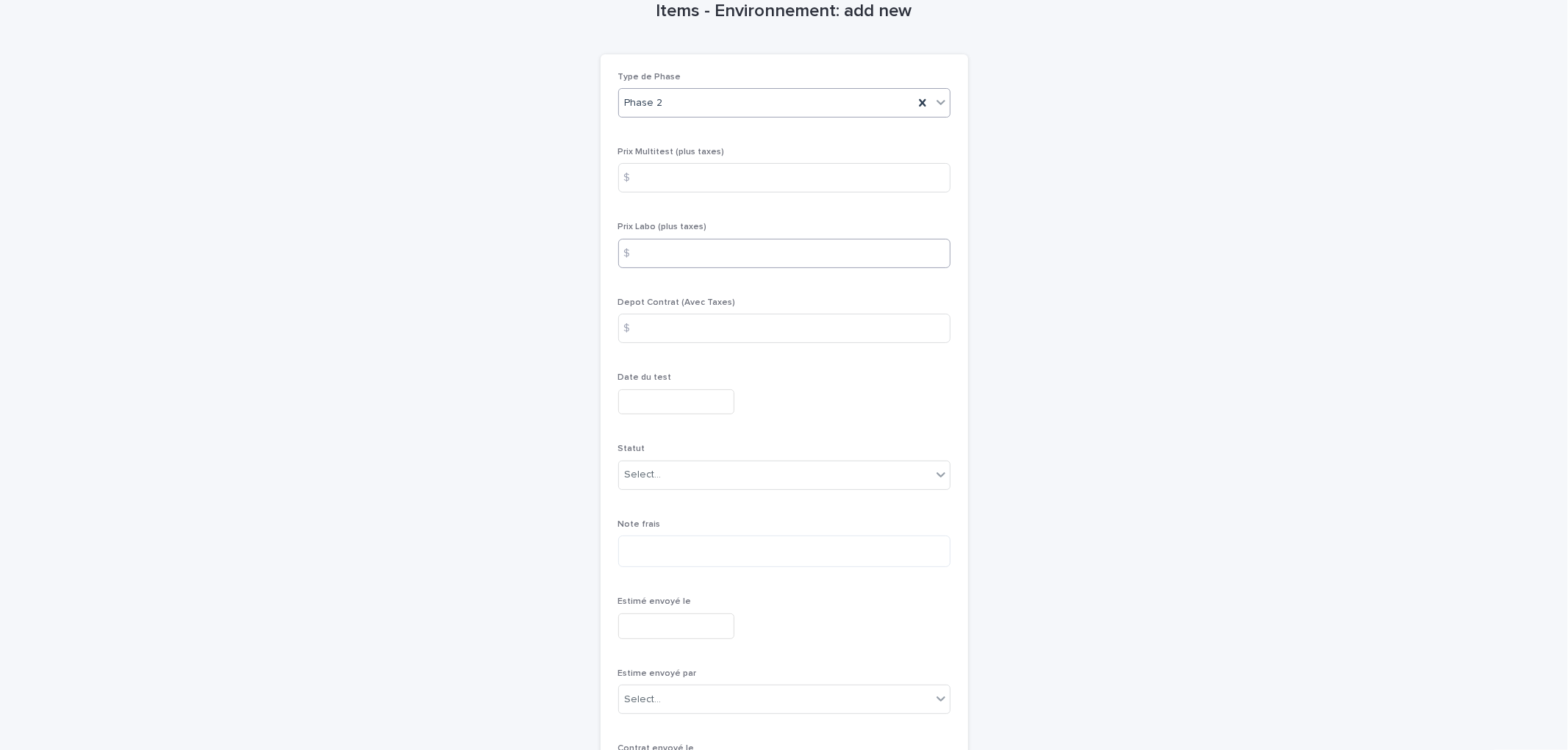
scroll to position [326, 0]
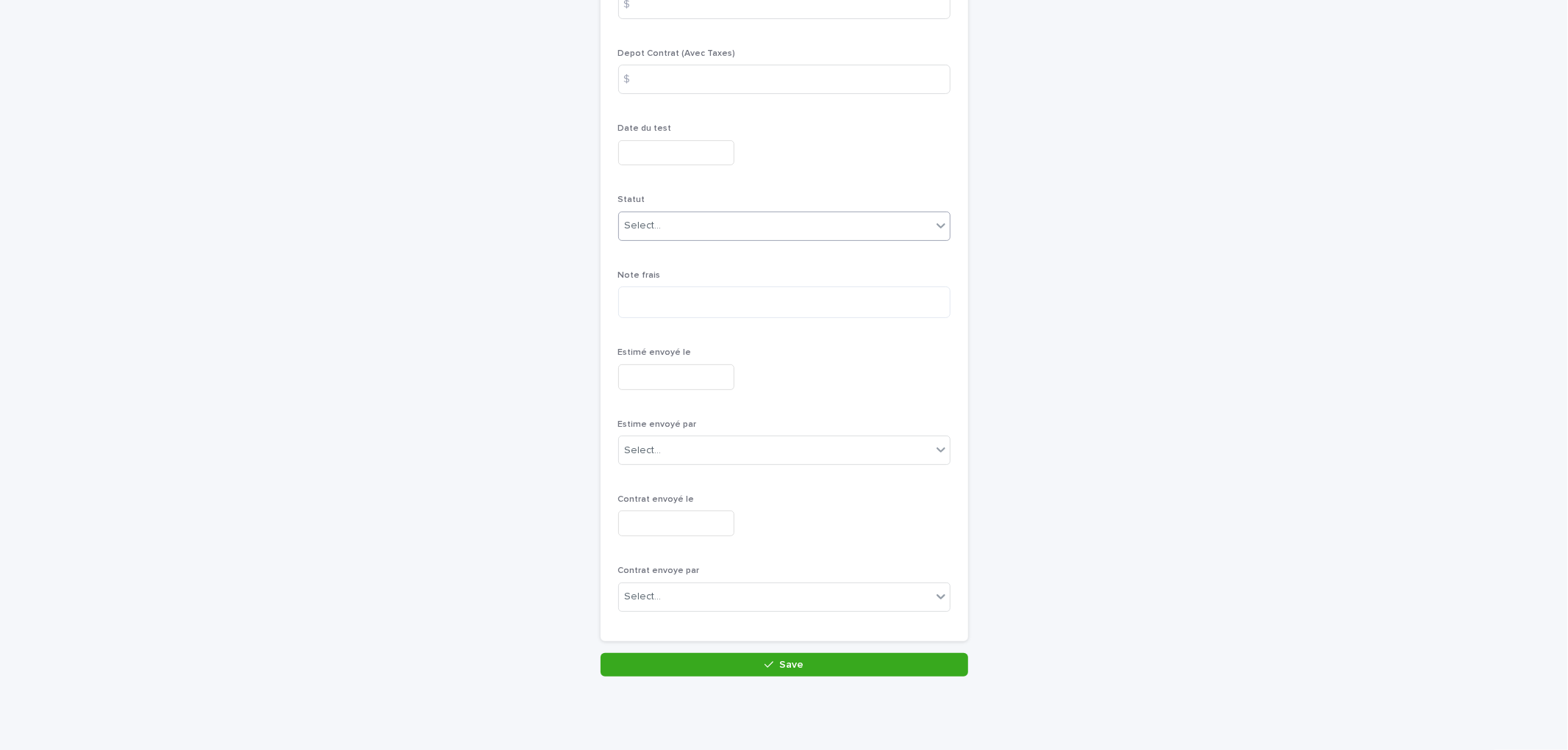
click at [729, 224] on div "Select..." at bounding box center [775, 226] width 313 height 25
click at [672, 251] on div "En cotation" at bounding box center [778, 255] width 331 height 25
click at [800, 670] on button "Save" at bounding box center [784, 665] width 368 height 24
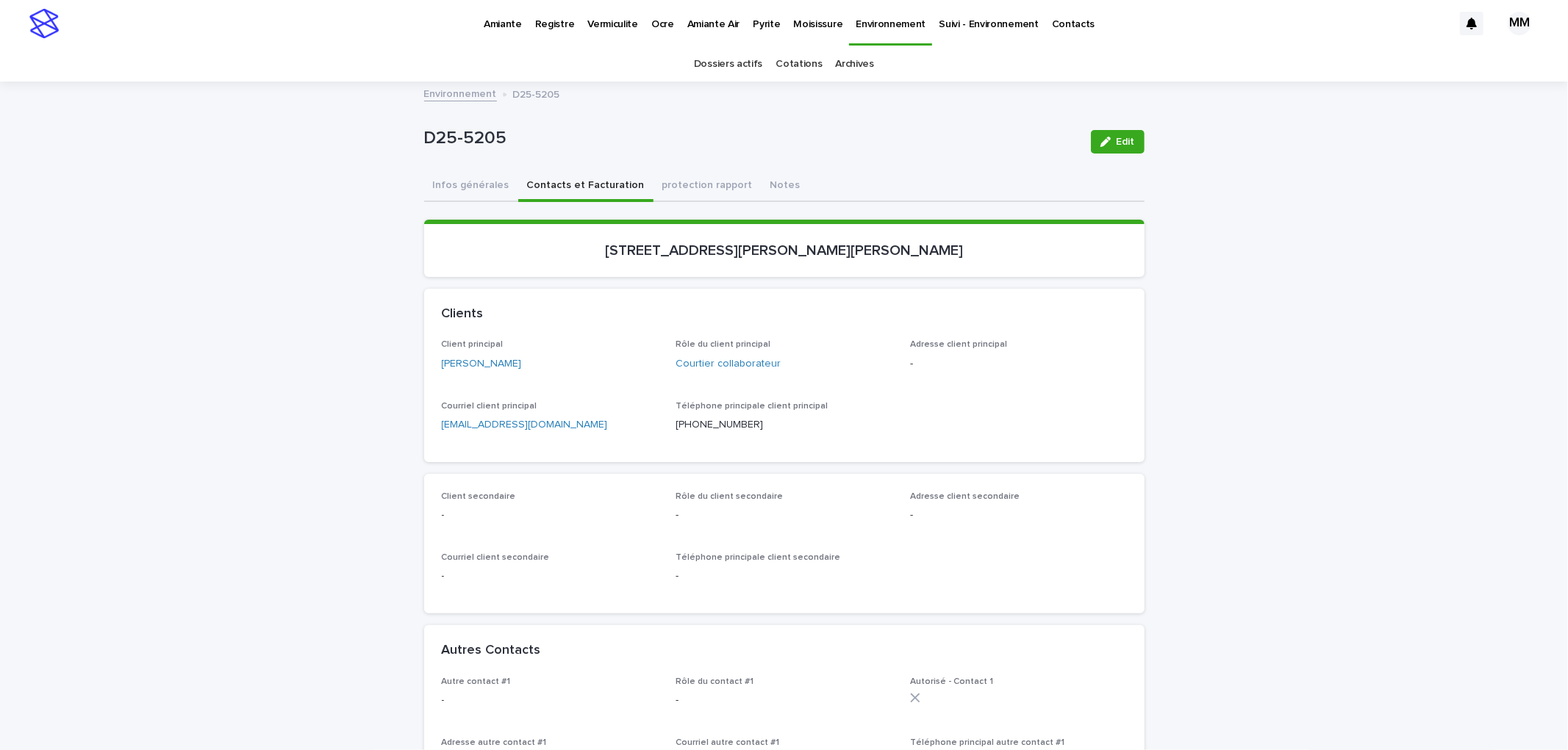
click at [761, 24] on p "Pyrite" at bounding box center [767, 15] width 27 height 31
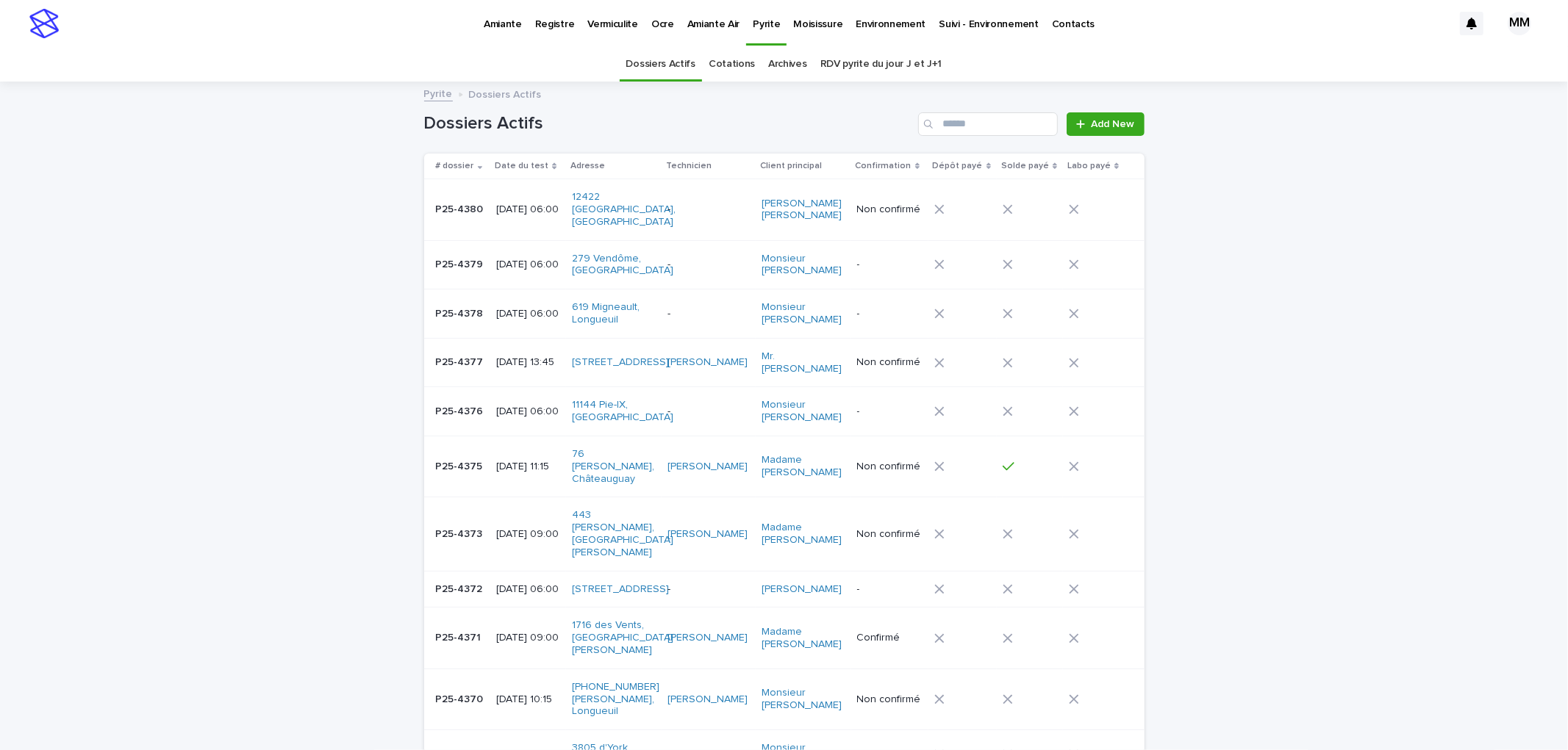
click at [733, 68] on link "Cotations" at bounding box center [732, 64] width 46 height 35
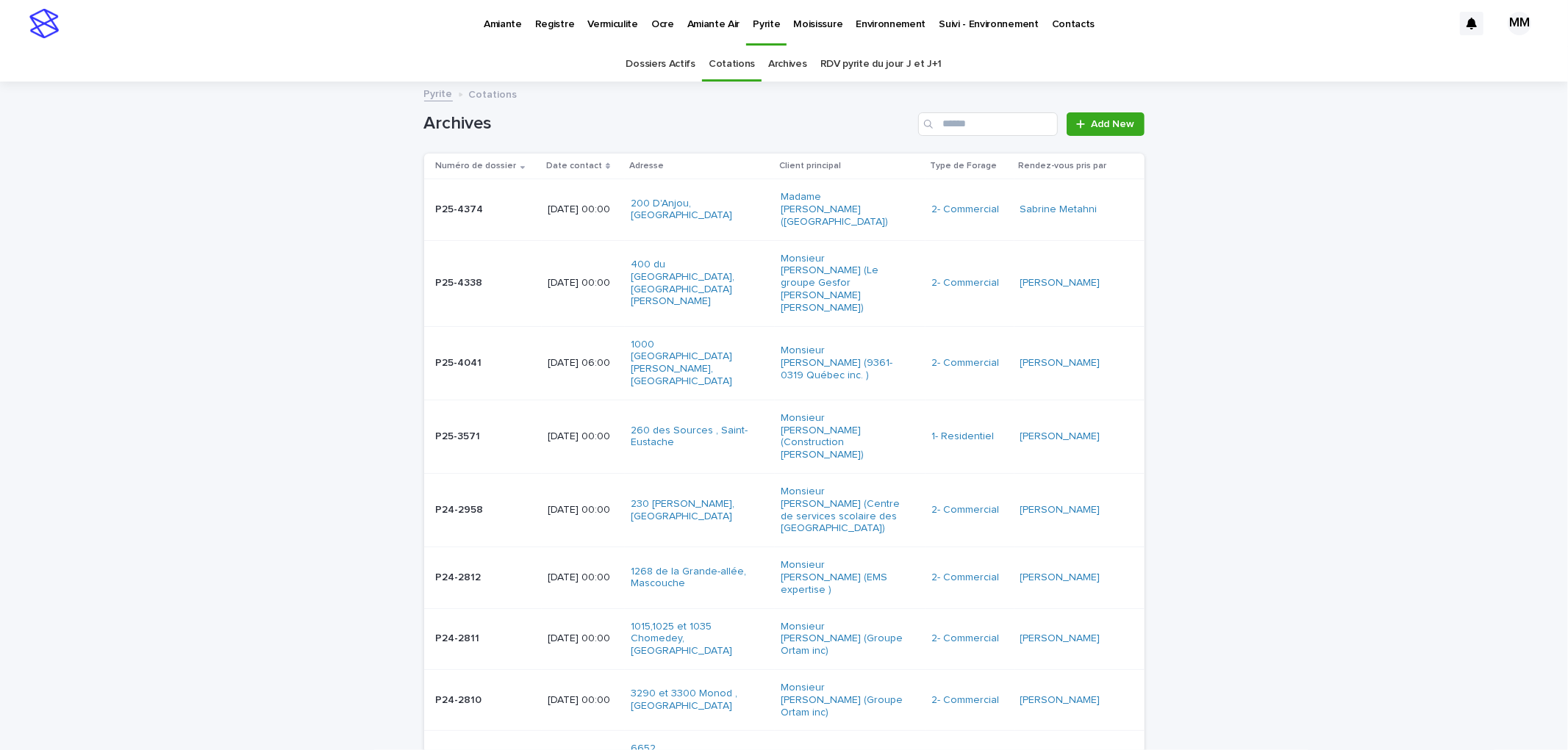
click at [547, 186] on td "2025-09-16 00:00" at bounding box center [584, 210] width 83 height 61
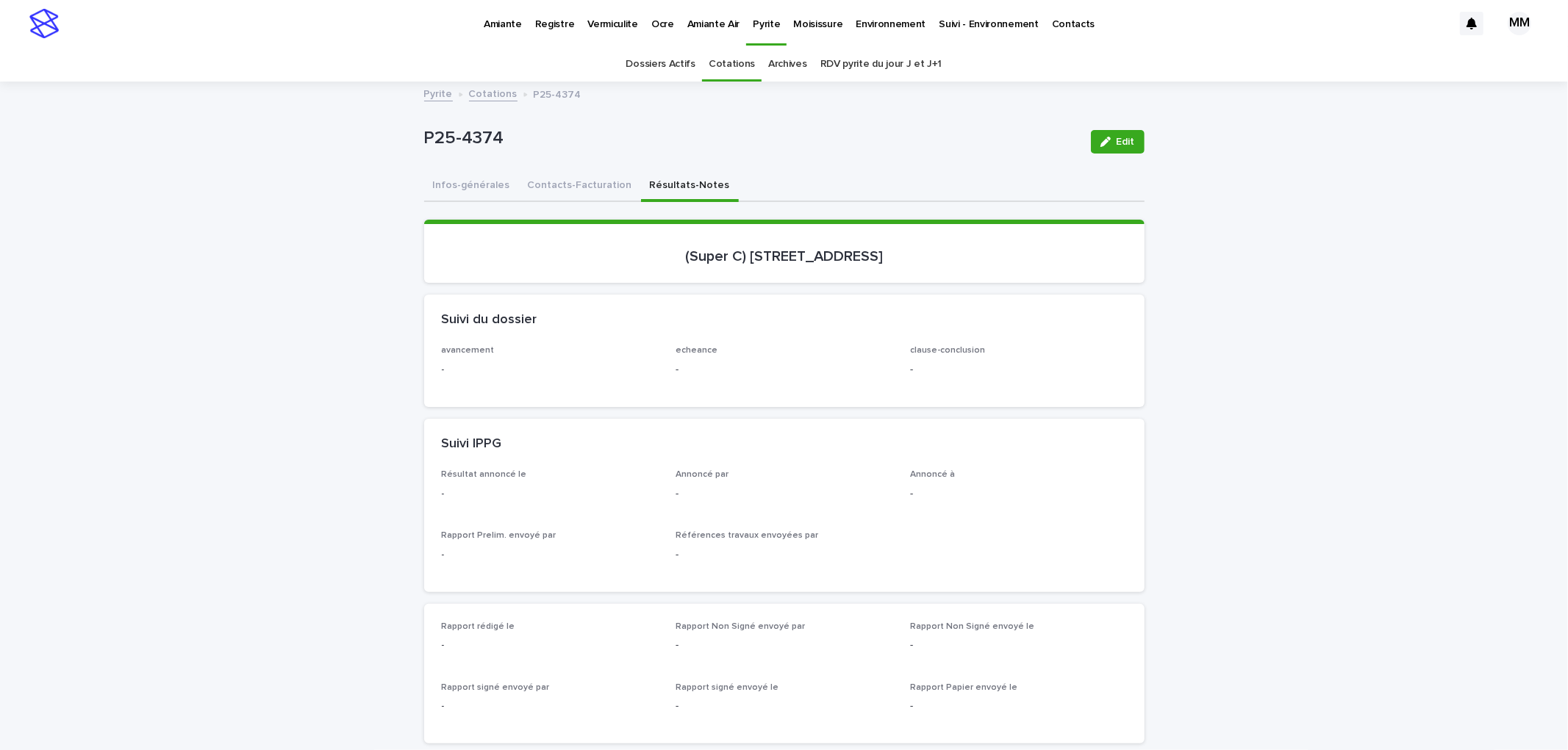
click at [672, 181] on button "Résultats-Notes" at bounding box center [689, 187] width 98 height 31
click at [580, 194] on button "Contacts-Facturation" at bounding box center [580, 187] width 122 height 31
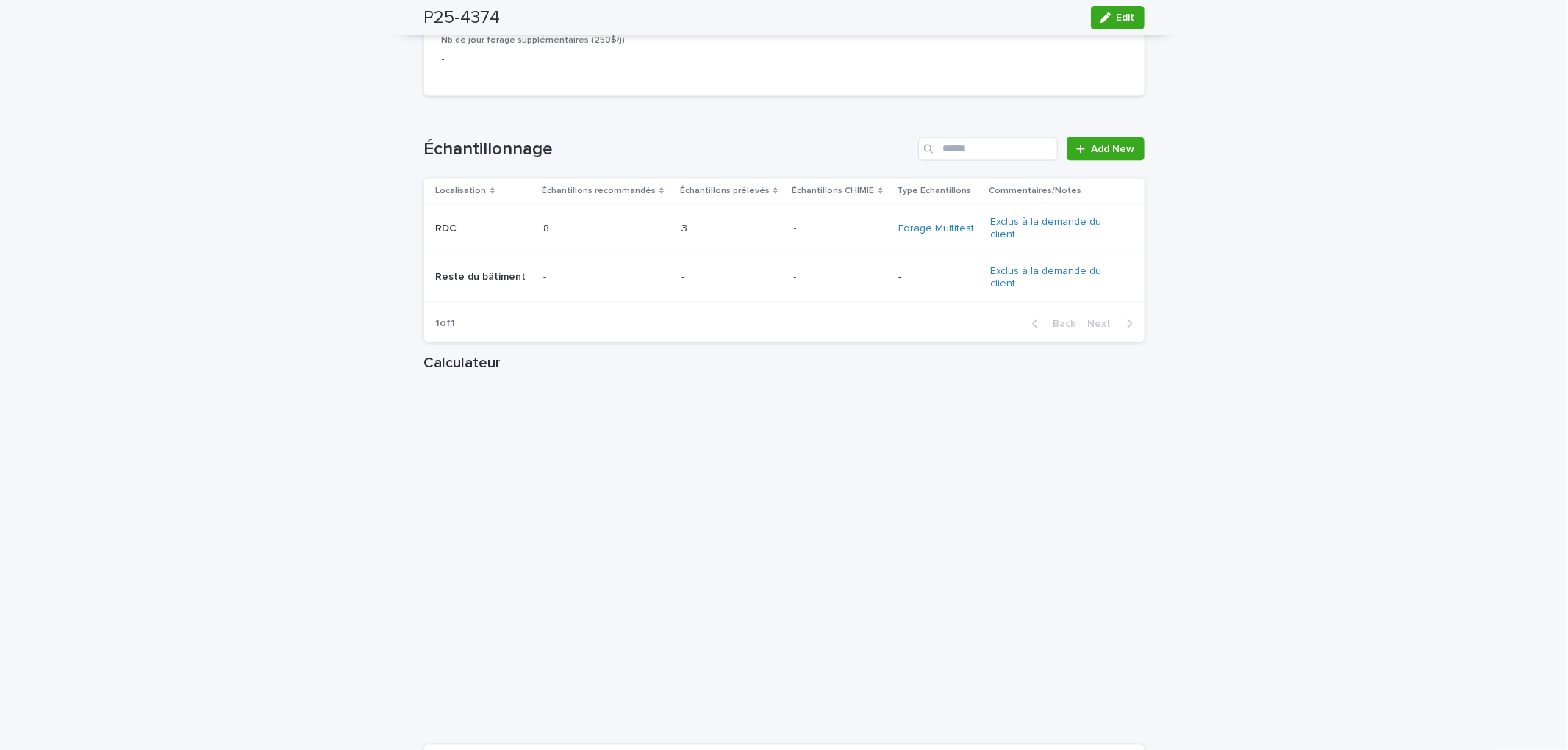
scroll to position [1877, 0]
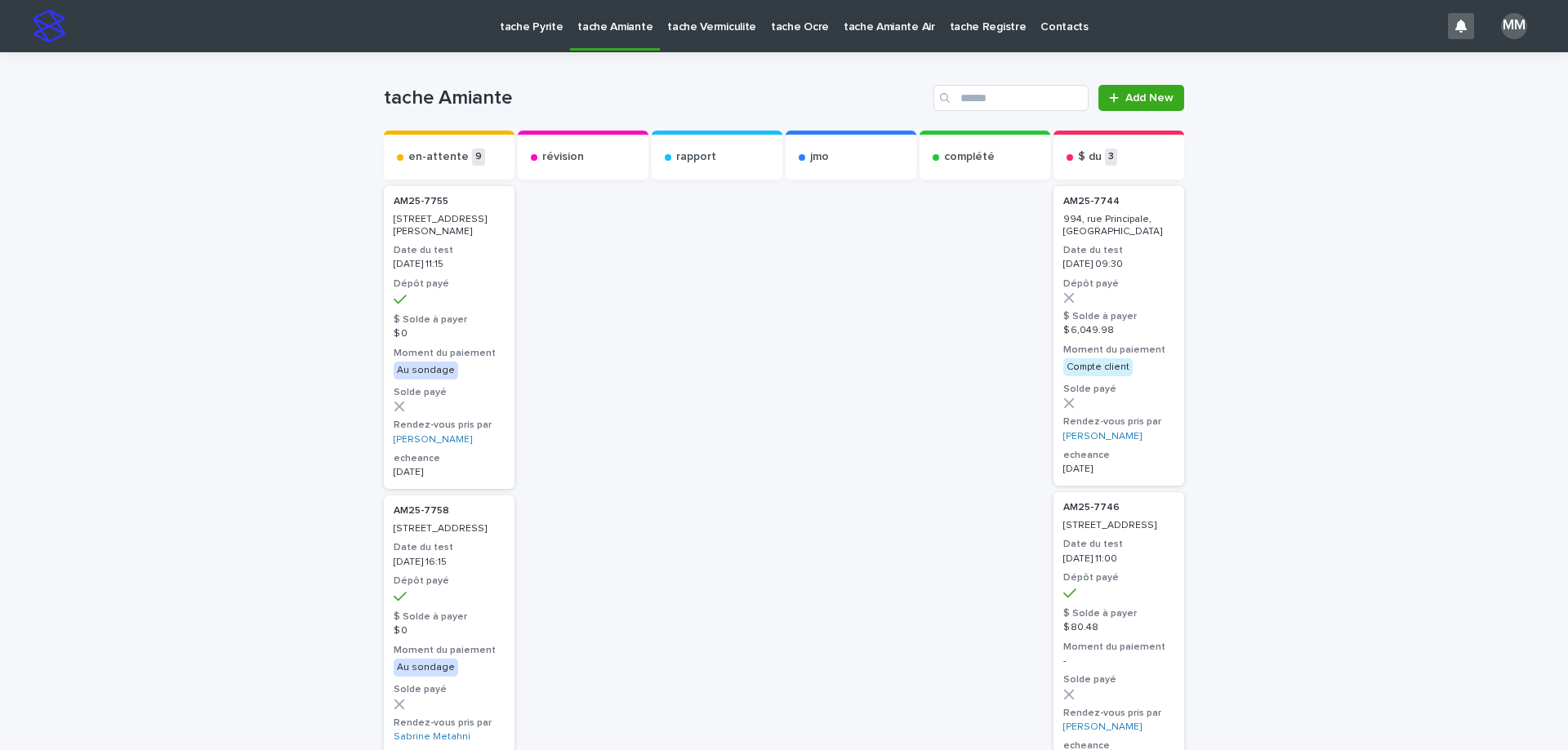
click at [548, 23] on p "tache Pyrite" at bounding box center [531, 17] width 63 height 34
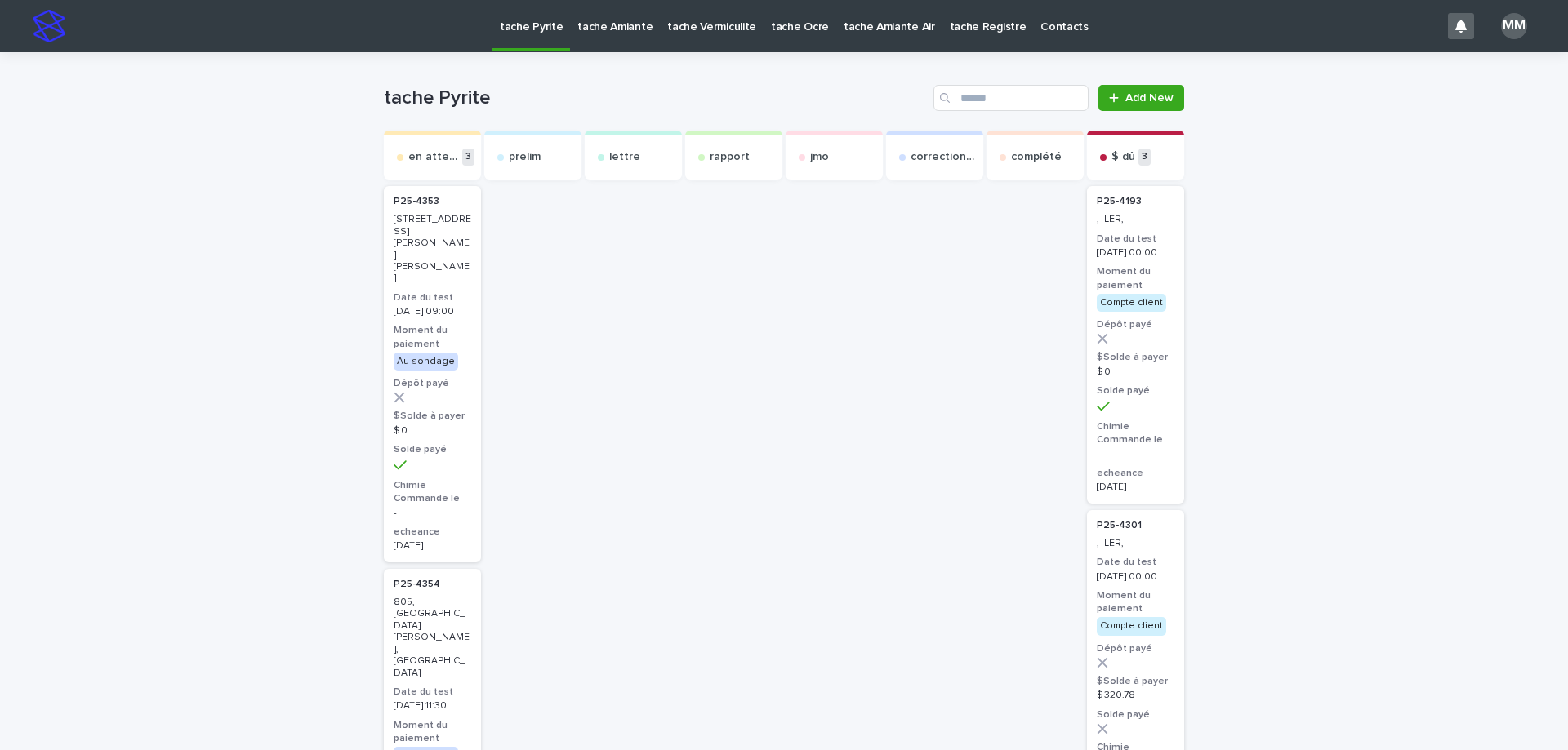
click at [551, 29] on p "tache Pyrite" at bounding box center [531, 17] width 63 height 34
